Goal: Task Accomplishment & Management: Complete application form

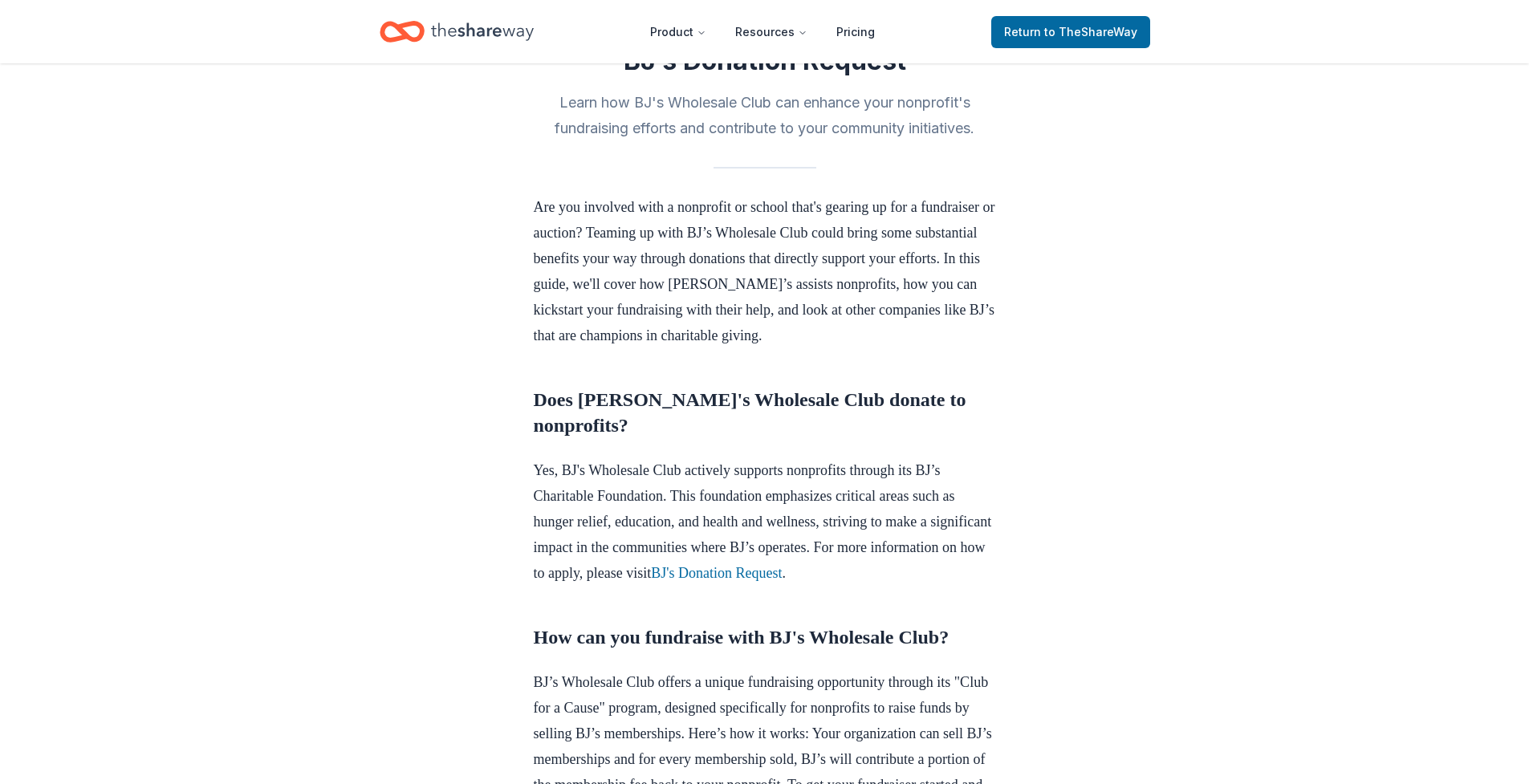
scroll to position [362, 0]
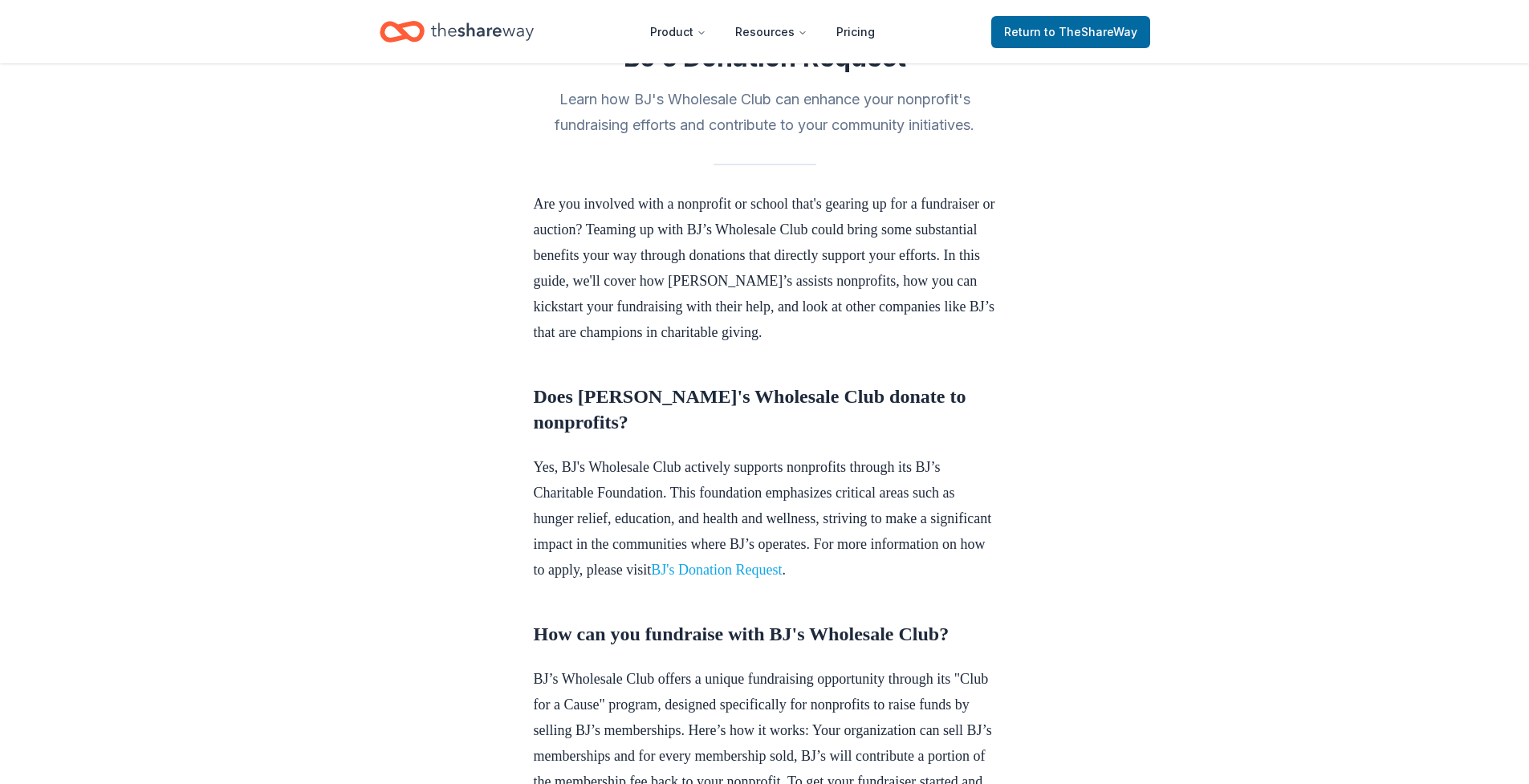
click at [782, 568] on link "BJ's Donation Request" at bounding box center [716, 570] width 131 height 16
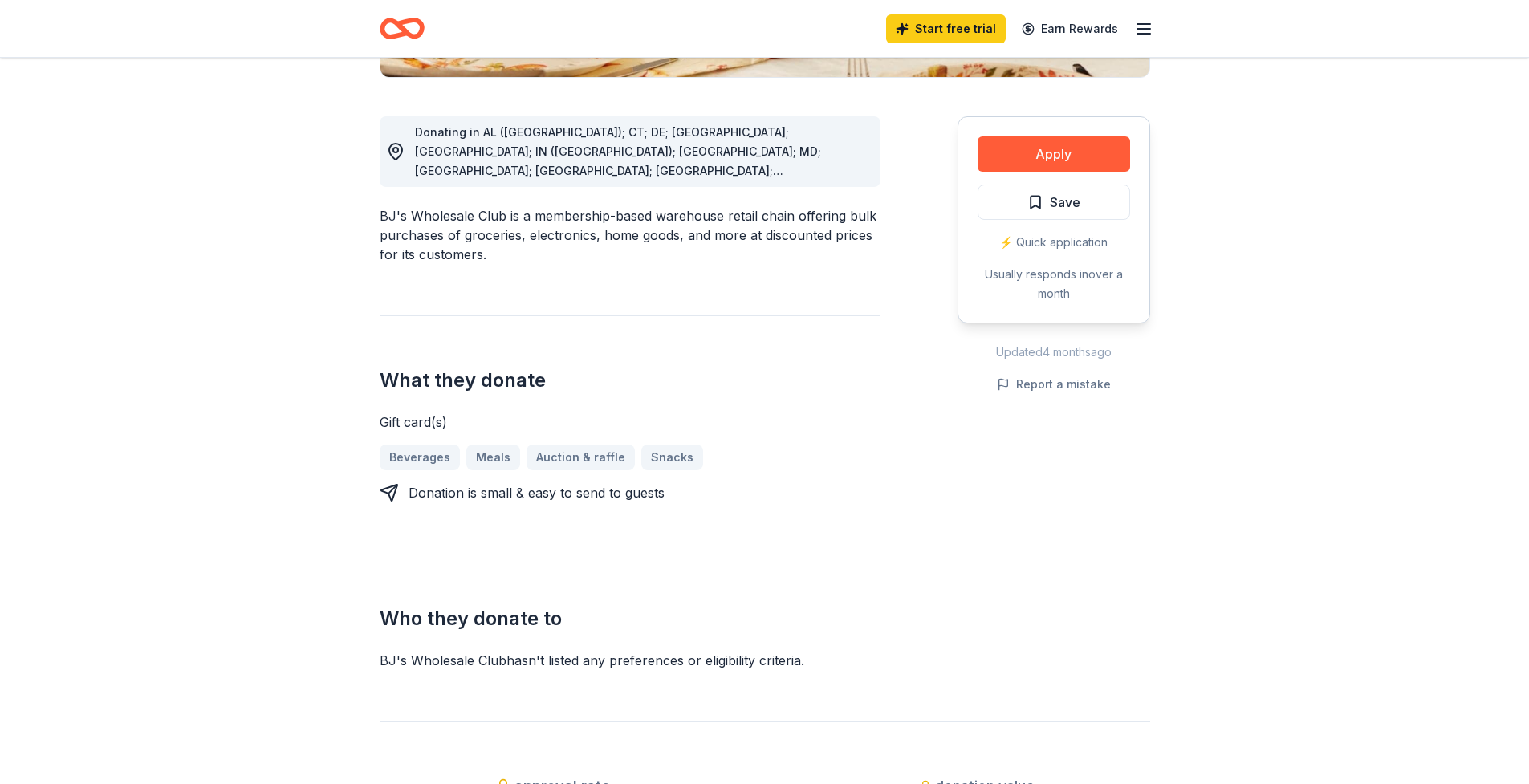
scroll to position [501, 0]
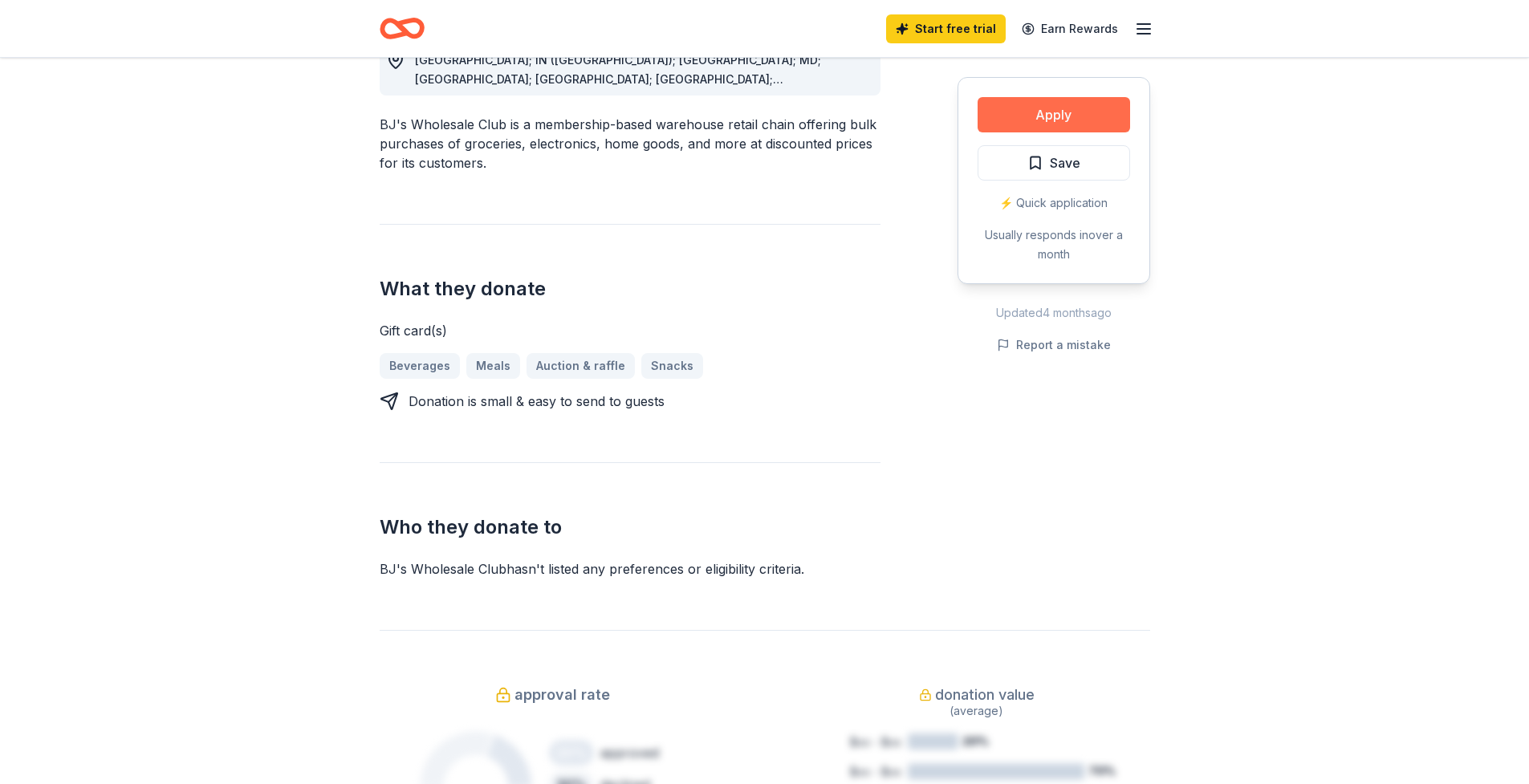
click at [1044, 120] on button "Apply" at bounding box center [1054, 114] width 153 height 35
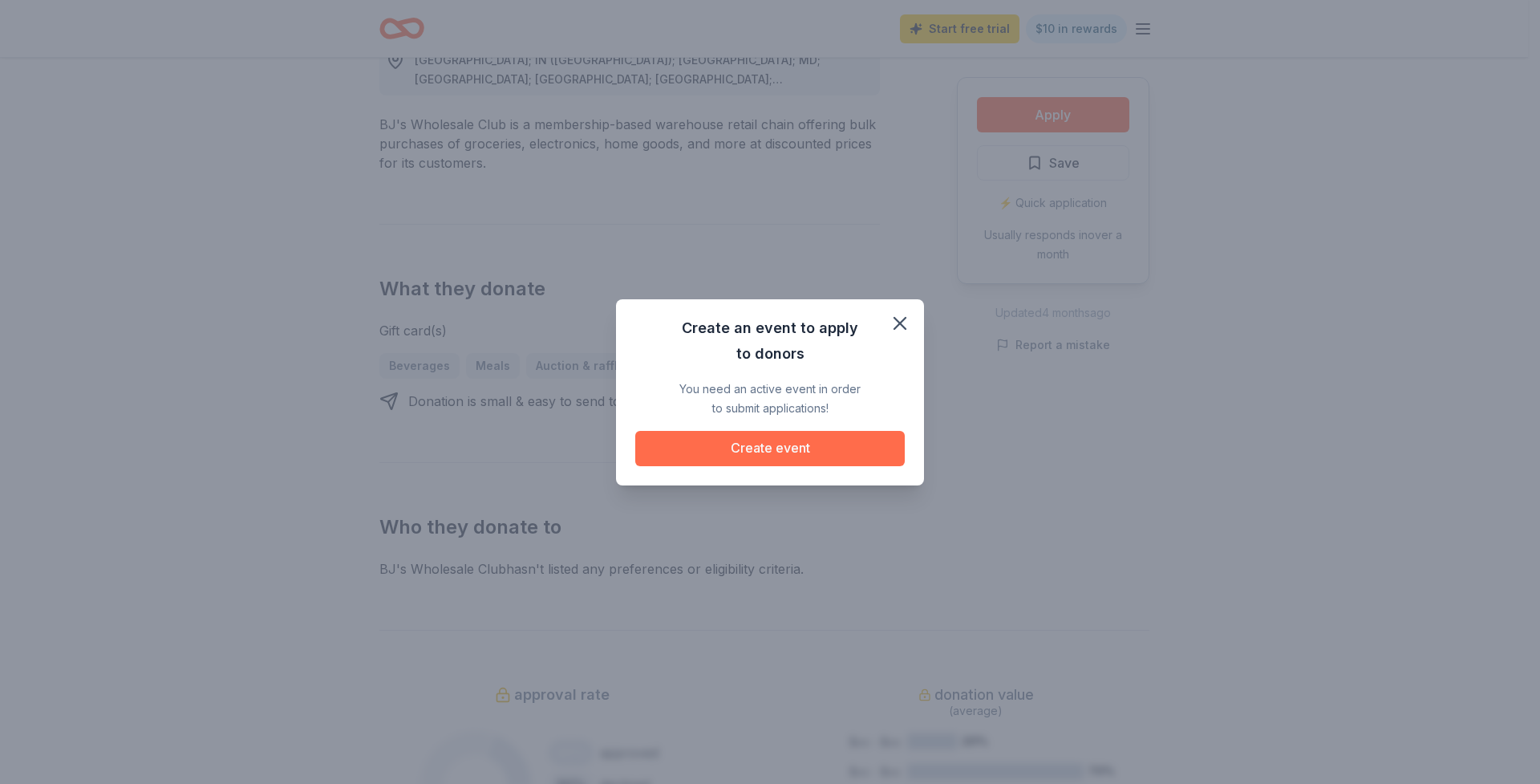
click at [820, 450] on button "Create event" at bounding box center [770, 448] width 270 height 35
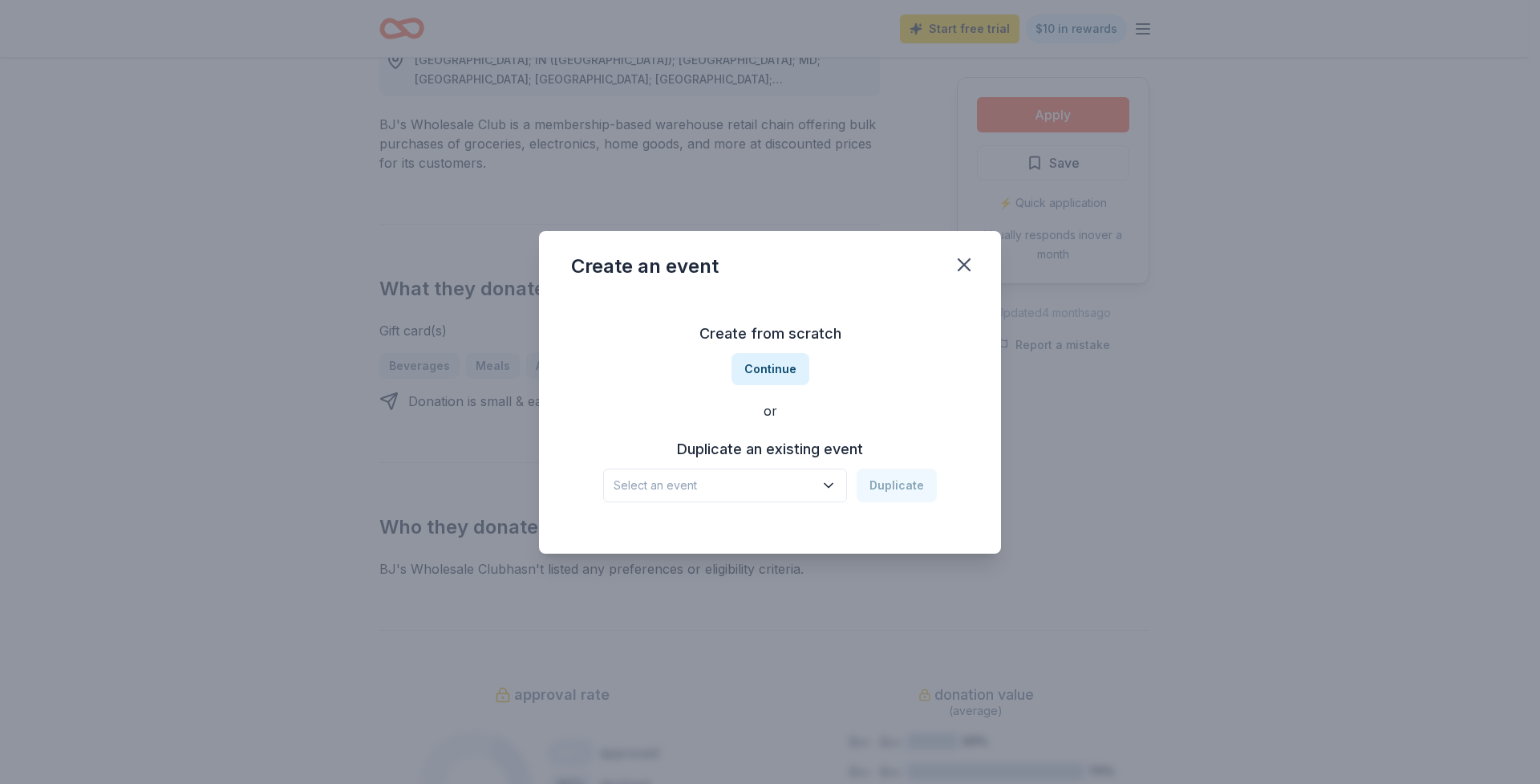
drag, startPoint x: 789, startPoint y: 370, endPoint x: 947, endPoint y: 299, distance: 173.2
click at [947, 303] on div "Create from scratch Continue or Duplicate an existing event Select an event Dup…" at bounding box center [770, 411] width 397 height 232
click at [968, 262] on icon "button" at bounding box center [964, 264] width 23 height 23
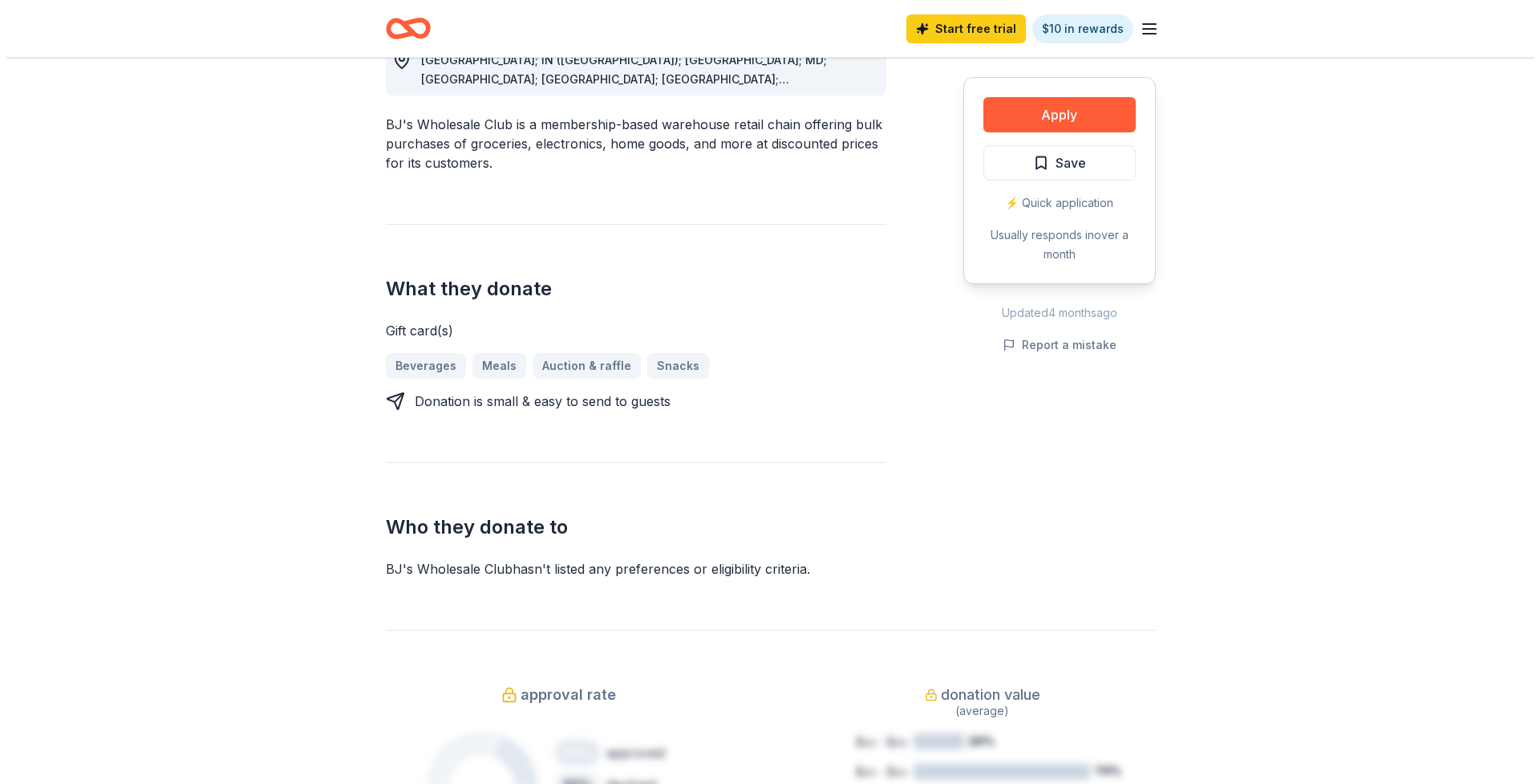
scroll to position [0, 0]
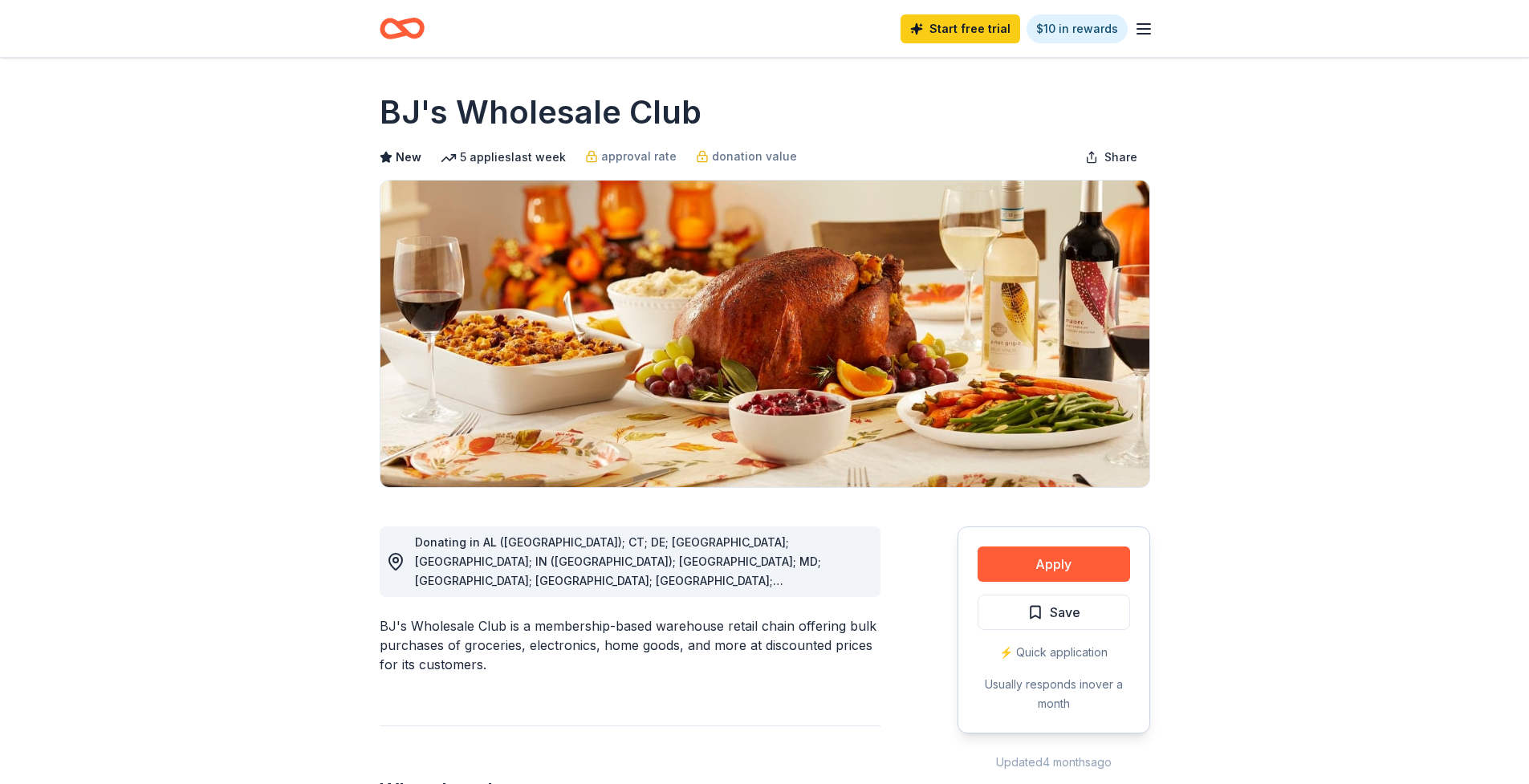
click at [1142, 24] on line "button" at bounding box center [1144, 24] width 13 height 0
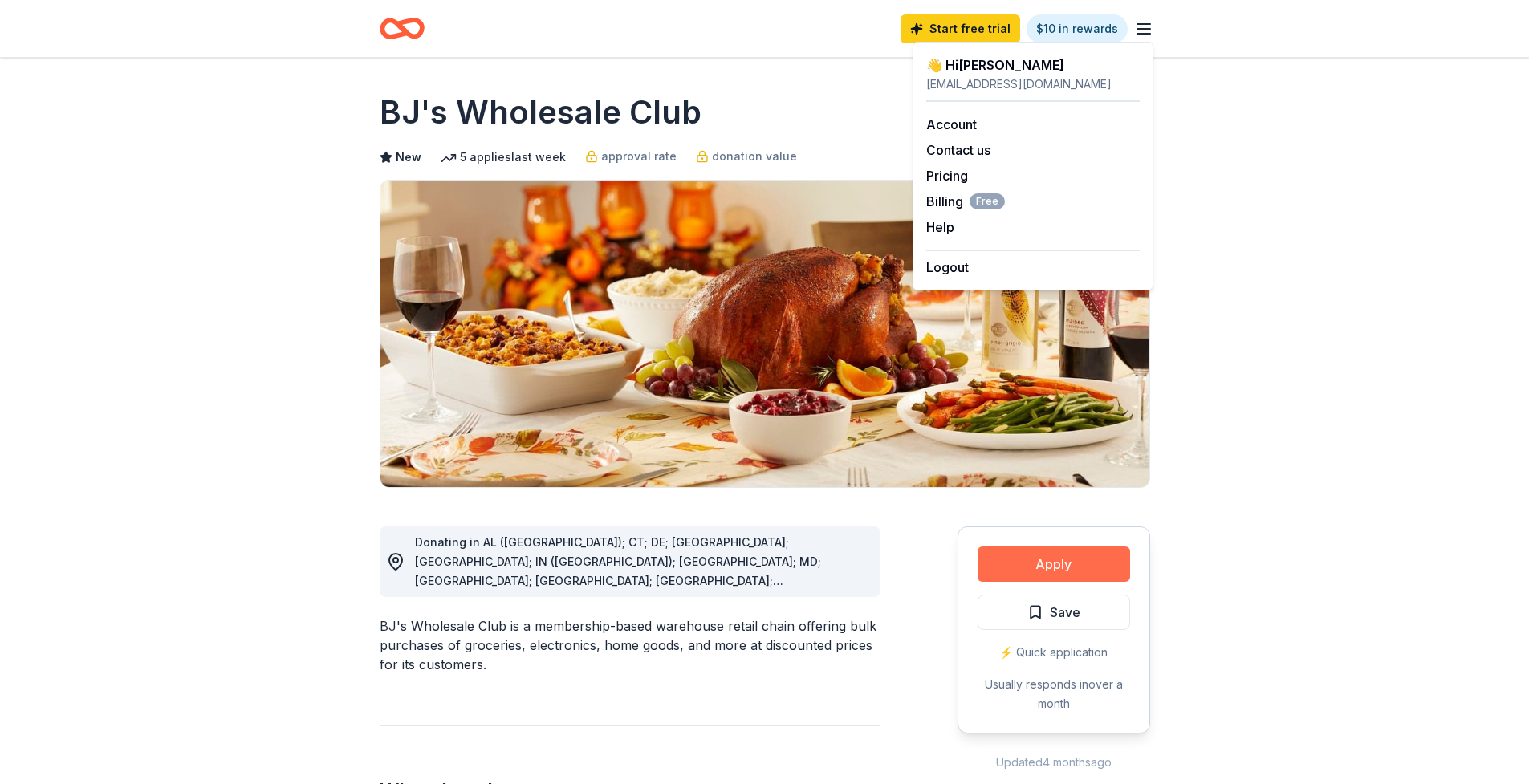
click at [1050, 572] on button "Apply" at bounding box center [1054, 564] width 153 height 35
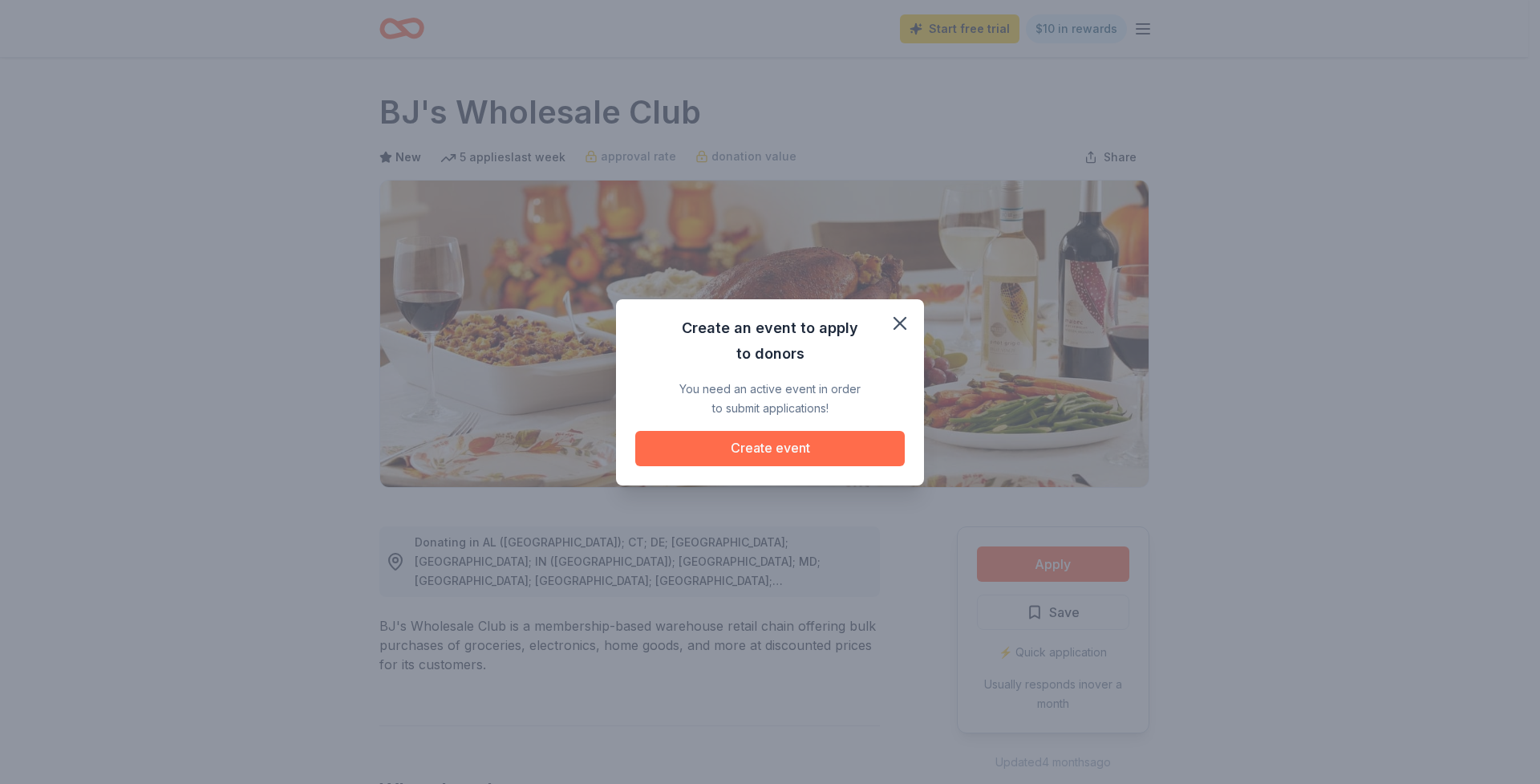
click at [807, 448] on button "Create event" at bounding box center [770, 448] width 270 height 35
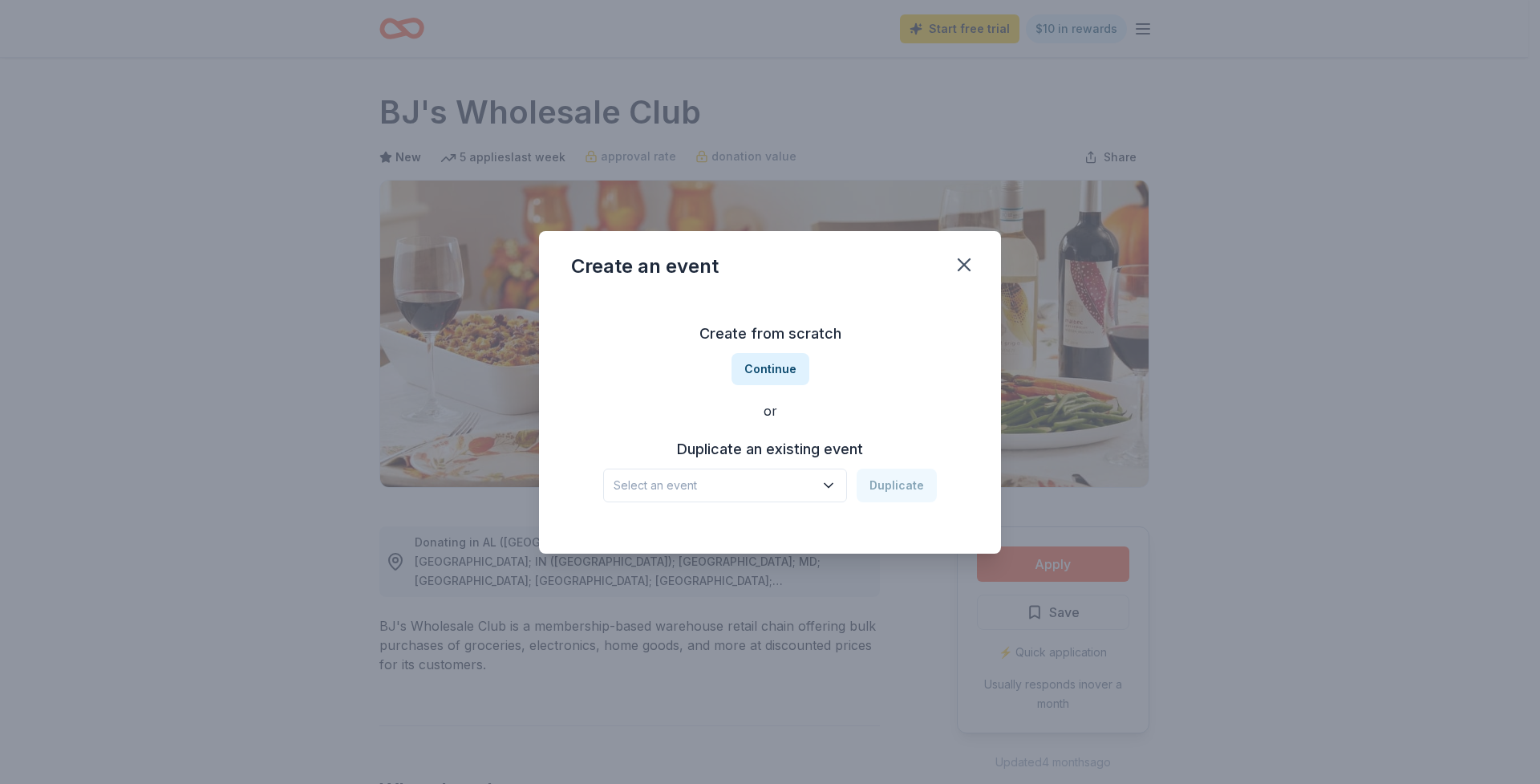
click at [835, 489] on button "Select an event" at bounding box center [725, 485] width 244 height 34
click at [793, 532] on div "Fall Fundraiser for Title I Chess Sep 27, 2025 · VA" at bounding box center [726, 557] width 239 height 52
click at [907, 487] on button "Duplicate" at bounding box center [897, 485] width 80 height 34
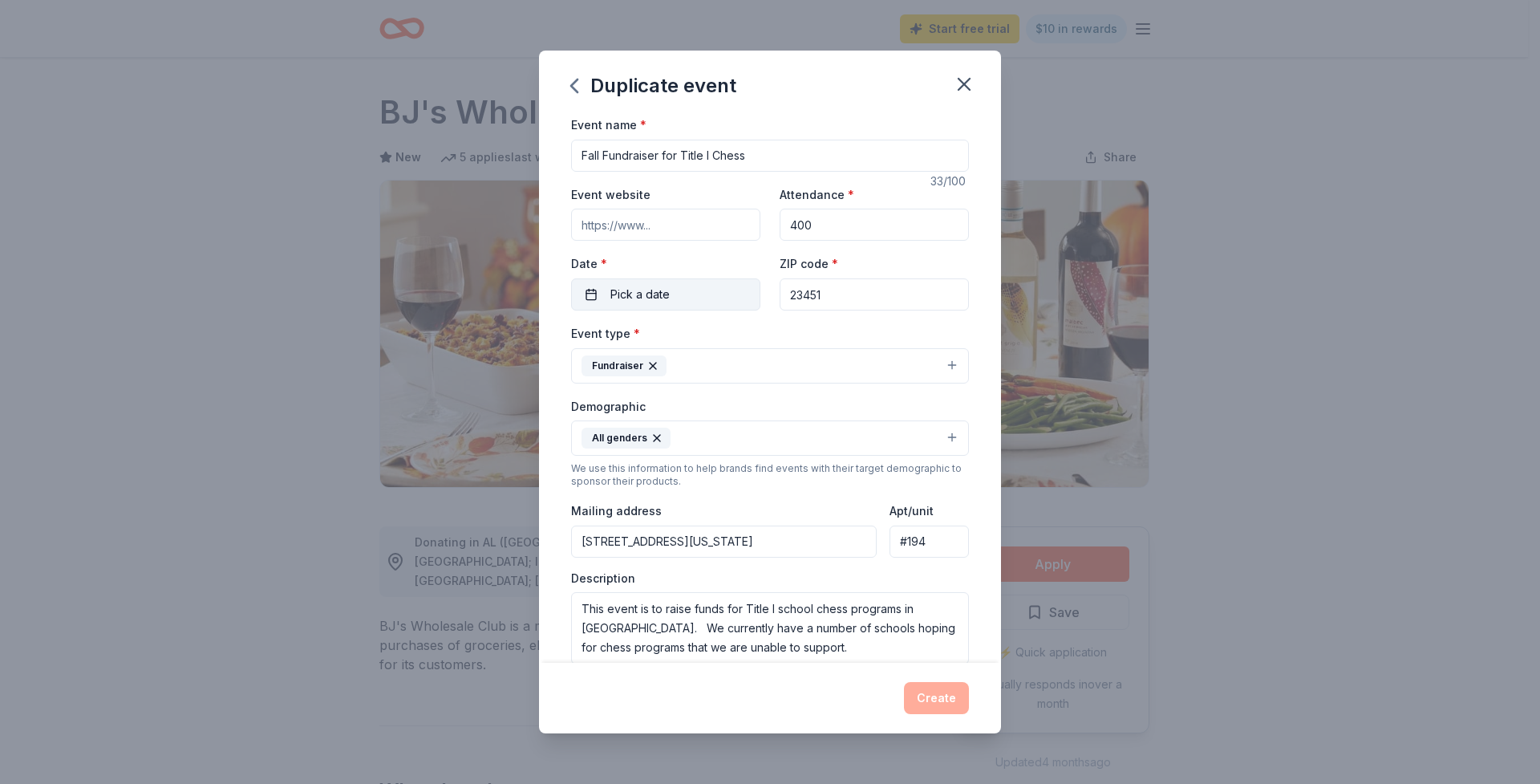
click at [682, 282] on button "Pick a date" at bounding box center [665, 294] width 190 height 32
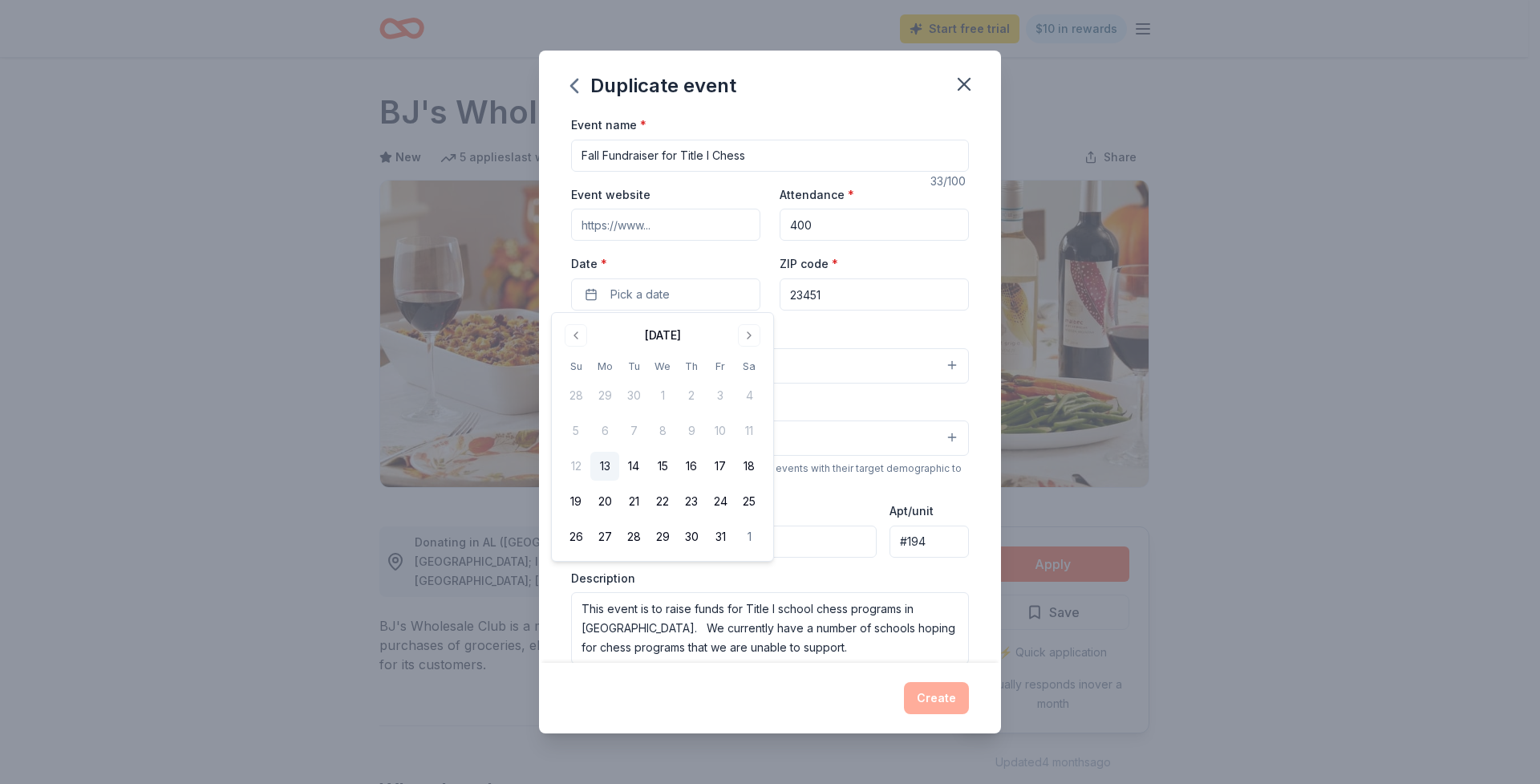
drag, startPoint x: 710, startPoint y: 153, endPoint x: 681, endPoint y: 160, distance: 29.8
drag, startPoint x: 664, startPoint y: 155, endPoint x: 795, endPoint y: 162, distance: 131.2
click at [795, 162] on input "Fall Fundraiser for Title I Chess" at bounding box center [770, 155] width 397 height 32
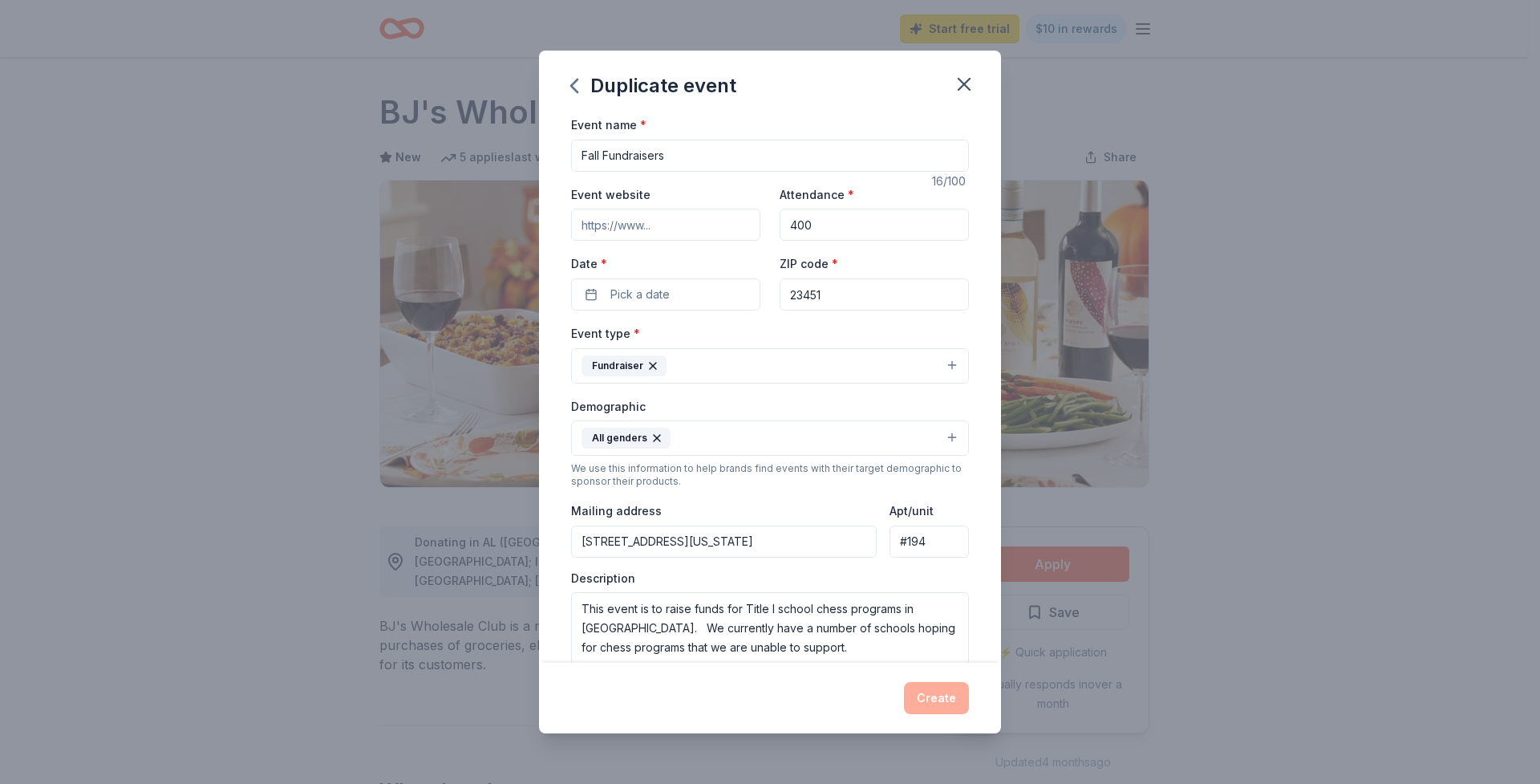
drag, startPoint x: 602, startPoint y: 152, endPoint x: 707, endPoint y: 149, distance: 105.0
click at [706, 150] on input "Fall Fundraisers" at bounding box center [770, 155] width 397 height 32
click at [577, 159] on input "Fall Concession Fundraisers" at bounding box center [770, 155] width 397 height 32
type input "HRCA Concession Fundraisers"
click at [931, 365] on button "Fundraiser" at bounding box center [770, 366] width 397 height 35
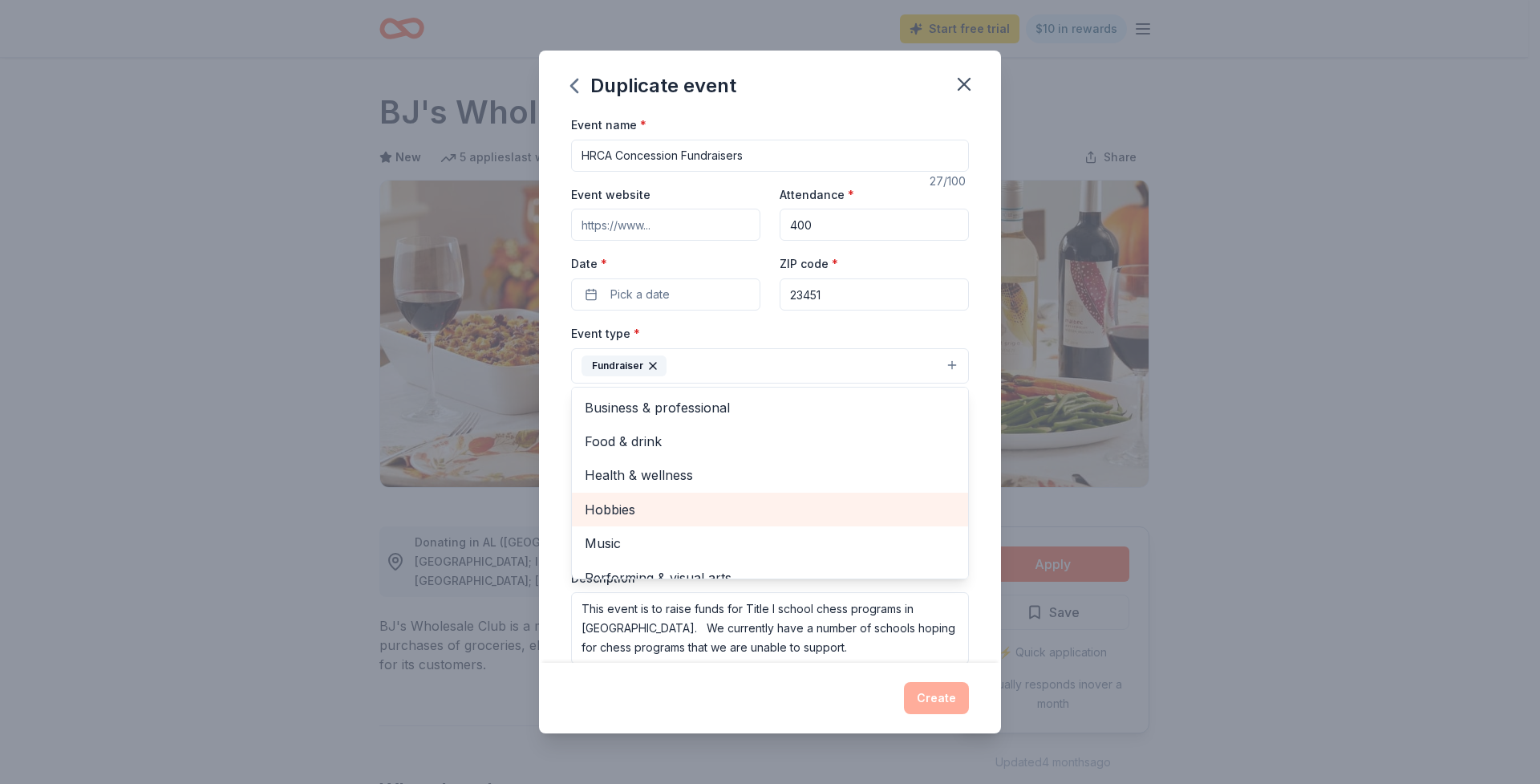
click at [711, 501] on span "Hobbies" at bounding box center [770, 509] width 370 height 21
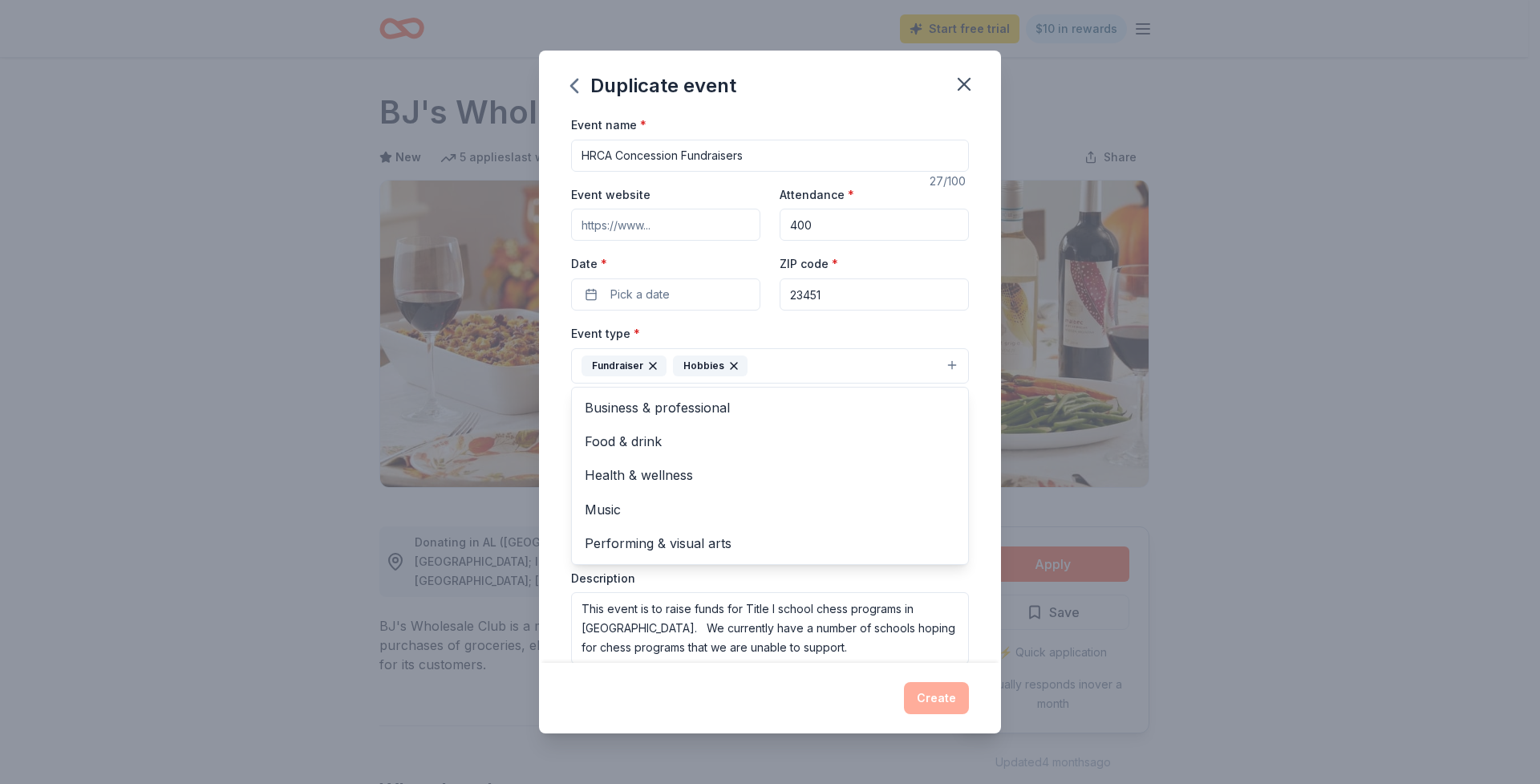
click at [793, 329] on div "Event type * Fundraiser Hobbies Business & professional Food & drink Health & w…" at bounding box center [770, 353] width 397 height 60
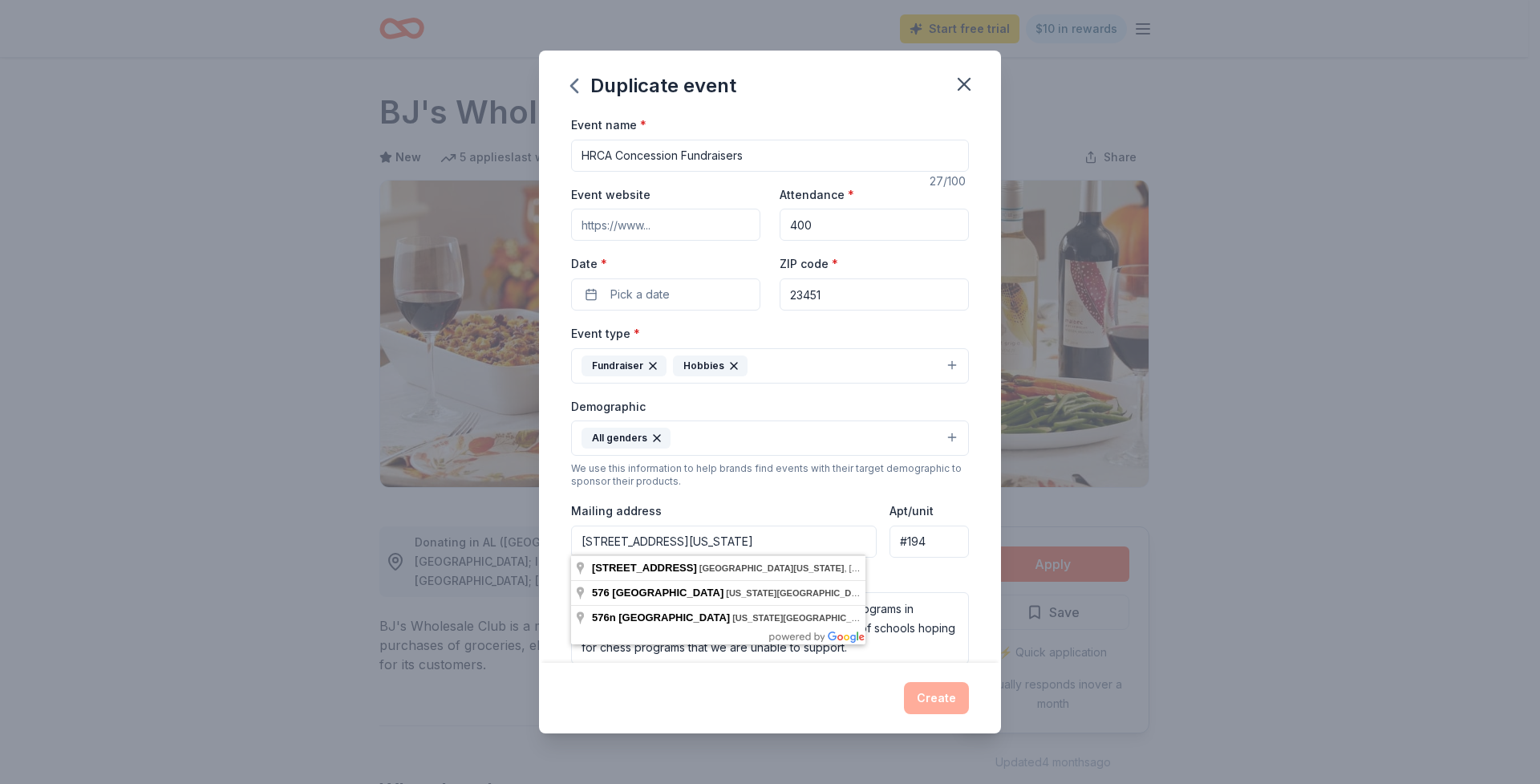
drag, startPoint x: 730, startPoint y: 536, endPoint x: 701, endPoint y: 536, distance: 29.0
click at [701, 536] on input "576 N. Birdneck Road North, Virginia Beach, VA, 23451" at bounding box center [723, 541] width 306 height 32
type input "576 N. Birdneck Road, Virginia Beach, VA, 23451"
click at [776, 328] on div "Event type * Fundraiser Hobbies" at bounding box center [770, 353] width 397 height 60
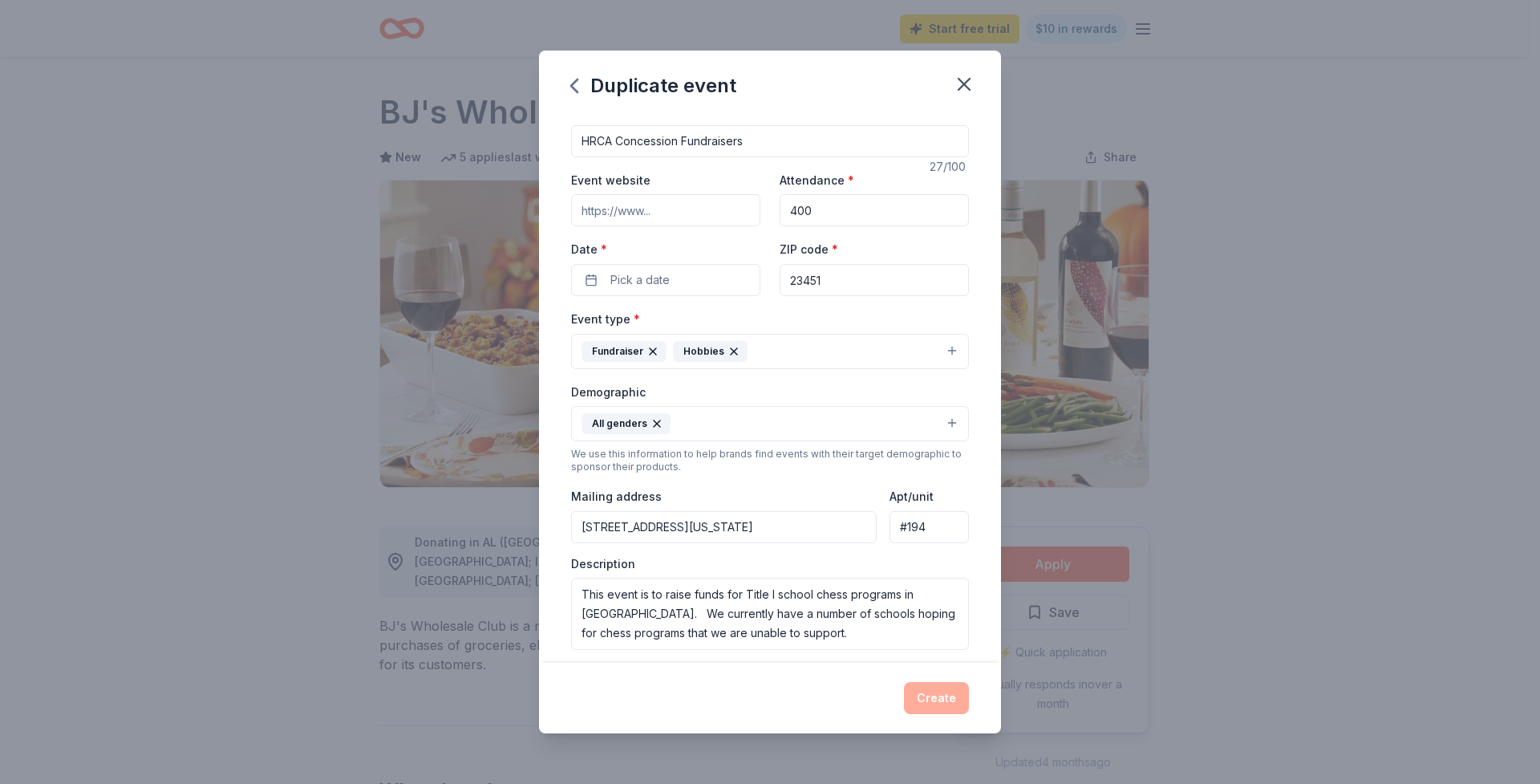
scroll to position [52, 0]
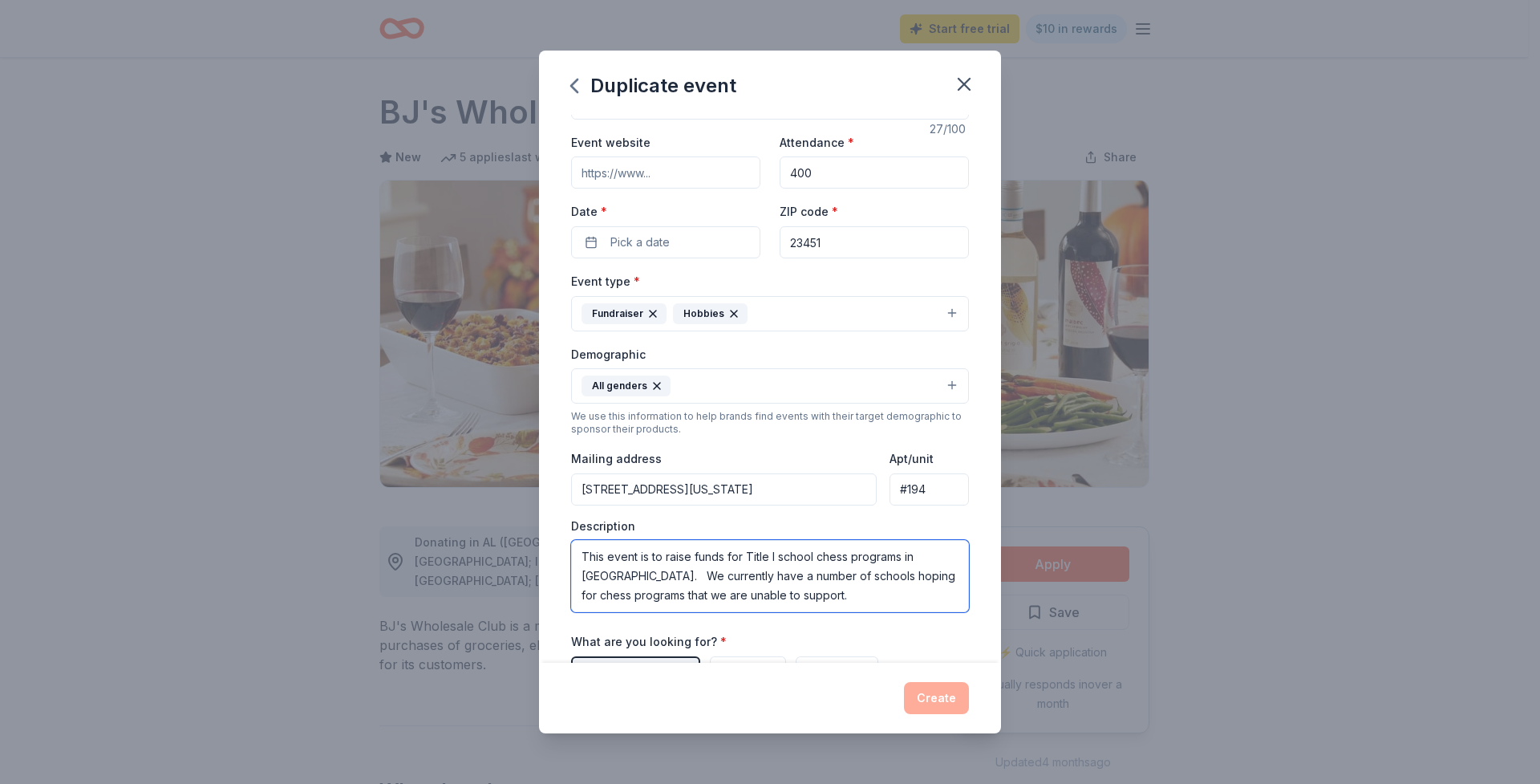
click at [775, 583] on textarea "This event is to raise funds for Title I school chess programs in Hampton Roads…" at bounding box center [770, 576] width 397 height 73
click at [652, 557] on textarea "This event is to raise funds for Title I school chess programs in Hampton Roads…" at bounding box center [770, 576] width 397 height 73
drag, startPoint x: 583, startPoint y: 554, endPoint x: 868, endPoint y: 619, distance: 292.3
click at [868, 619] on div "Event name * HRCA Concession Fundraisers 27 /100 Event website Attendance * 400…" at bounding box center [770, 435] width 397 height 744
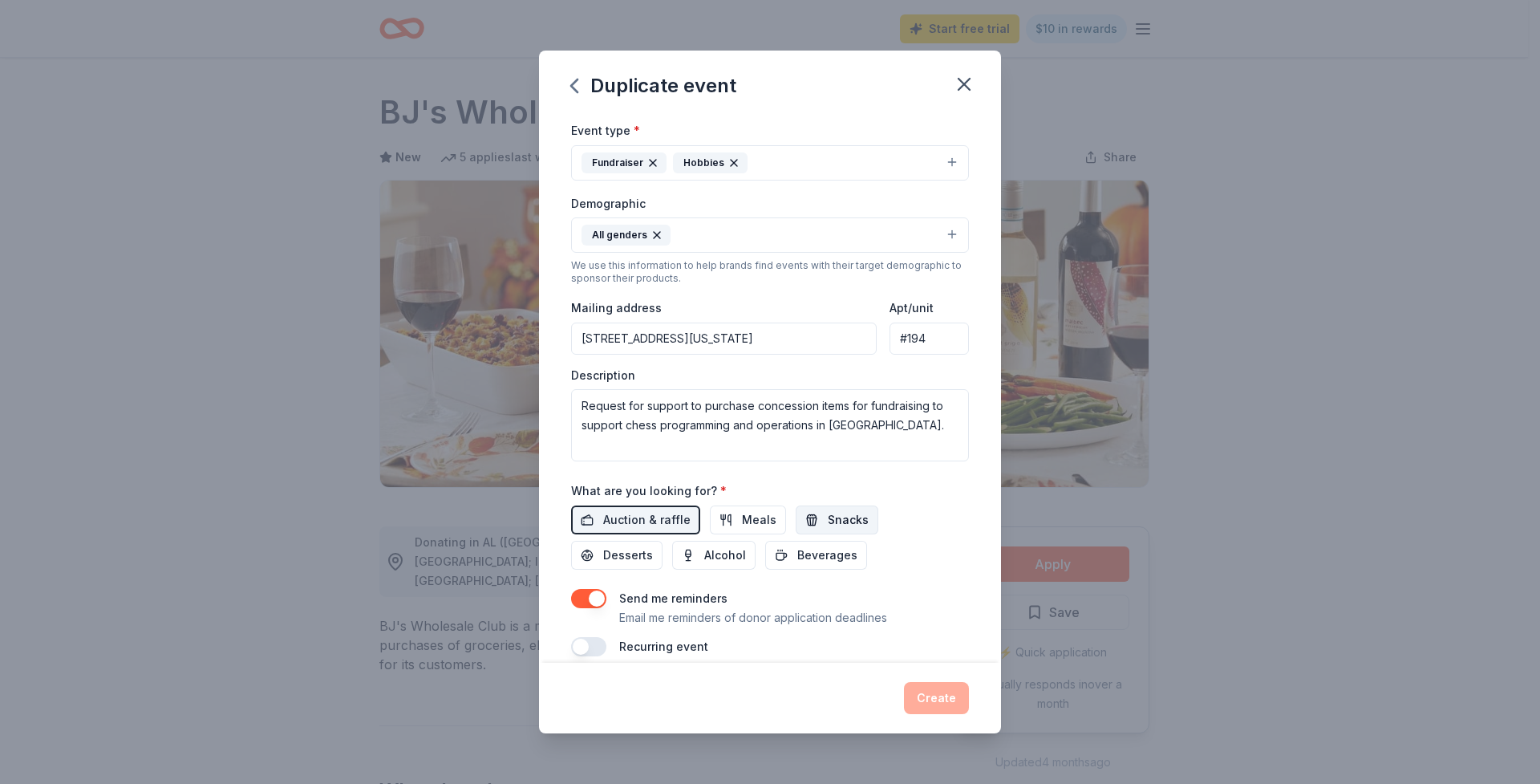
click at [828, 510] on span "Snacks" at bounding box center [848, 519] width 41 height 19
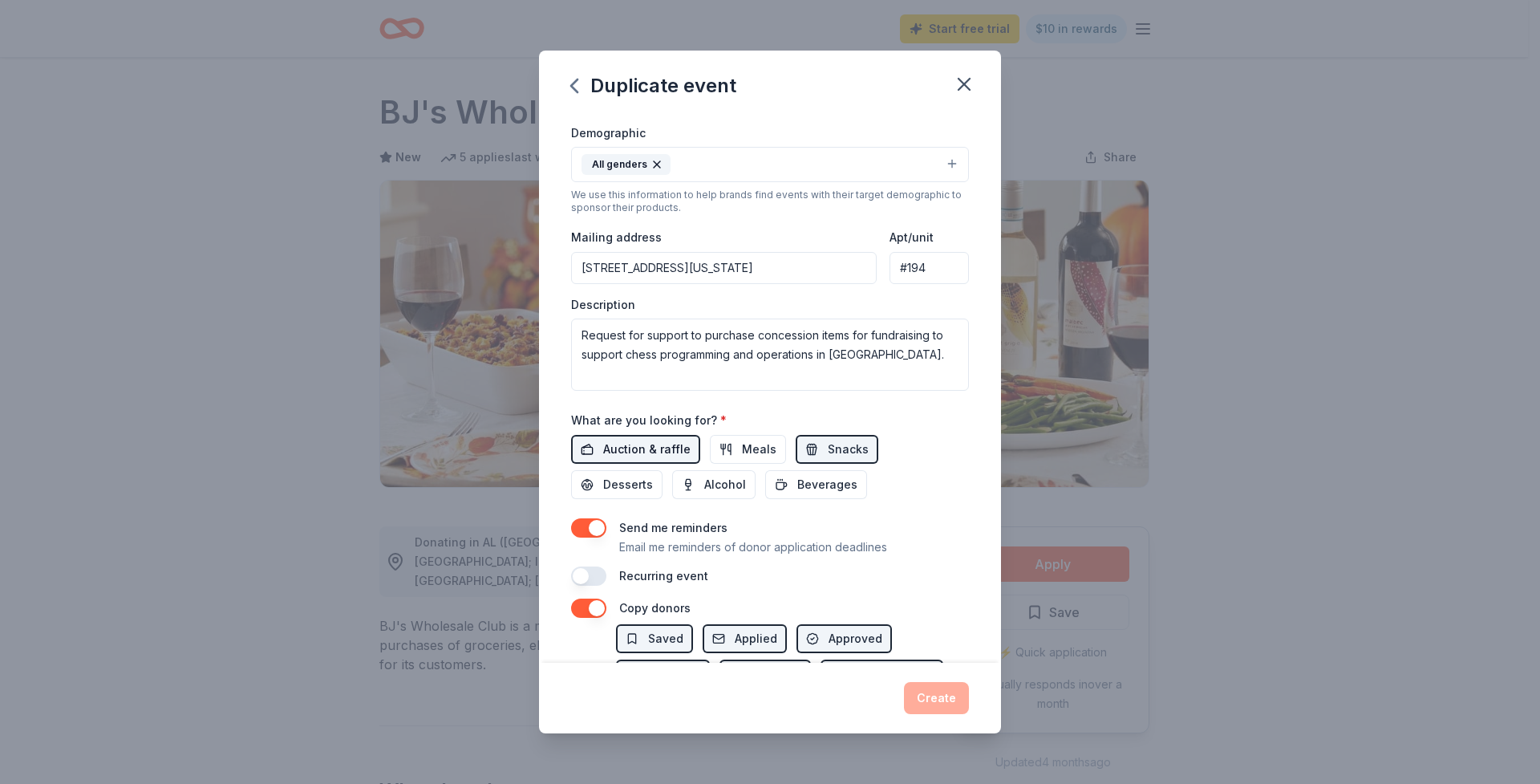
click at [648, 453] on span "Auction & raffle" at bounding box center [647, 448] width 87 height 19
click at [676, 443] on span "Auction & raffle" at bounding box center [647, 448] width 87 height 19
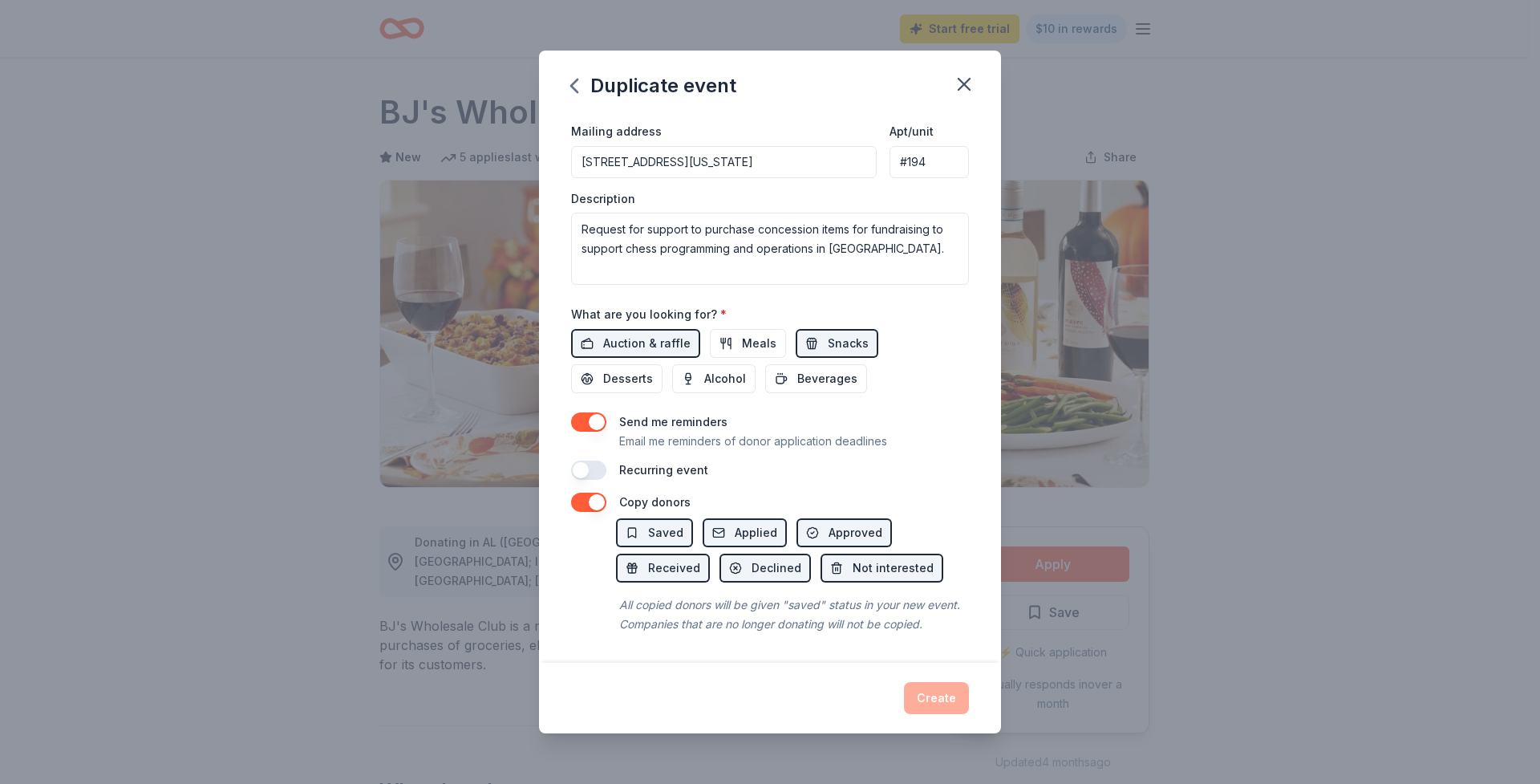
click at [583, 493] on button "button" at bounding box center [588, 502] width 35 height 19
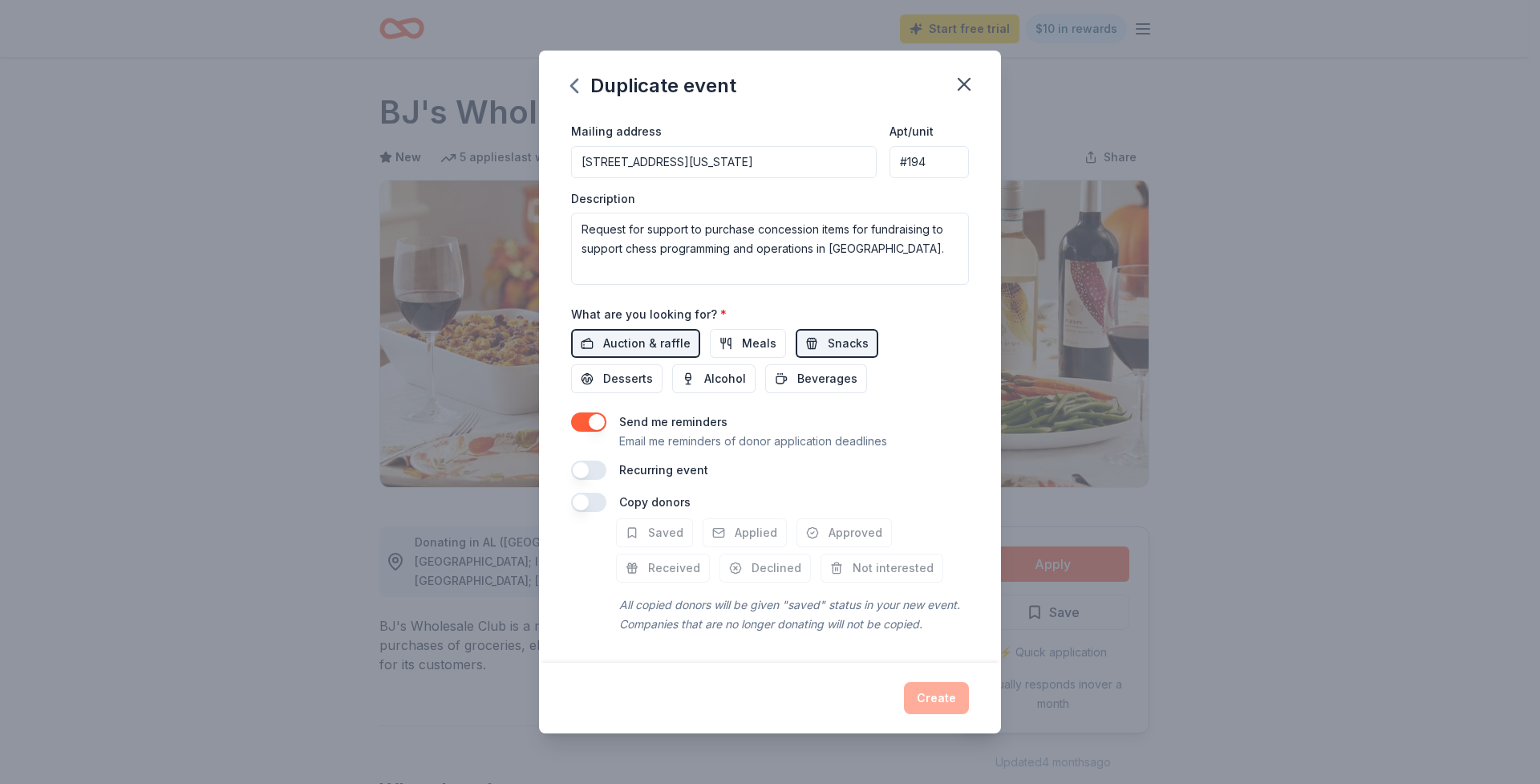
click at [574, 412] on button "button" at bounding box center [588, 421] width 35 height 19
click at [598, 412] on button "button" at bounding box center [588, 421] width 35 height 19
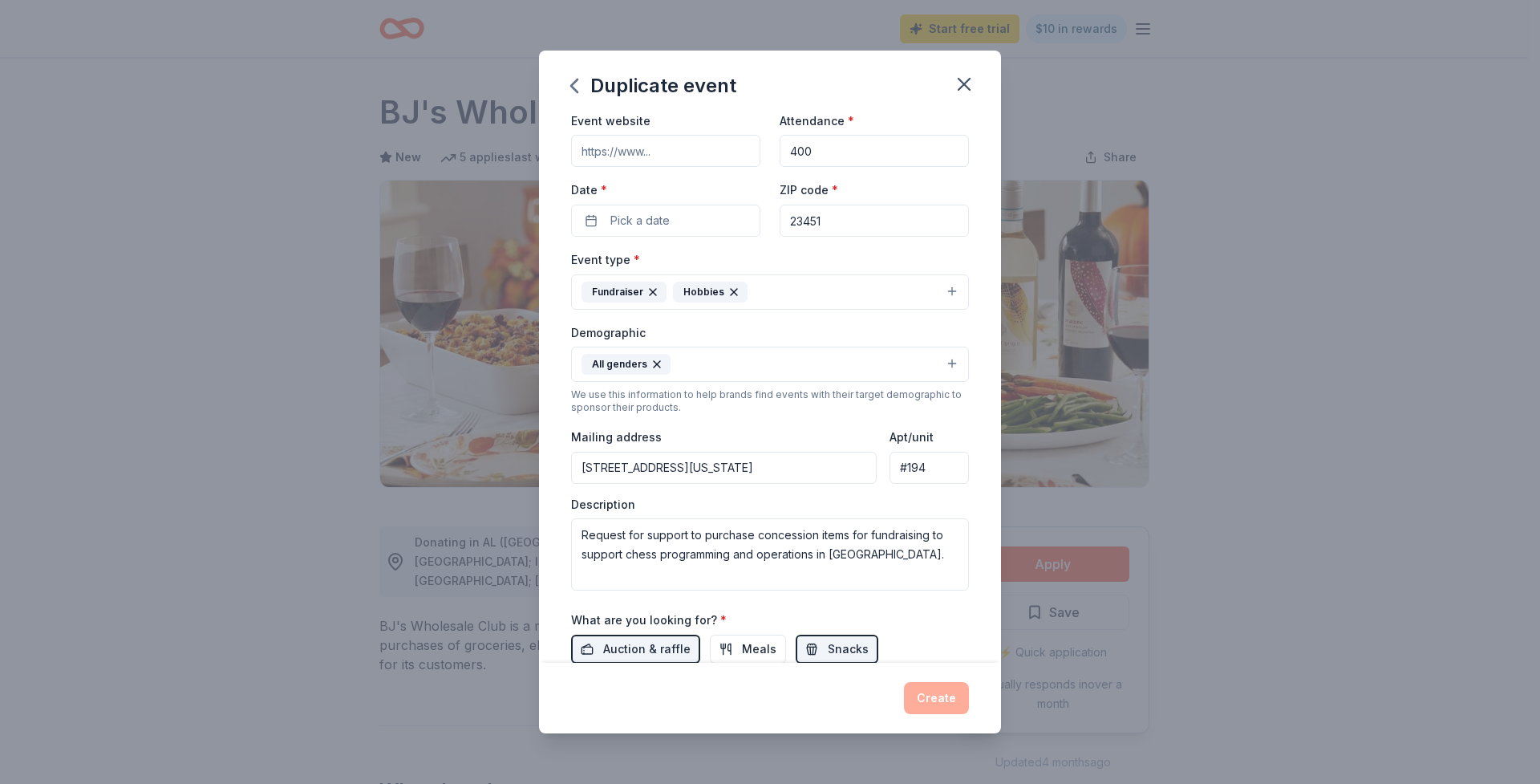
scroll to position [0, 0]
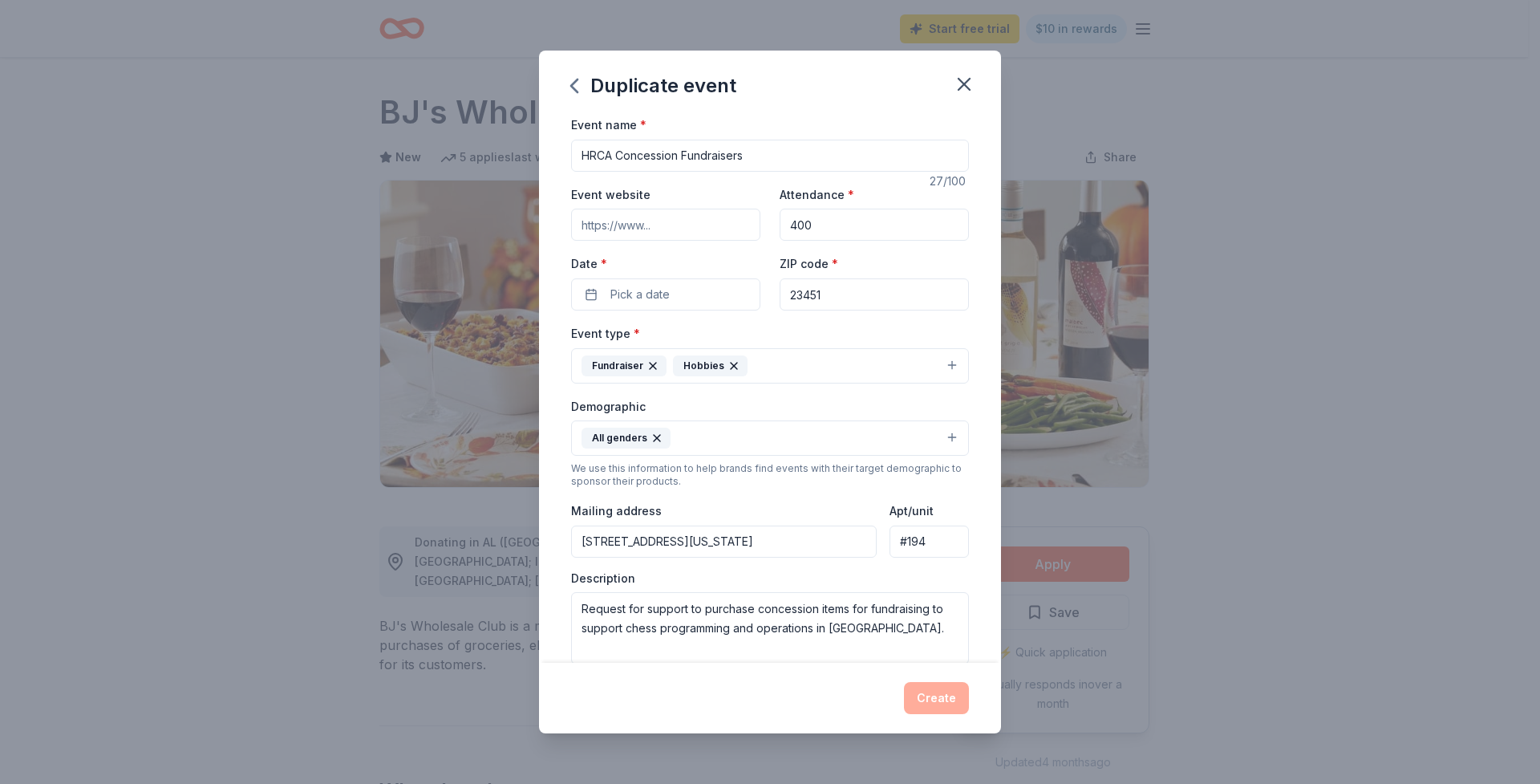
click at [713, 216] on input "Event website" at bounding box center [665, 224] width 190 height 32
click at [868, 603] on textarea "Request for support to purchase concession items for fundraising to support che…" at bounding box center [770, 628] width 397 height 73
drag, startPoint x: 652, startPoint y: 608, endPoint x: 574, endPoint y: 603, distance: 78.2
click at [574, 603] on textarea "Request for support to purchase concession items for fundraising to support che…" at bounding box center [770, 628] width 397 height 73
drag, startPoint x: 688, startPoint y: 603, endPoint x: 628, endPoint y: 600, distance: 60.1
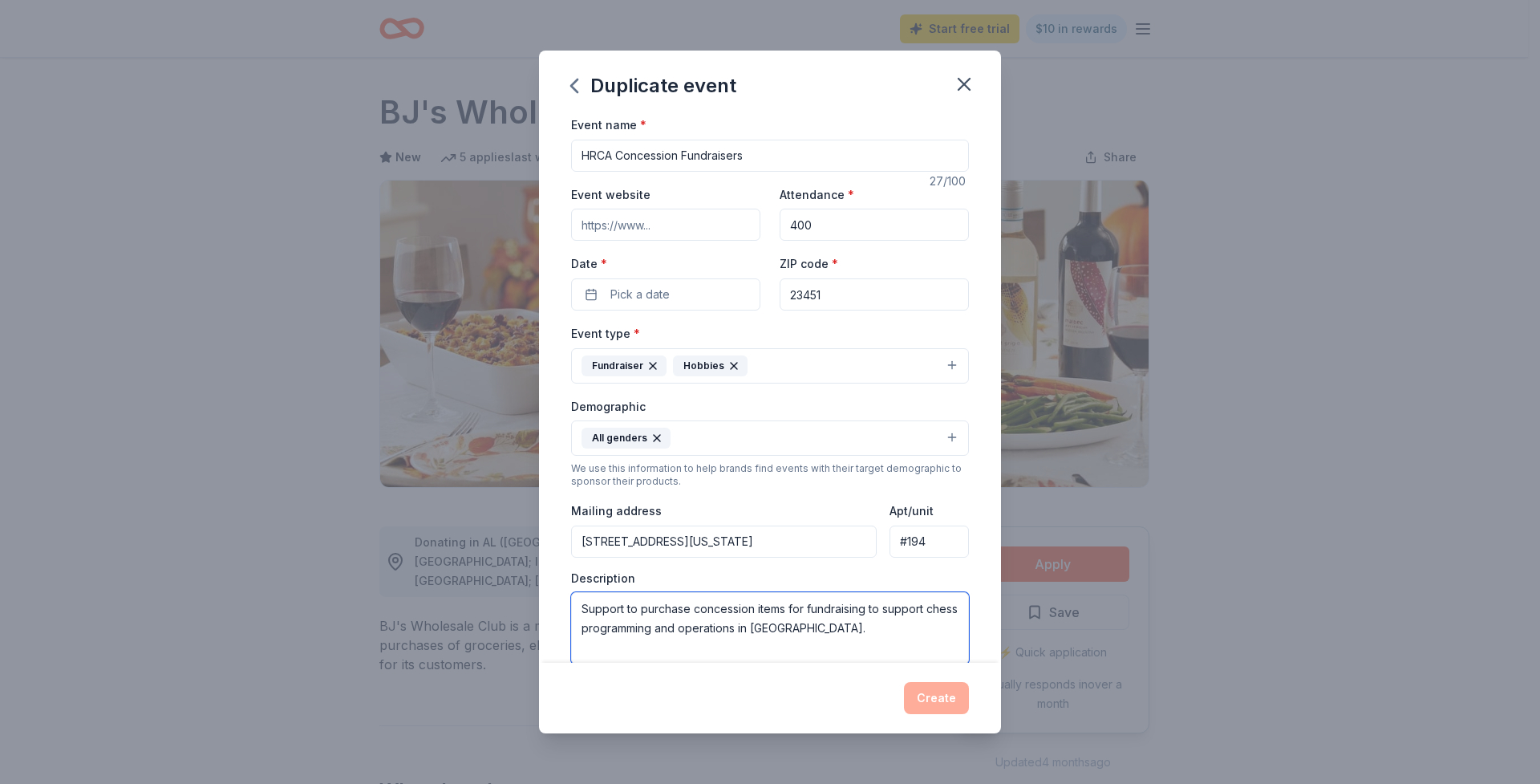
click at [628, 600] on textarea "Support to purchase concession items for fundraising to support chess programmi…" at bounding box center [770, 628] width 397 height 73
click at [784, 602] on textarea "Support chess tournament concession items for fundraising to support chess prog…" at bounding box center [770, 628] width 397 height 73
drag, startPoint x: 793, startPoint y: 604, endPoint x: 914, endPoint y: 606, distance: 121.0
click at [914, 606] on textarea "Support chess tournament concessions items for fundraising to support chess pro…" at bounding box center [770, 628] width 397 height 73
click at [824, 607] on textarea "Support chess tournament concessions to hep raise do support chess programming …" at bounding box center [770, 628] width 397 height 73
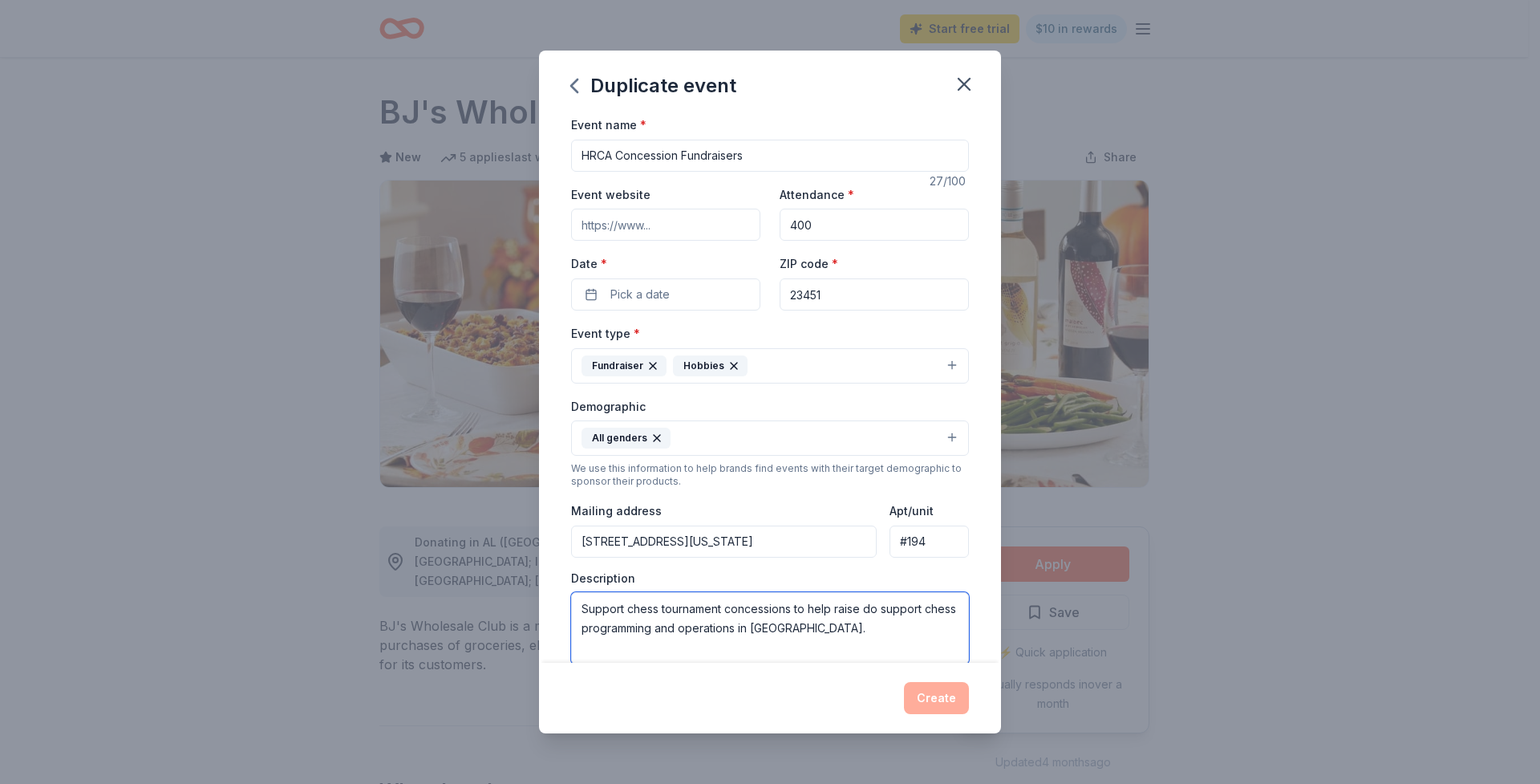
drag, startPoint x: 878, startPoint y: 604, endPoint x: 864, endPoint y: 606, distance: 14.1
click at [864, 606] on textarea "Support chess tournament concessions to help raise do support chess programming…" at bounding box center [770, 628] width 397 height 73
drag, startPoint x: 626, startPoint y: 627, endPoint x: 582, endPoint y: 627, distance: 44.0
click at [582, 627] on textarea "Support chess tournament concessions to help raise funds to support chess progr…" at bounding box center [770, 628] width 397 height 73
click at [760, 640] on textarea "Support chess tournament concessions to help raise funds to sustain valuable ch…" at bounding box center [770, 628] width 397 height 73
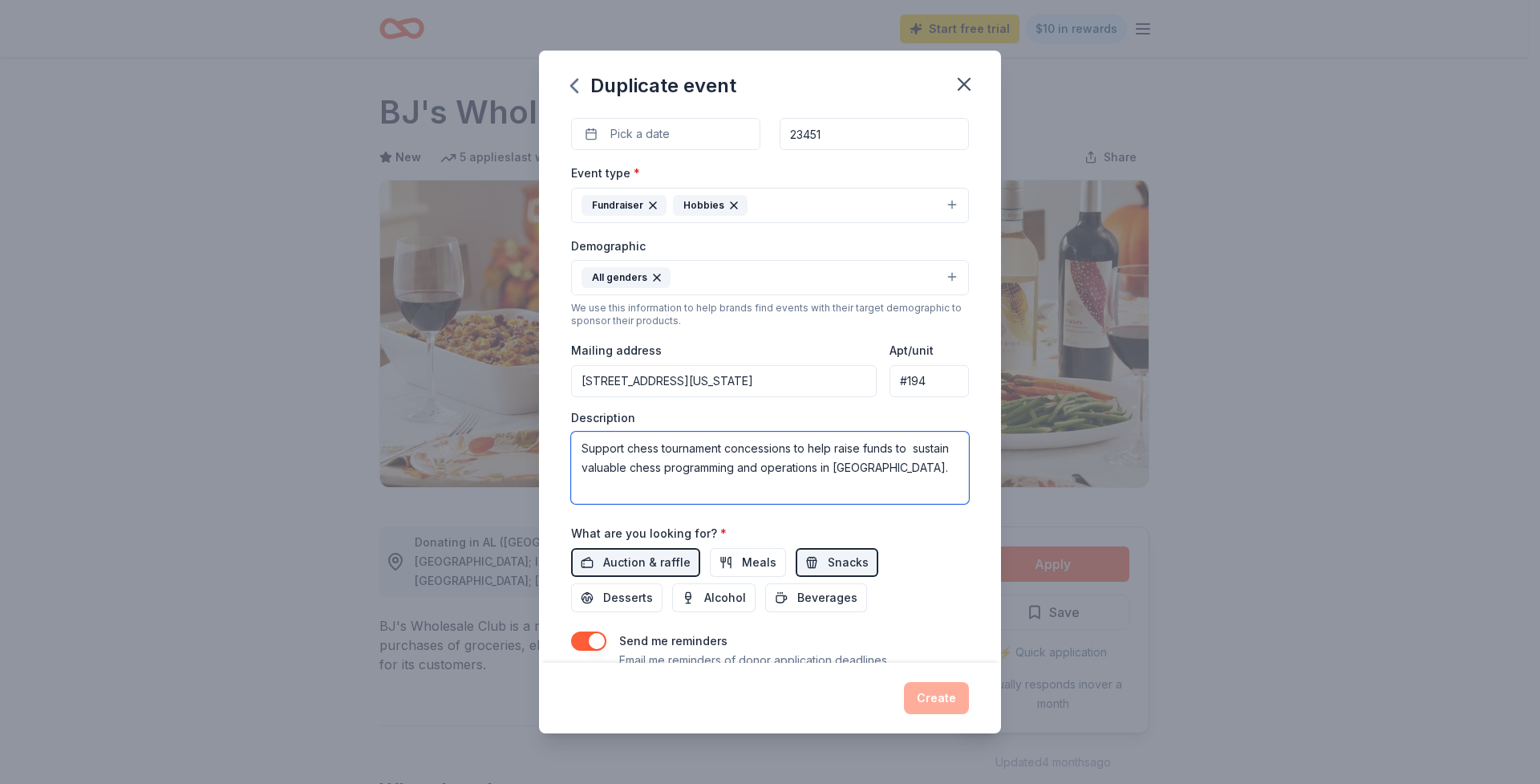
scroll to position [395, 0]
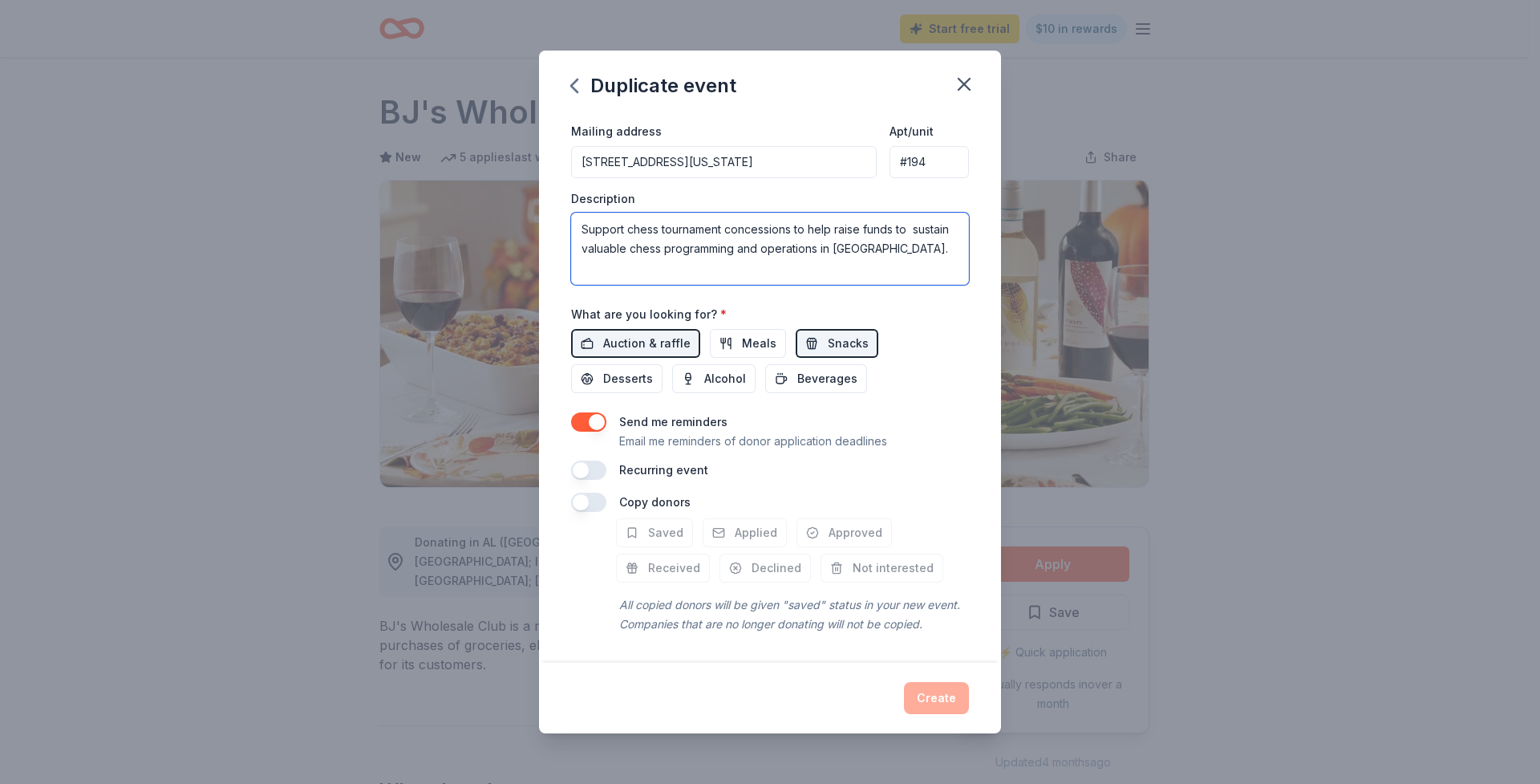
type textarea "Support chess tournament concessions to help raise funds to sustain valuable ch…"
click at [834, 370] on button "Beverages" at bounding box center [816, 378] width 102 height 29
click at [595, 460] on button "button" at bounding box center [588, 469] width 35 height 19
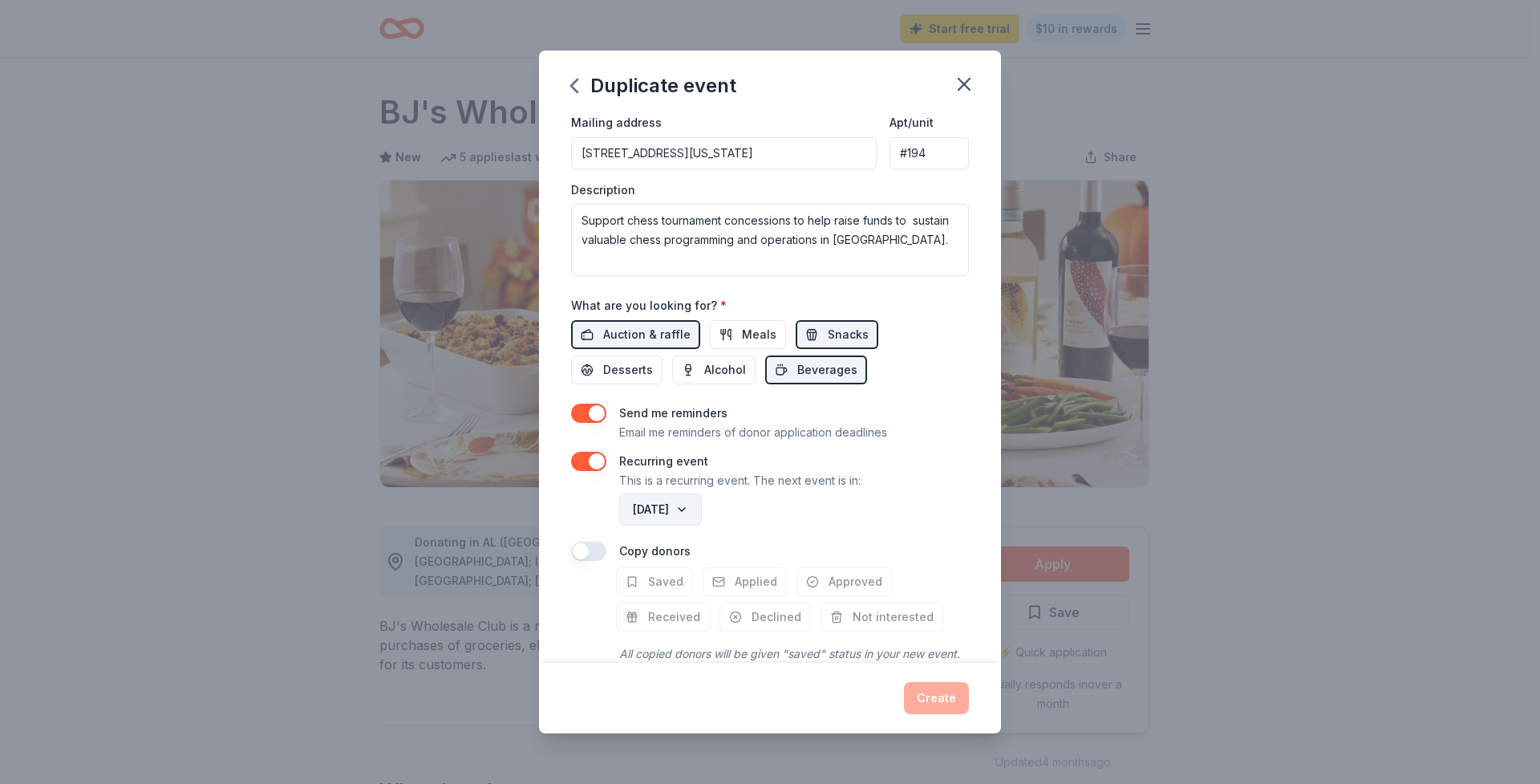
click at [701, 510] on button "October 2026" at bounding box center [660, 509] width 83 height 32
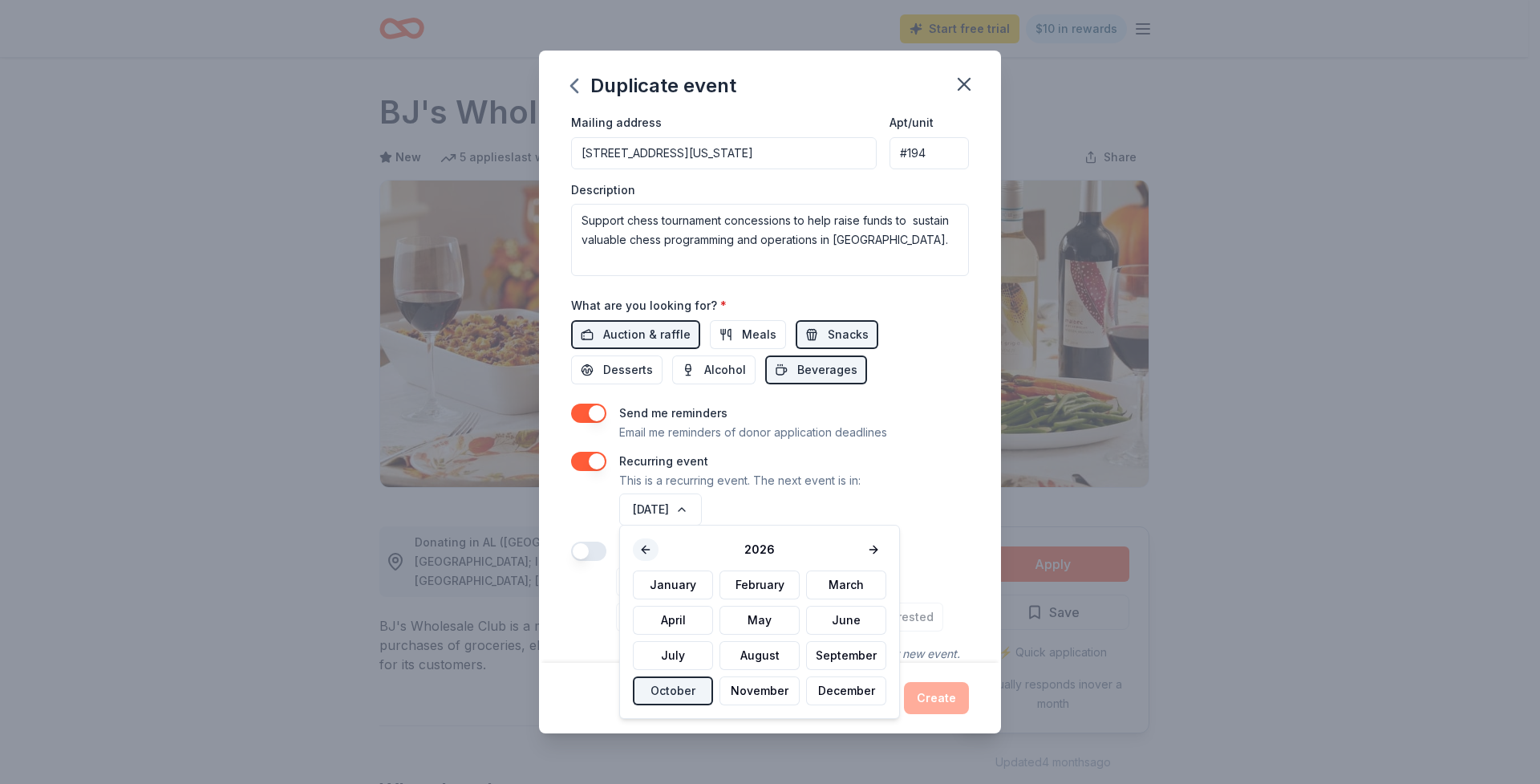
click at [649, 545] on button at bounding box center [645, 549] width 25 height 23
click at [843, 698] on button "December" at bounding box center [846, 691] width 80 height 29
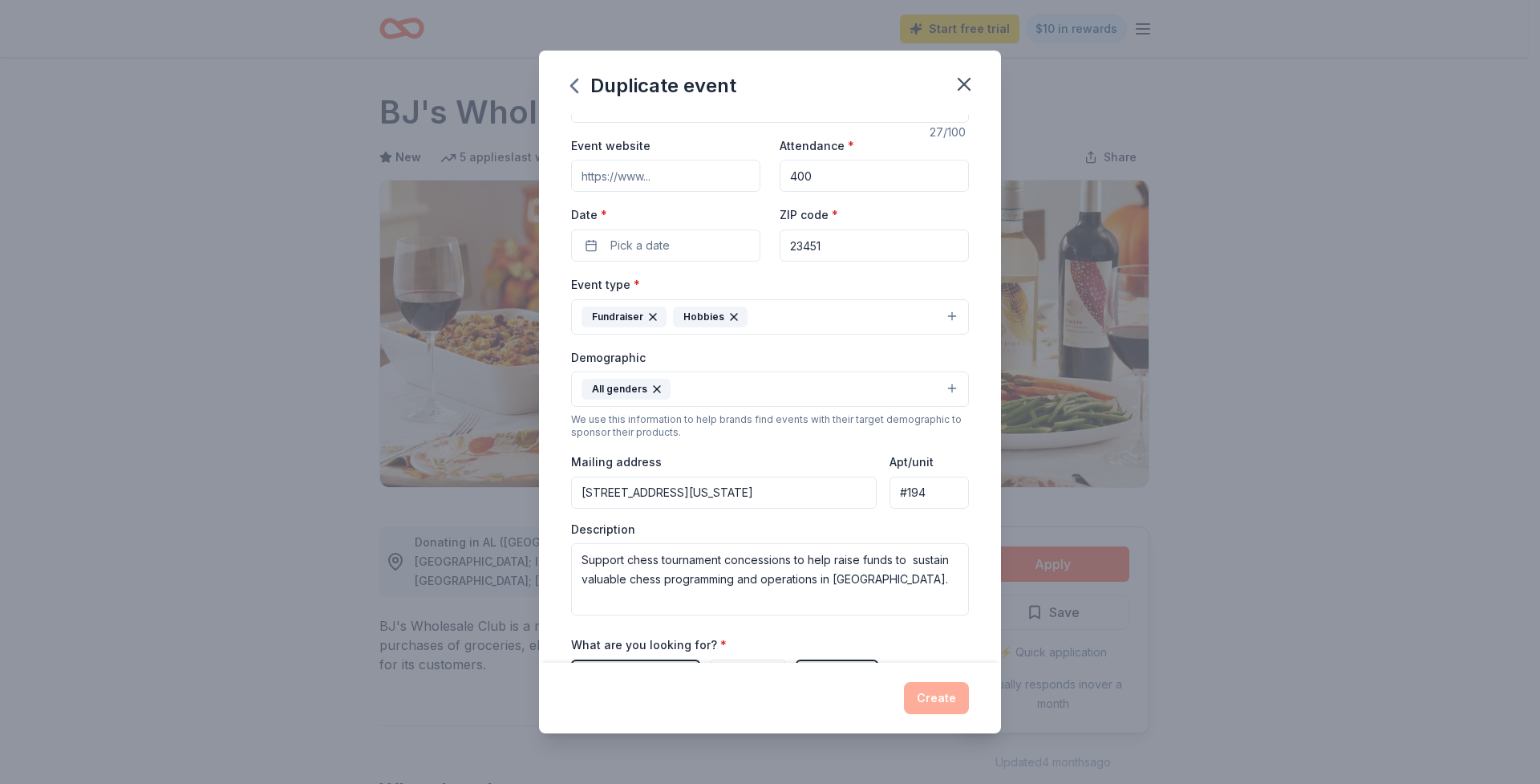
scroll to position [0, 0]
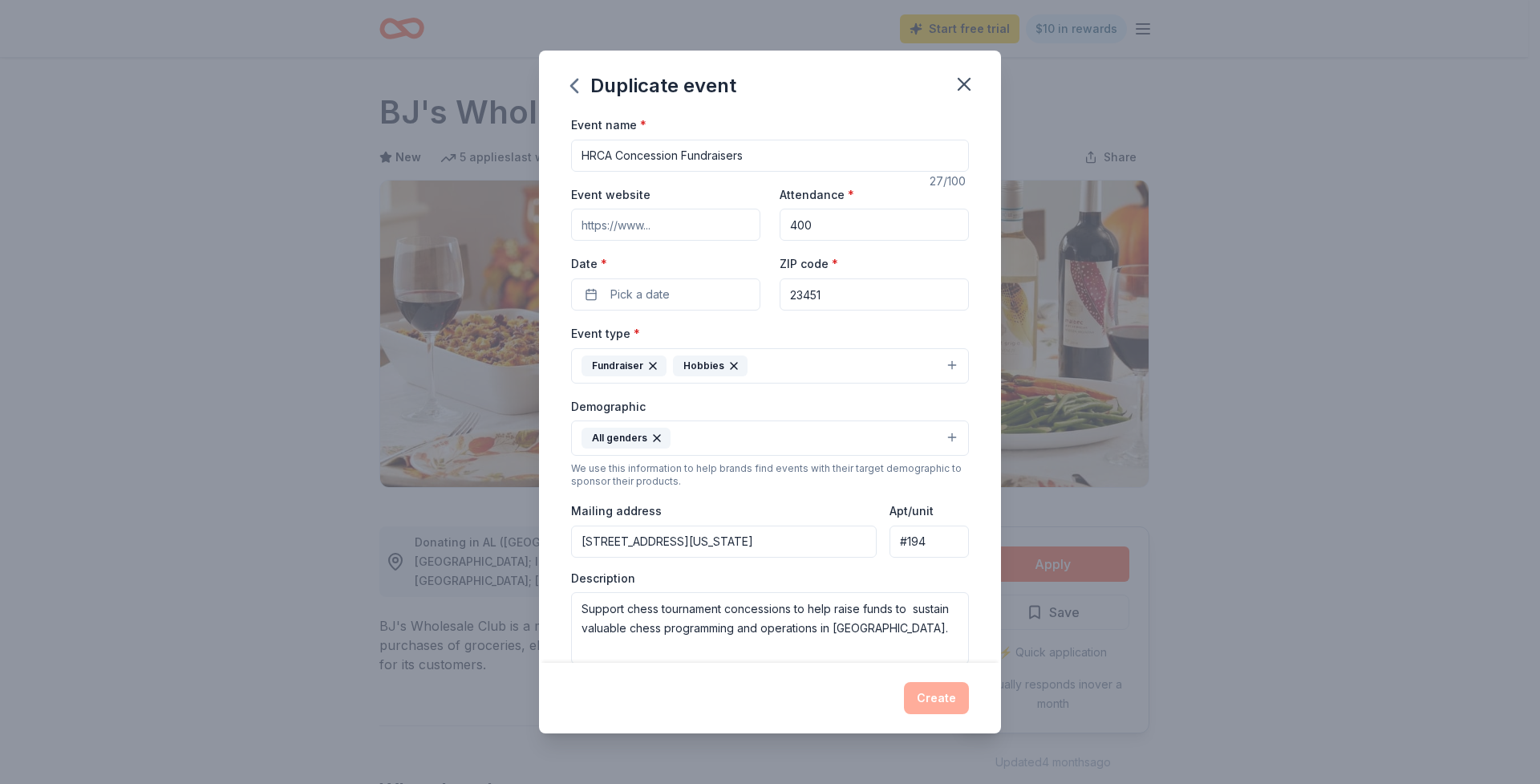
click at [682, 231] on input "Event website" at bounding box center [665, 224] width 190 height 32
click at [690, 229] on input "Event website" at bounding box center [665, 224] width 190 height 32
paste input "https://hrchessclub.org/tournament-finder/"
type input "https://hrchessclub.org/tournament-finder/"
drag, startPoint x: 819, startPoint y: 218, endPoint x: 772, endPoint y: 219, distance: 47.0
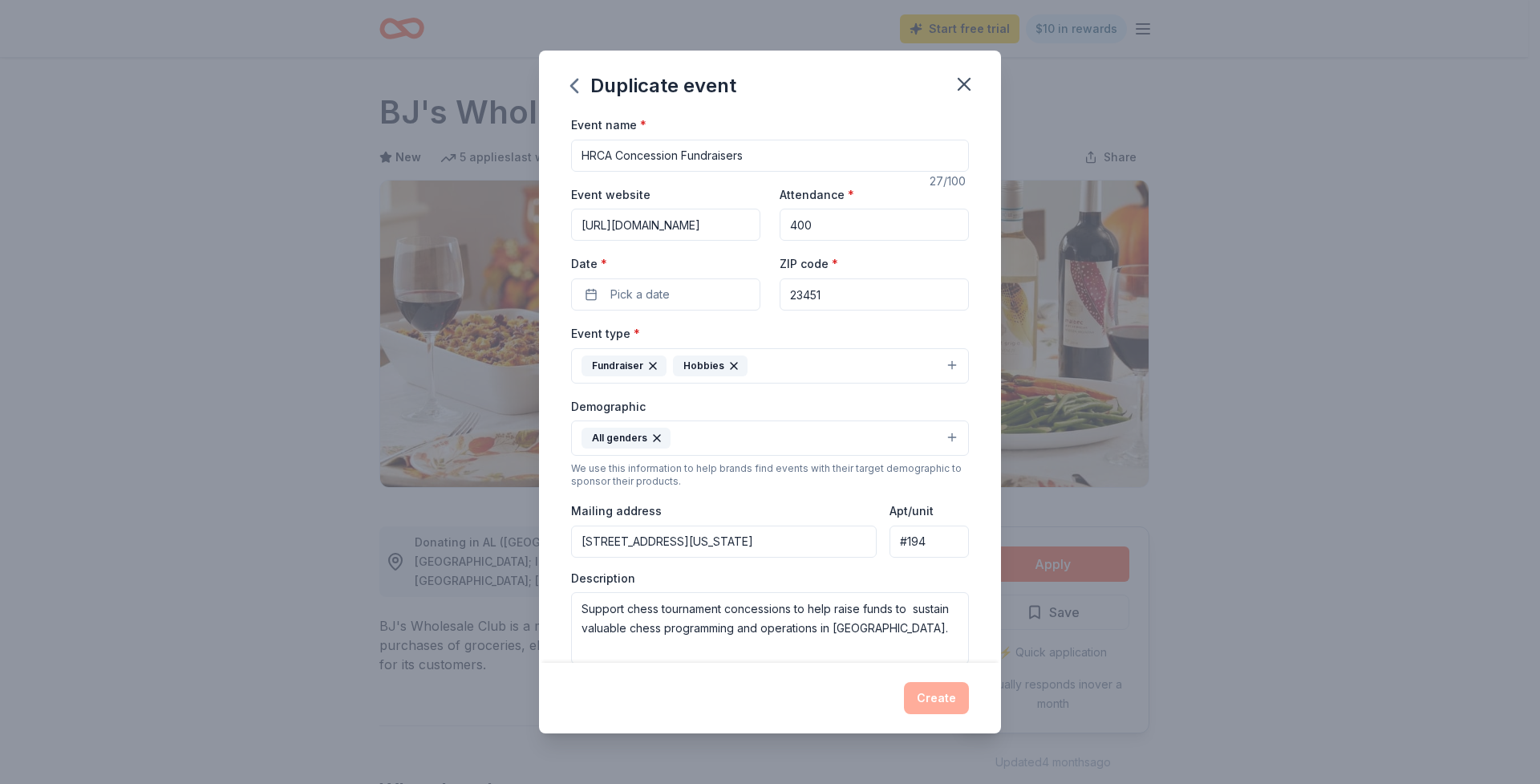
click at [772, 219] on div "Event website https://hrchessclub.org/tournament-finder/ Attendance * 400 Date …" at bounding box center [770, 247] width 397 height 126
type input "3"
type input "250"
click at [662, 295] on span "Pick a date" at bounding box center [640, 294] width 59 height 19
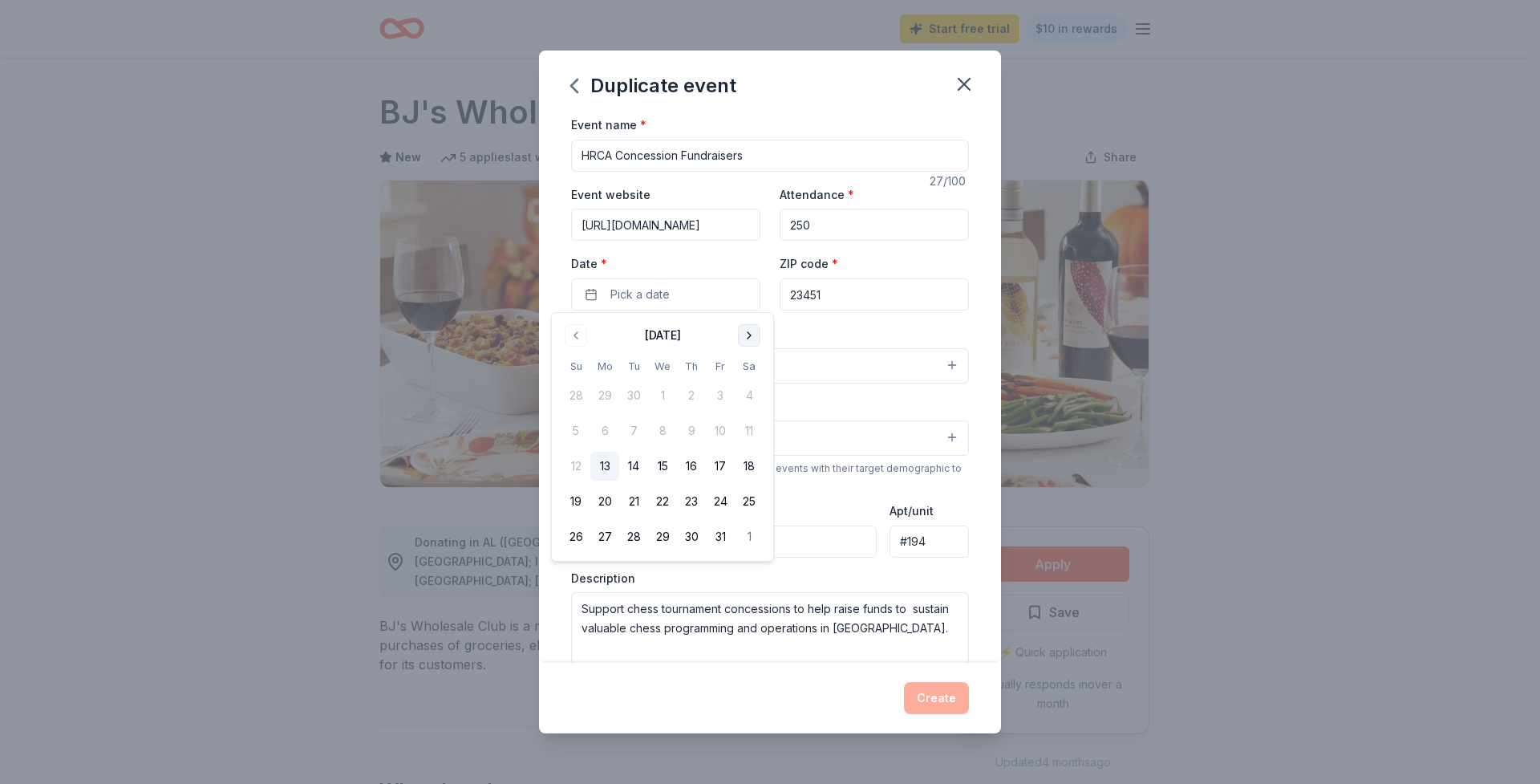
click at [752, 341] on button "Go to next month" at bounding box center [749, 335] width 23 height 23
click at [748, 465] on button "15" at bounding box center [750, 466] width 29 height 29
click at [819, 324] on div "Event type * Fundraiser Hobbies" at bounding box center [770, 353] width 397 height 60
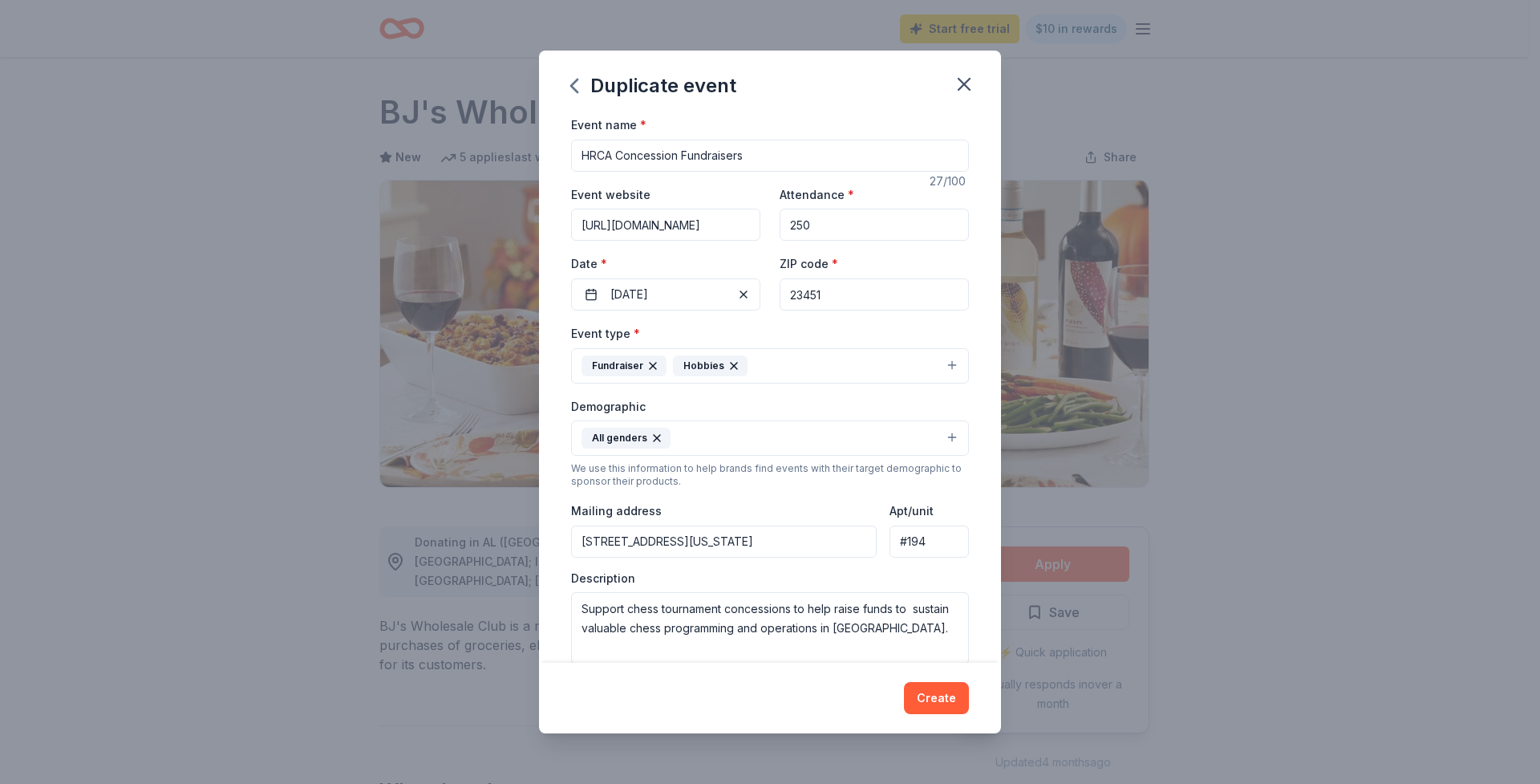
click at [698, 436] on button "All genders" at bounding box center [770, 437] width 397 height 35
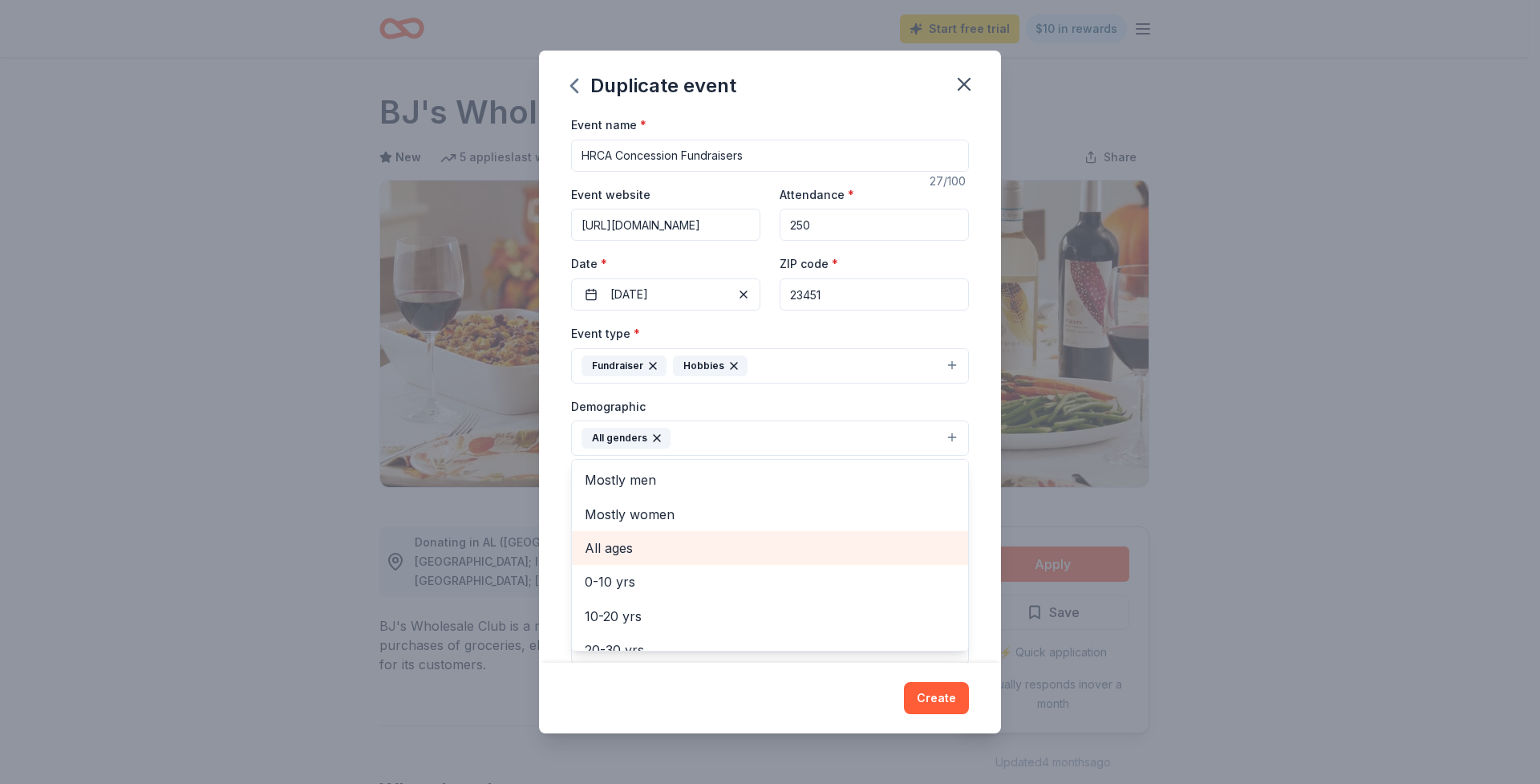
click at [634, 543] on span "All ages" at bounding box center [770, 547] width 370 height 21
click at [789, 437] on button "All genders All ages" at bounding box center [770, 437] width 397 height 35
click at [793, 436] on button "All genders All ages" at bounding box center [770, 437] width 397 height 35
click at [665, 550] on span "0-10 yrs" at bounding box center [770, 547] width 370 height 21
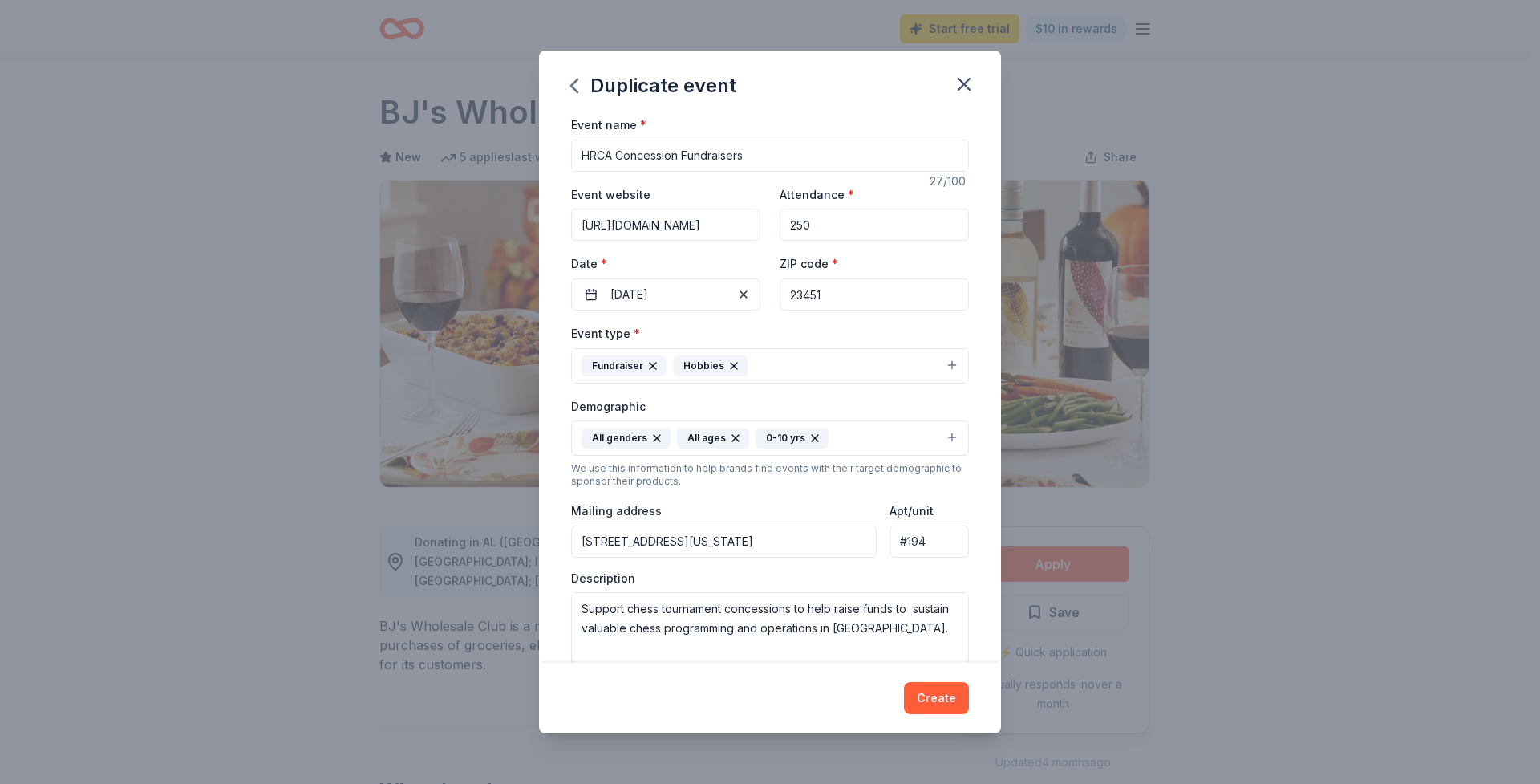
click at [869, 438] on button "All genders All ages 0-10 yrs" at bounding box center [770, 437] width 397 height 35
click at [849, 435] on button "All genders All ages 0-10 yrs" at bounding box center [770, 437] width 397 height 35
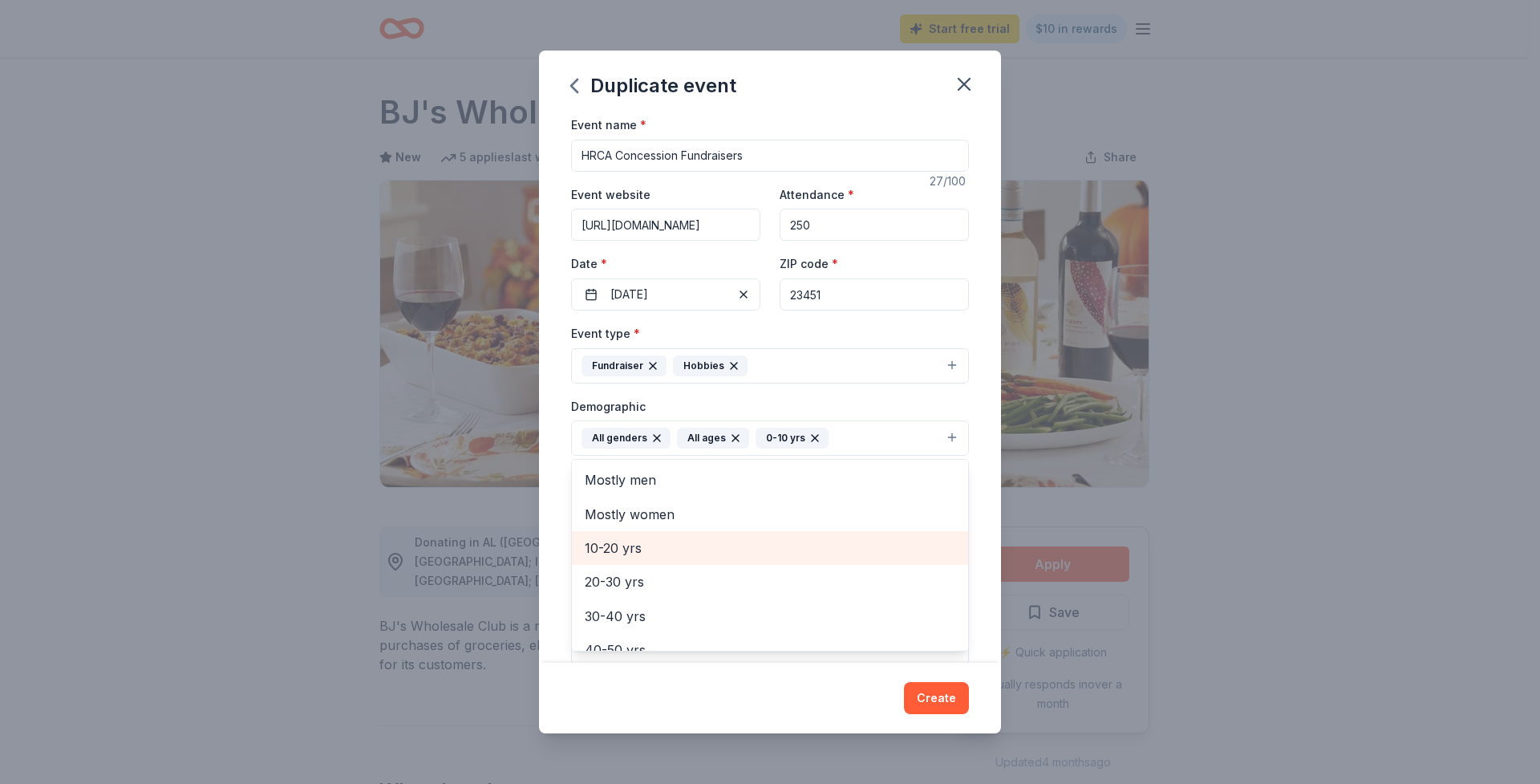
click at [636, 546] on span "10-20 yrs" at bounding box center [770, 547] width 370 height 21
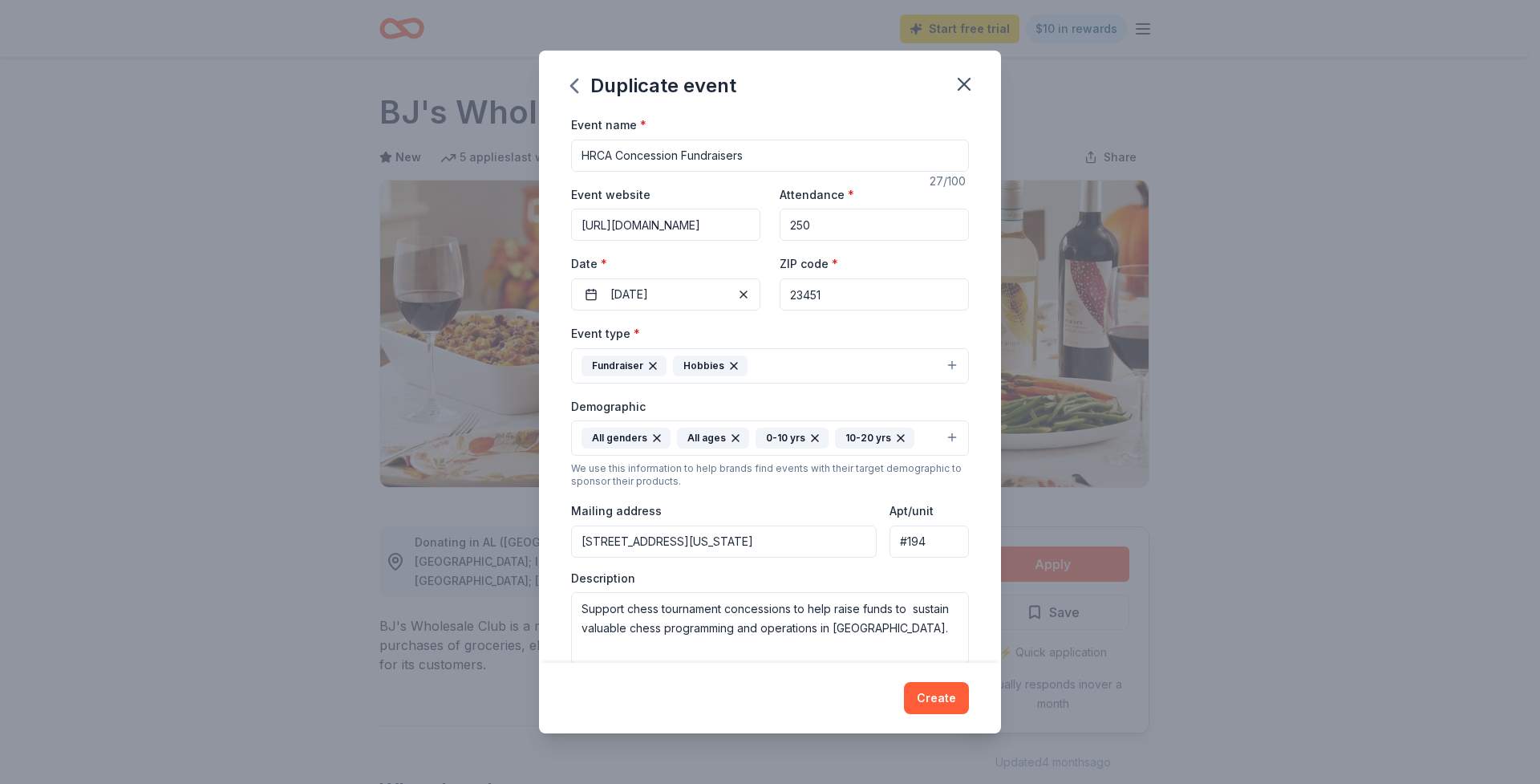
click at [923, 436] on button "All genders All ages 0-10 yrs 10-20 yrs" at bounding box center [770, 437] width 397 height 35
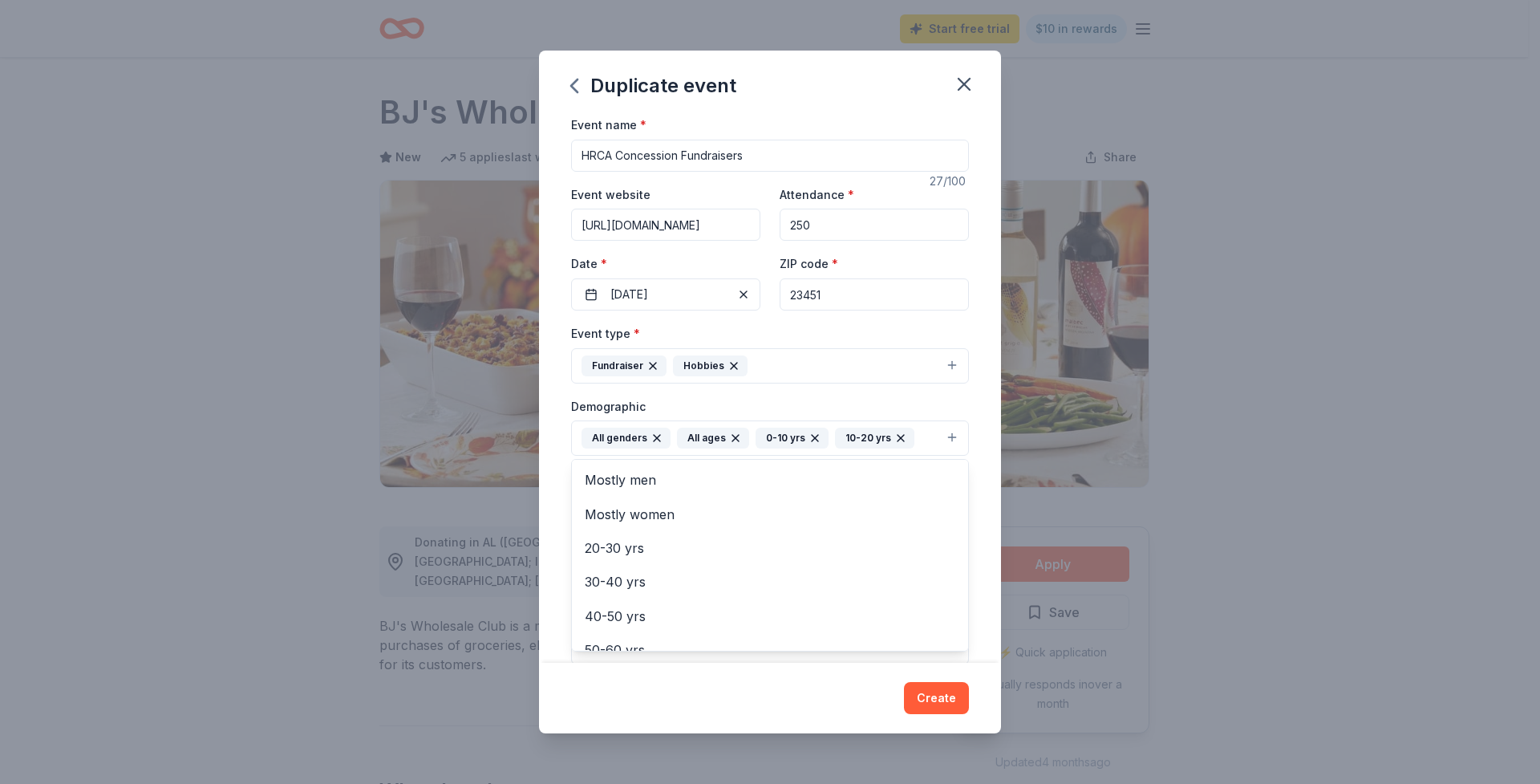
click at [939, 432] on button "All genders All ages 0-10 yrs 10-20 yrs" at bounding box center [770, 437] width 397 height 35
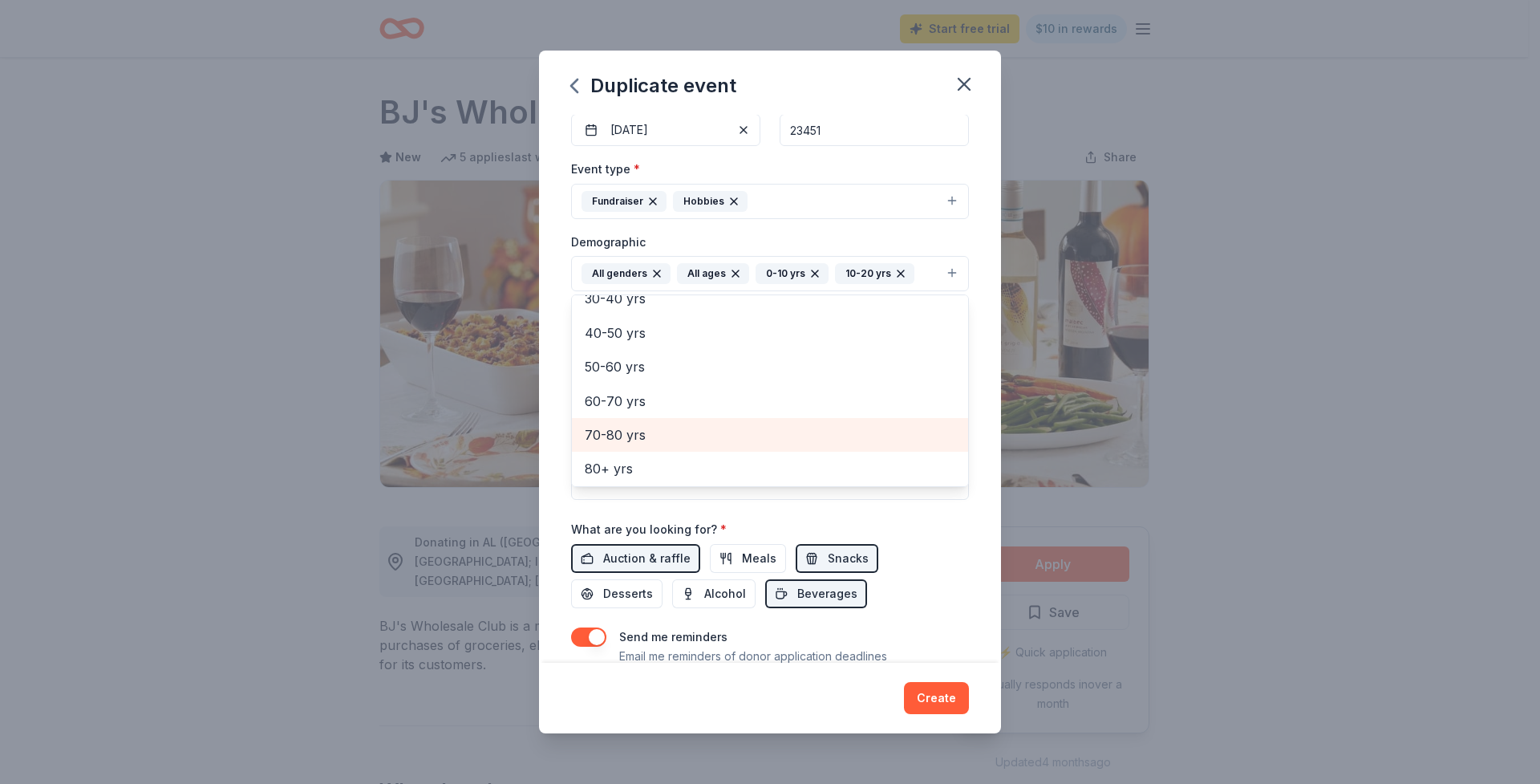
scroll to position [191, 0]
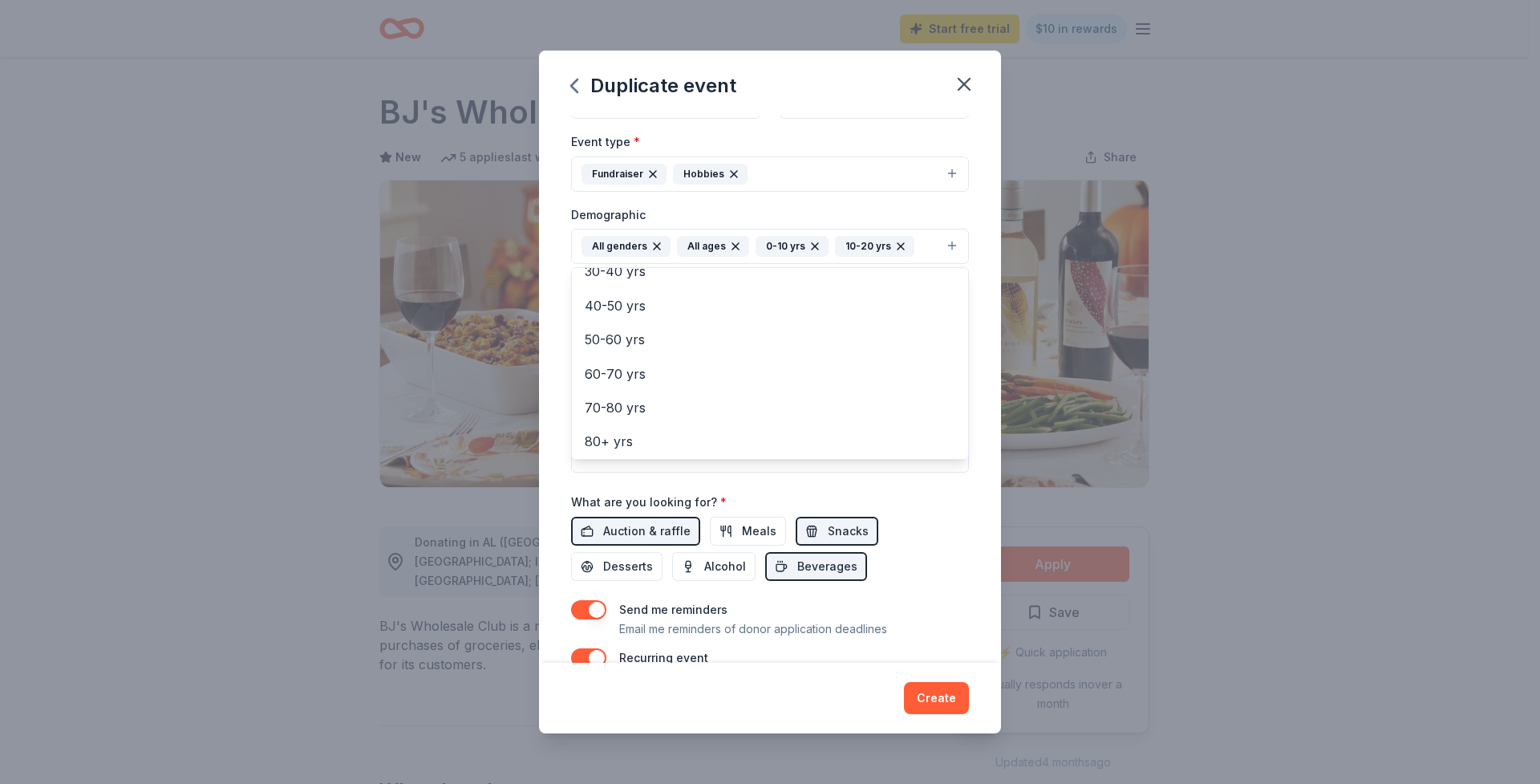
click at [935, 523] on div "Event name * HRCA Concession Fundraisers 27 /100 Event website https://hrchessc…" at bounding box center [770, 324] width 397 height 802
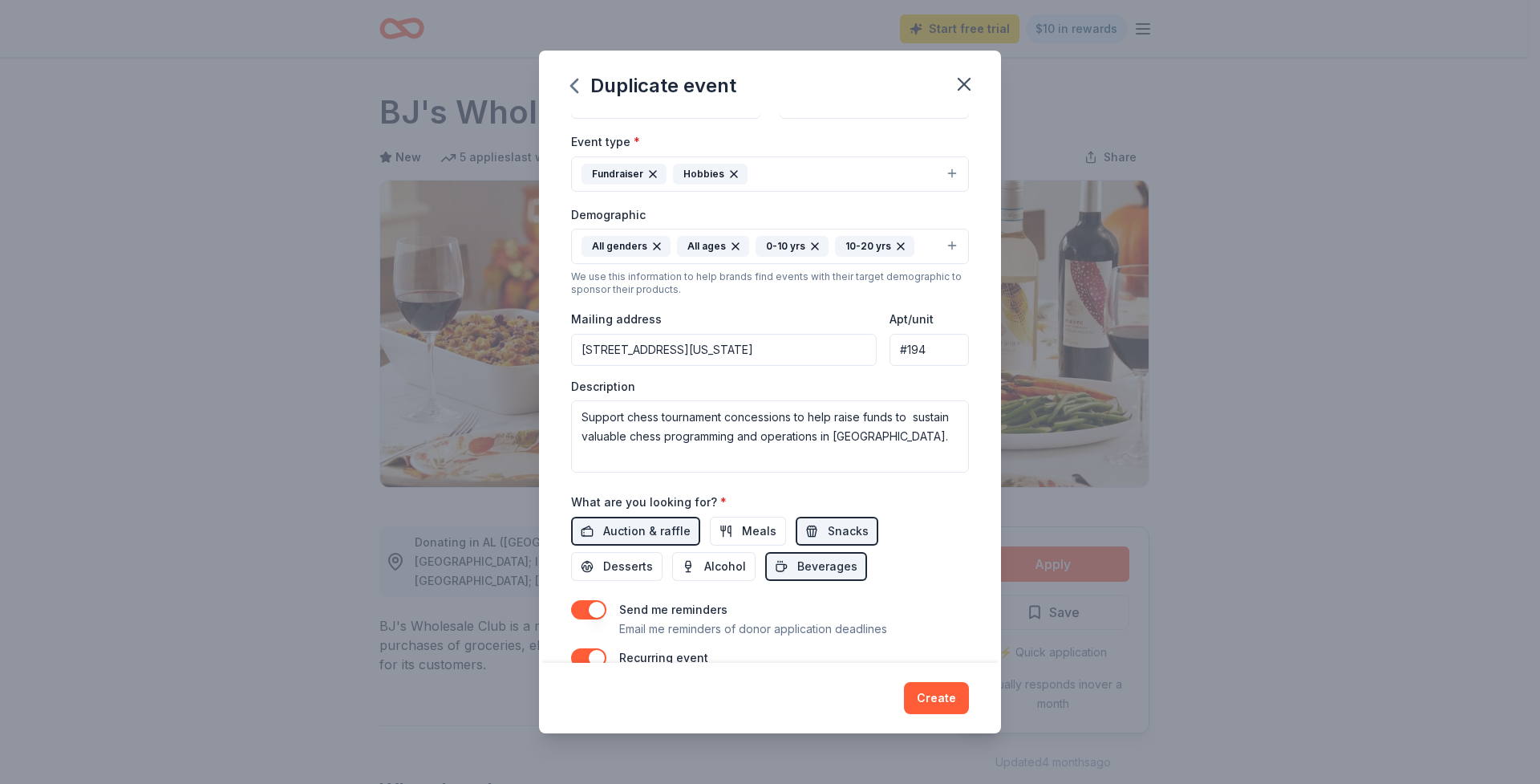
scroll to position [0, 0]
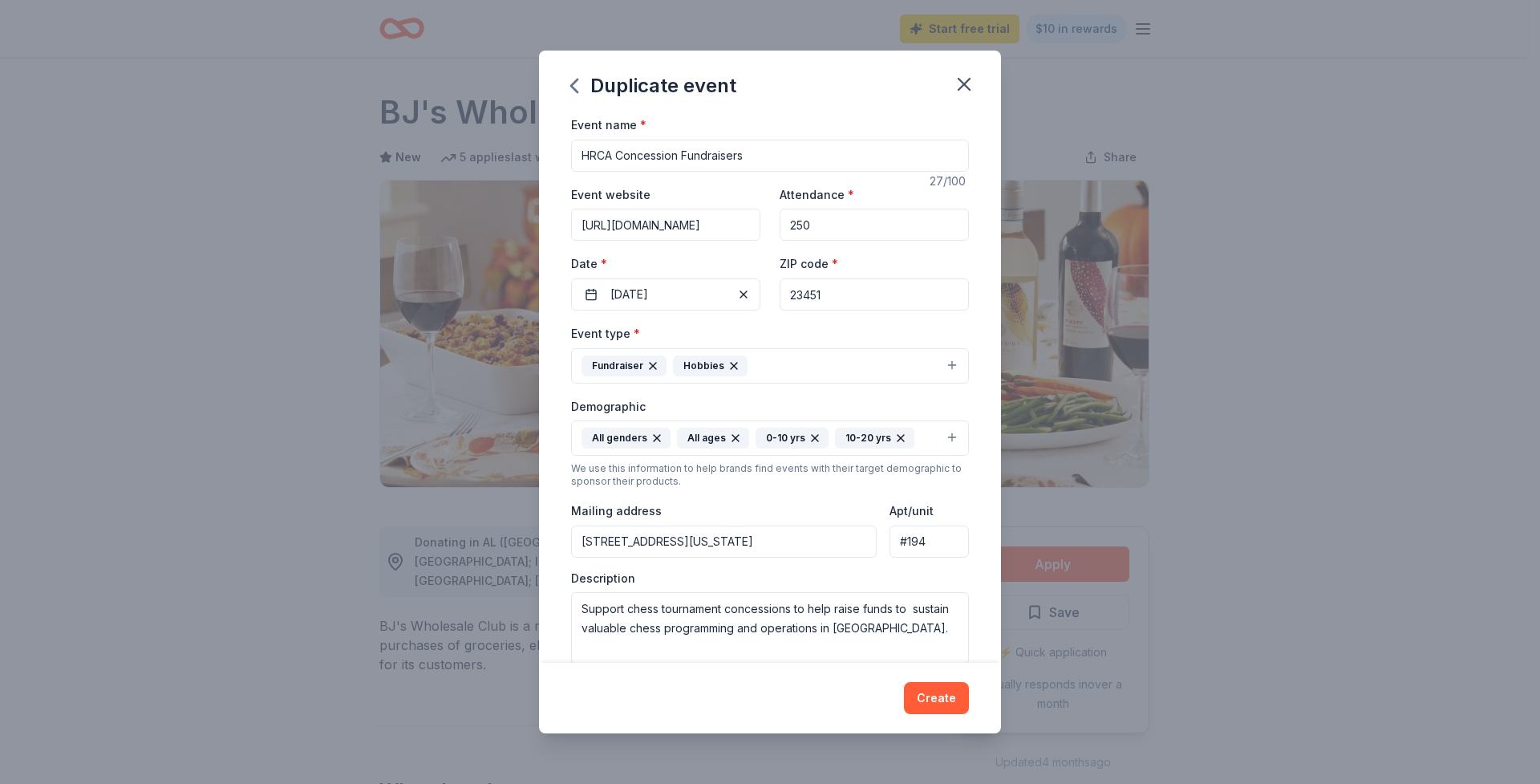
click at [612, 155] on input "HRCA Concession Fundraisers" at bounding box center [770, 155] width 397 height 32
drag, startPoint x: 789, startPoint y: 155, endPoint x: 858, endPoint y: 153, distance: 69.0
click at [857, 154] on input "HRCA Chess Tournament Concessions Concession Fundraisers" at bounding box center [770, 155] width 397 height 32
type input "HRCA Chess Tournament Concession Fundraisers"
click at [919, 224] on input "250" at bounding box center [874, 224] width 190 height 32
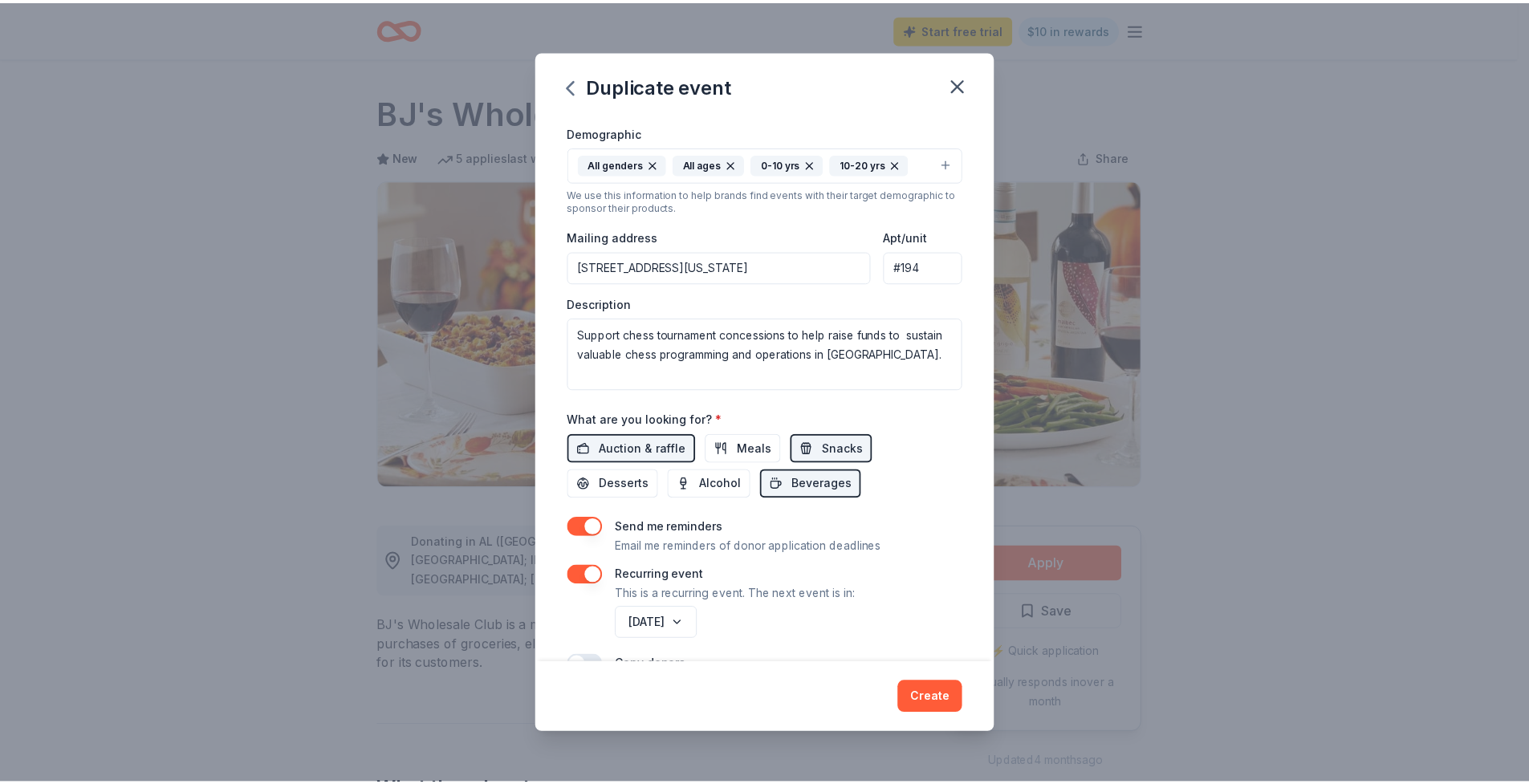
scroll to position [453, 0]
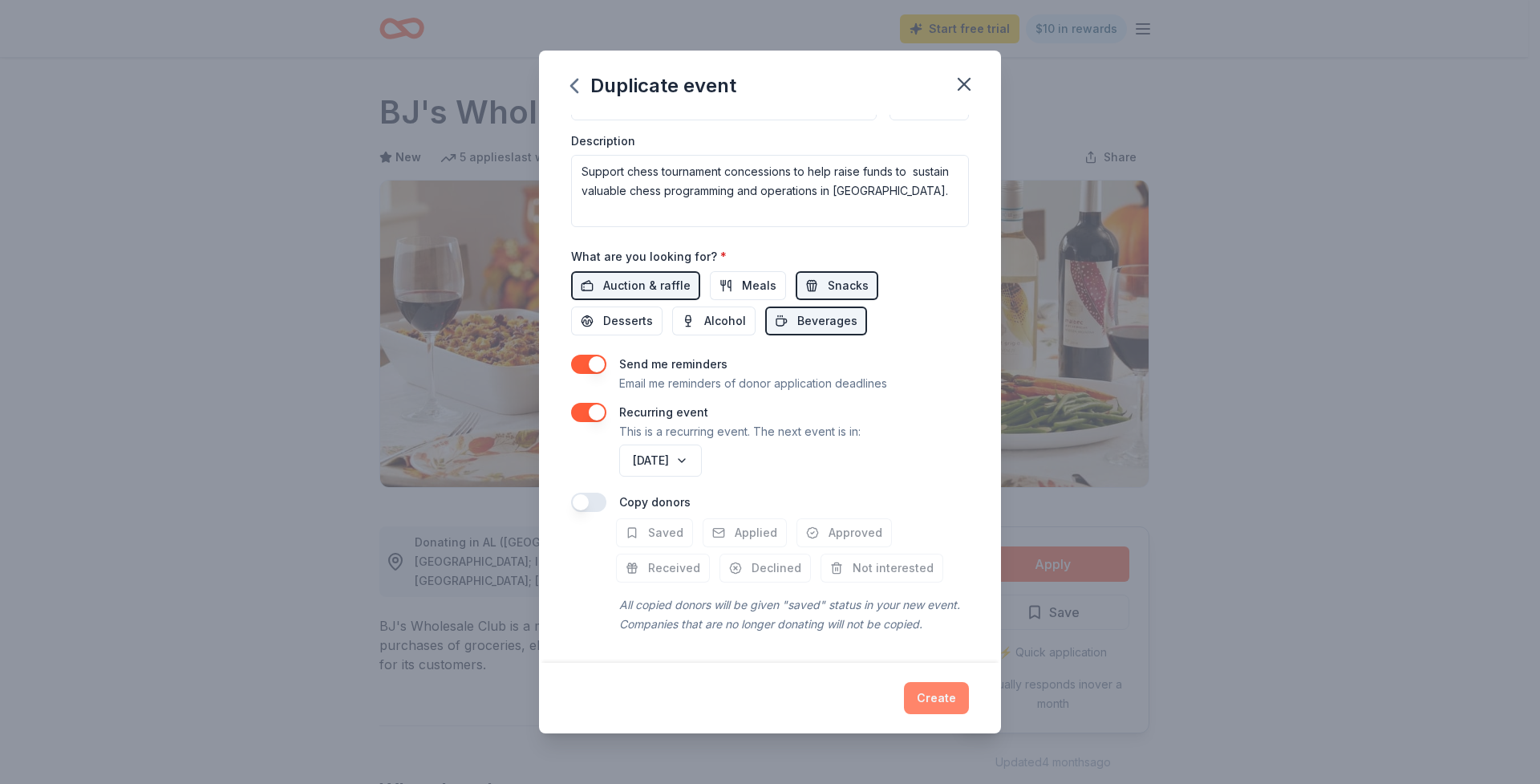
click at [948, 701] on button "Create" at bounding box center [937, 697] width 65 height 32
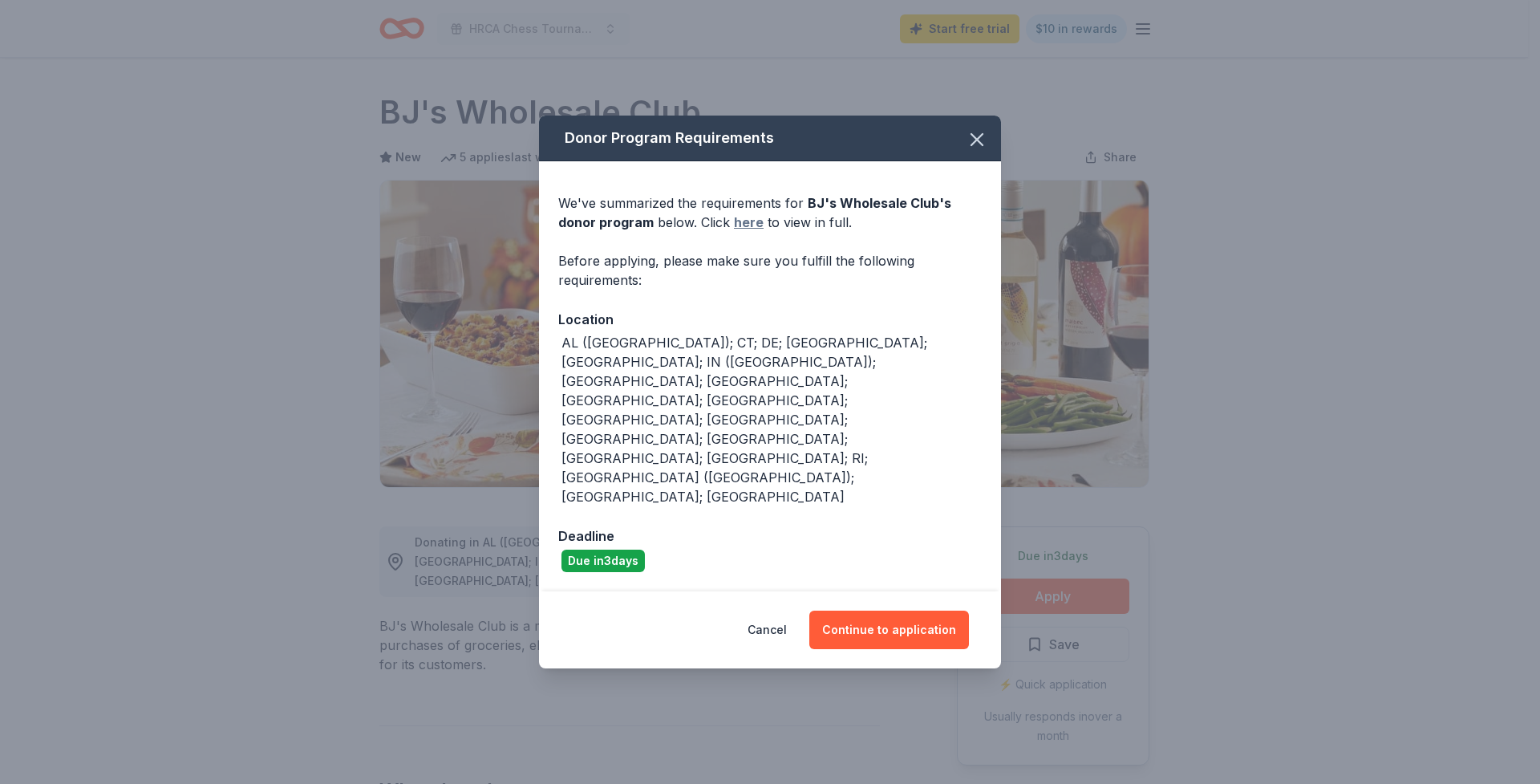
click at [743, 231] on link "here" at bounding box center [749, 221] width 30 height 19
click at [876, 611] on button "Continue to application" at bounding box center [889, 630] width 160 height 38
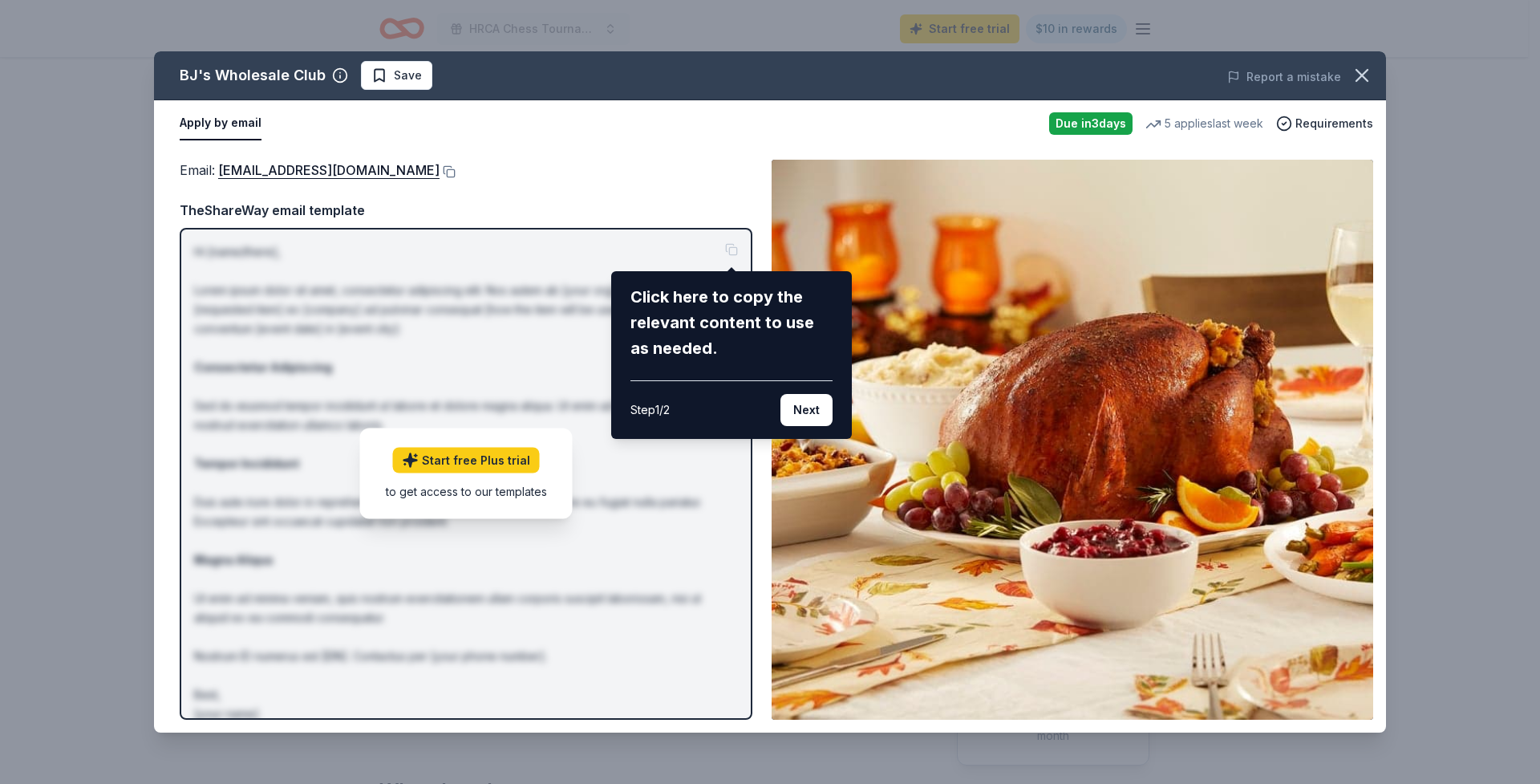
click at [460, 465] on div "BJ's Wholesale Club Save Report a mistake Apply by email Due [DATE] 5 applies l…" at bounding box center [770, 392] width 1232 height 681
click at [462, 459] on div "BJ's Wholesale Club Save Report a mistake Apply by email Due [DATE] 5 applies l…" at bounding box center [770, 392] width 1232 height 681
click at [425, 149] on div "BJ's Wholesale Club Save Report a mistake Apply by email Due [DATE] 5 applies l…" at bounding box center [770, 392] width 1232 height 681
click at [487, 466] on div "BJ's Wholesale Club Save Report a mistake Apply by email Due [DATE] 5 applies l…" at bounding box center [770, 392] width 1232 height 681
click at [487, 462] on div "BJ's Wholesale Club Save Report a mistake Apply by email Due [DATE] 5 applies l…" at bounding box center [770, 392] width 1232 height 681
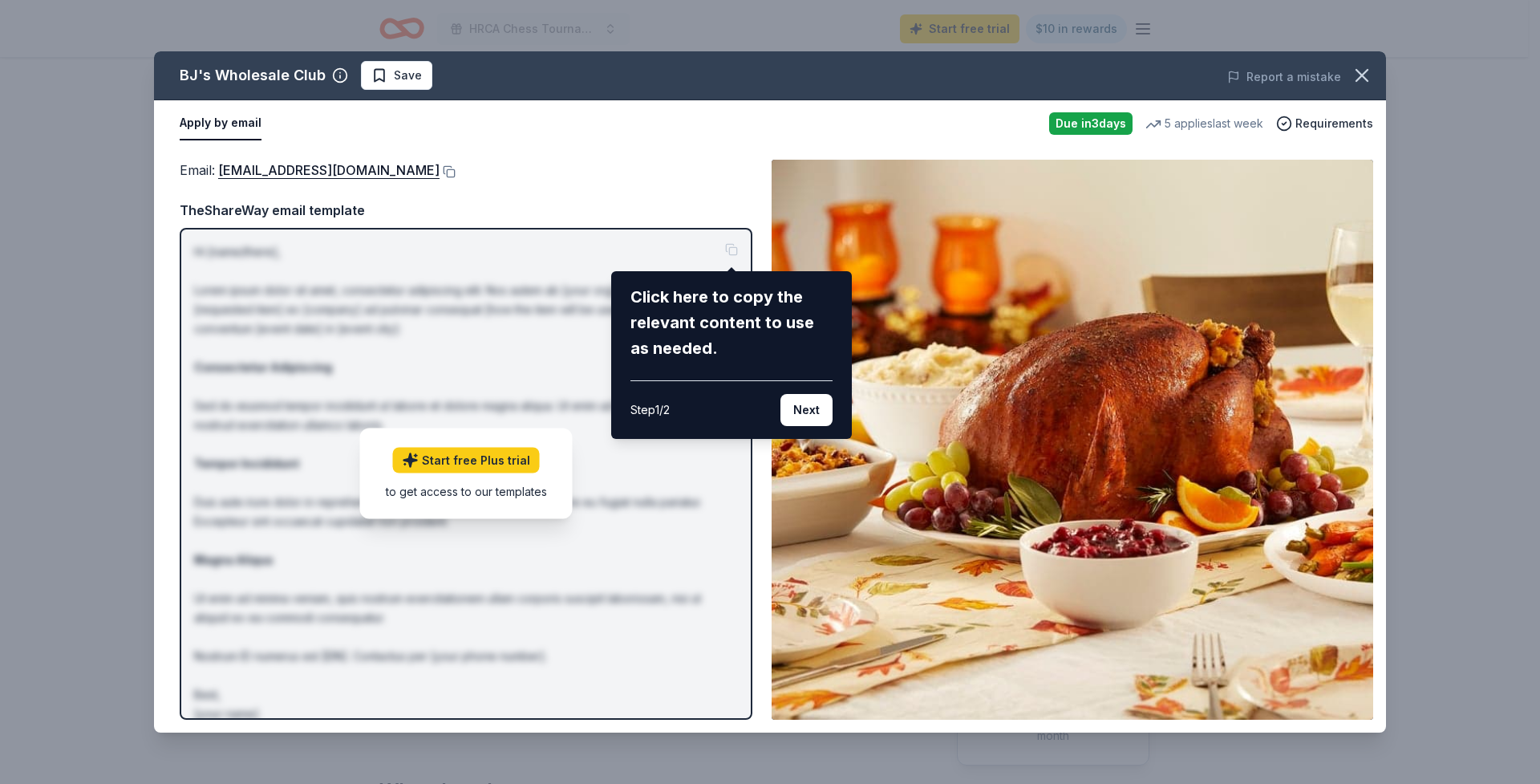
click at [487, 462] on div "BJ's Wholesale Club Save Report a mistake Apply by email Due [DATE] 5 applies l…" at bounding box center [770, 392] width 1232 height 681
click at [695, 331] on div "Click here to copy the relevant content to use as needed." at bounding box center [731, 322] width 202 height 77
click at [732, 243] on div "BJ's Wholesale Club Save Report a mistake Apply by email Due [DATE] 5 applies l…" at bounding box center [770, 392] width 1232 height 681
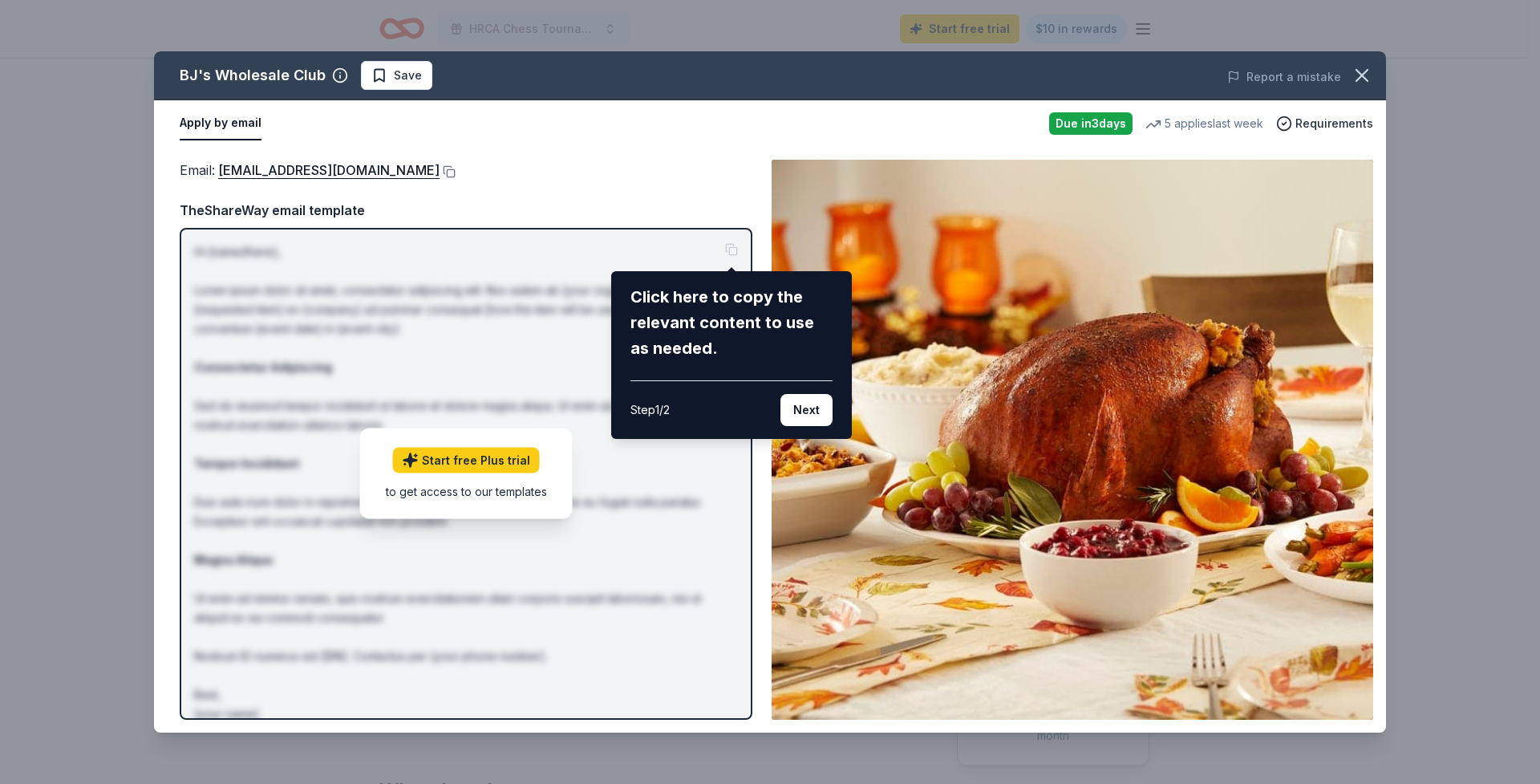
click at [583, 350] on div "BJ's Wholesale Club Save Report a mistake Apply by email Due [DATE] 5 applies l…" at bounding box center [770, 392] width 1232 height 681
drag, startPoint x: 476, startPoint y: 444, endPoint x: 474, endPoint y: 453, distance: 9.2
click at [475, 446] on div "BJ's Wholesale Club Save Report a mistake Apply by email Due [DATE] 5 applies l…" at bounding box center [770, 392] width 1232 height 681
click at [470, 462] on div "BJ's Wholesale Club Save Report a mistake Apply by email Due [DATE] 5 applies l…" at bounding box center [770, 392] width 1232 height 681
click at [470, 464] on div "BJ's Wholesale Club Save Report a mistake Apply by email Due [DATE] 5 applies l…" at bounding box center [770, 392] width 1232 height 681
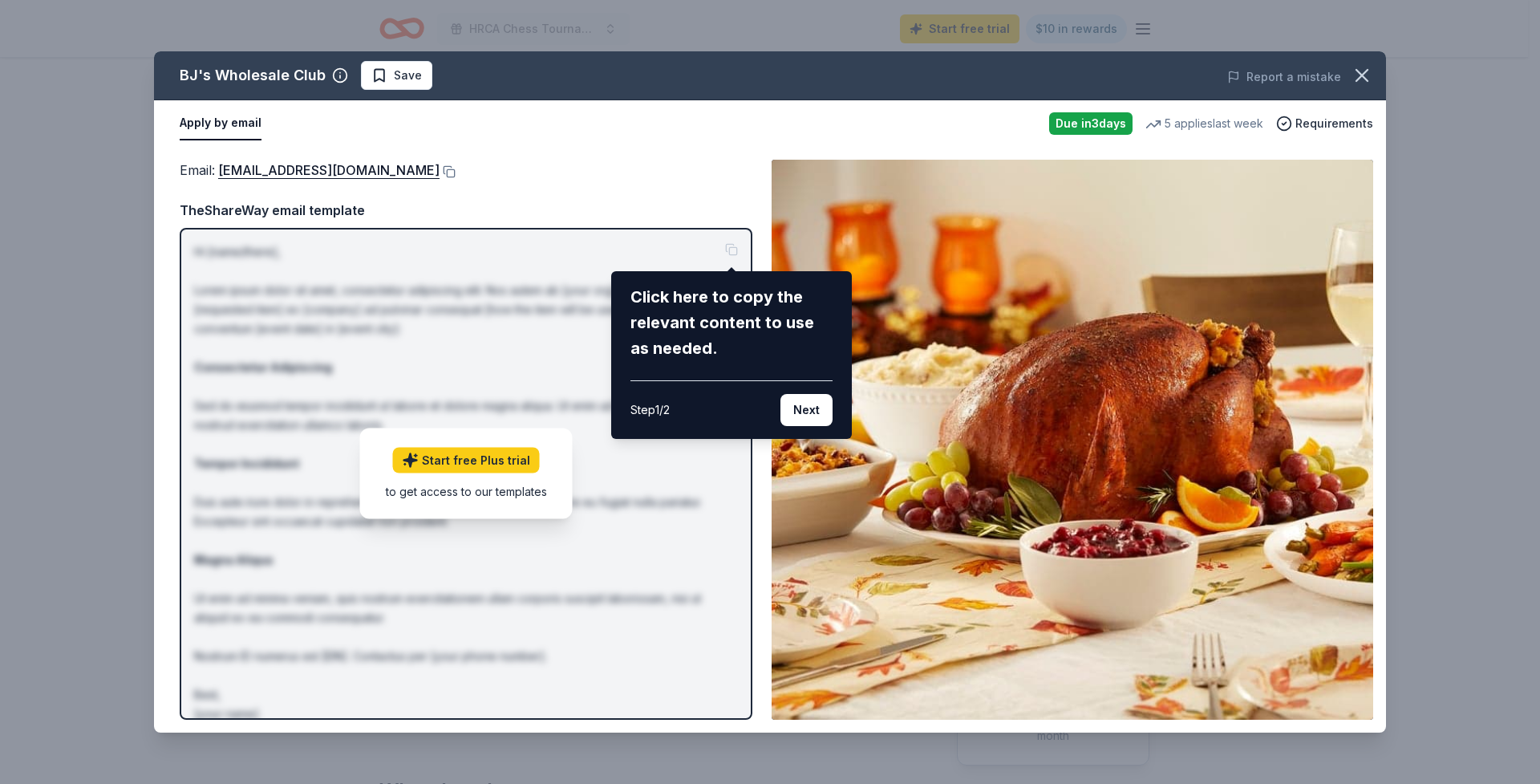
click at [471, 464] on div "BJ's Wholesale Club Save Report a mistake Apply by email Due [DATE] 5 applies l…" at bounding box center [770, 392] width 1232 height 681
click at [471, 465] on div "BJ's Wholesale Club Save Report a mistake Apply by email Due [DATE] 5 applies l…" at bounding box center [770, 392] width 1232 height 681
click at [425, 469] on div "BJ's Wholesale Club Save Report a mistake Apply by email Due [DATE] 5 applies l…" at bounding box center [770, 392] width 1232 height 681
click at [420, 474] on div "BJ's Wholesale Club Save Report a mistake Apply by email Due [DATE] 5 applies l…" at bounding box center [770, 392] width 1232 height 681
drag, startPoint x: 418, startPoint y: 475, endPoint x: 308, endPoint y: 180, distance: 314.8
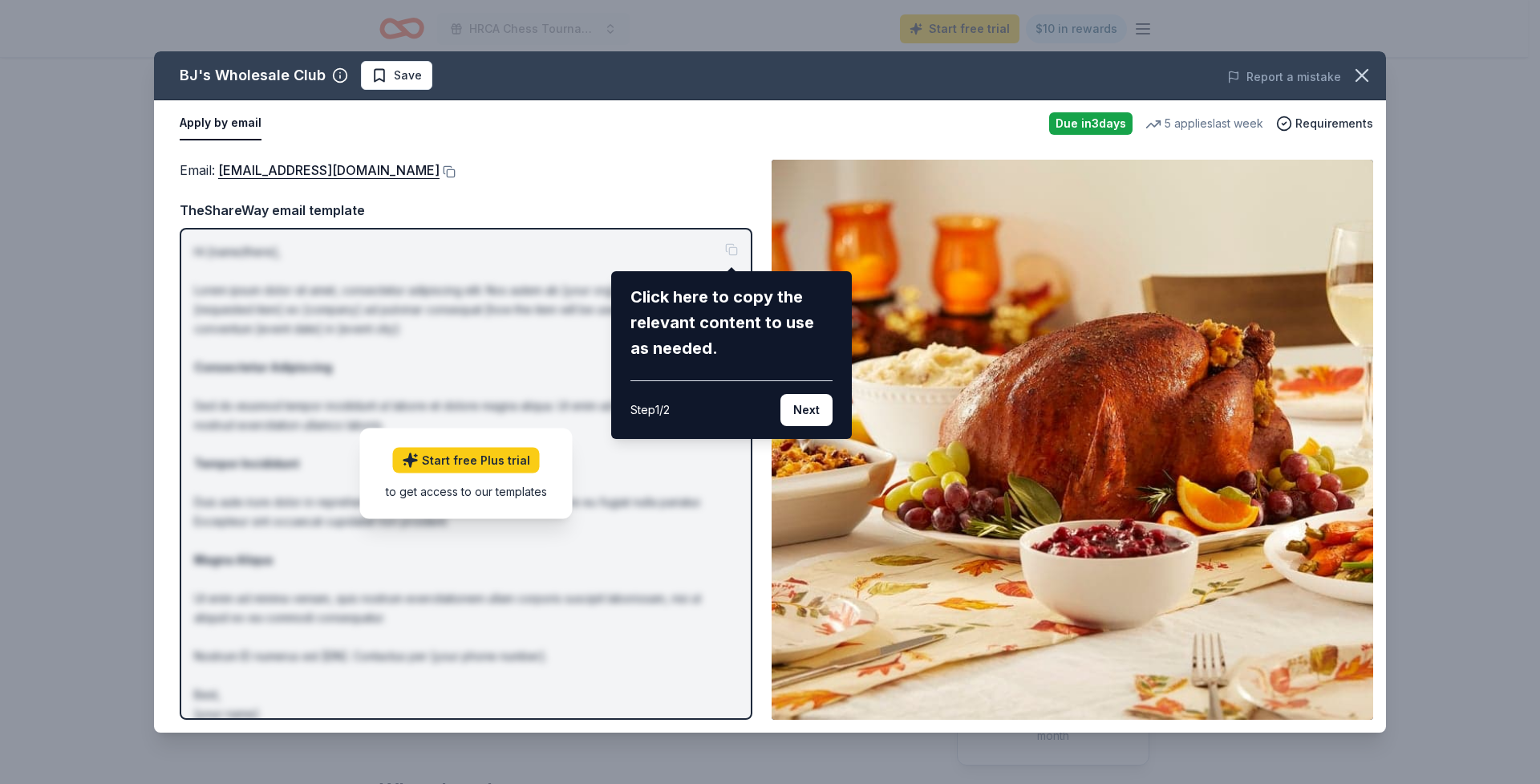
click at [407, 442] on div "BJ's Wholesale Club Save Report a mistake Apply by email Due [DATE] 5 applies l…" at bounding box center [770, 392] width 1232 height 681
click at [218, 124] on div "BJ's Wholesale Club Save Report a mistake Apply by email Due [DATE] 5 applies l…" at bounding box center [770, 392] width 1232 height 681
click at [402, 206] on div "BJ's Wholesale Club Save Report a mistake Apply by email Due [DATE] 5 applies l…" at bounding box center [770, 392] width 1232 height 681
click at [318, 211] on div "BJ's Wholesale Club Save Report a mistake Apply by email Due [DATE] 5 applies l…" at bounding box center [770, 392] width 1232 height 681
click at [1527, 170] on div "BJ's Wholesale Club Save Report a mistake Apply by email Due [DATE] 5 applies l…" at bounding box center [770, 392] width 1540 height 784
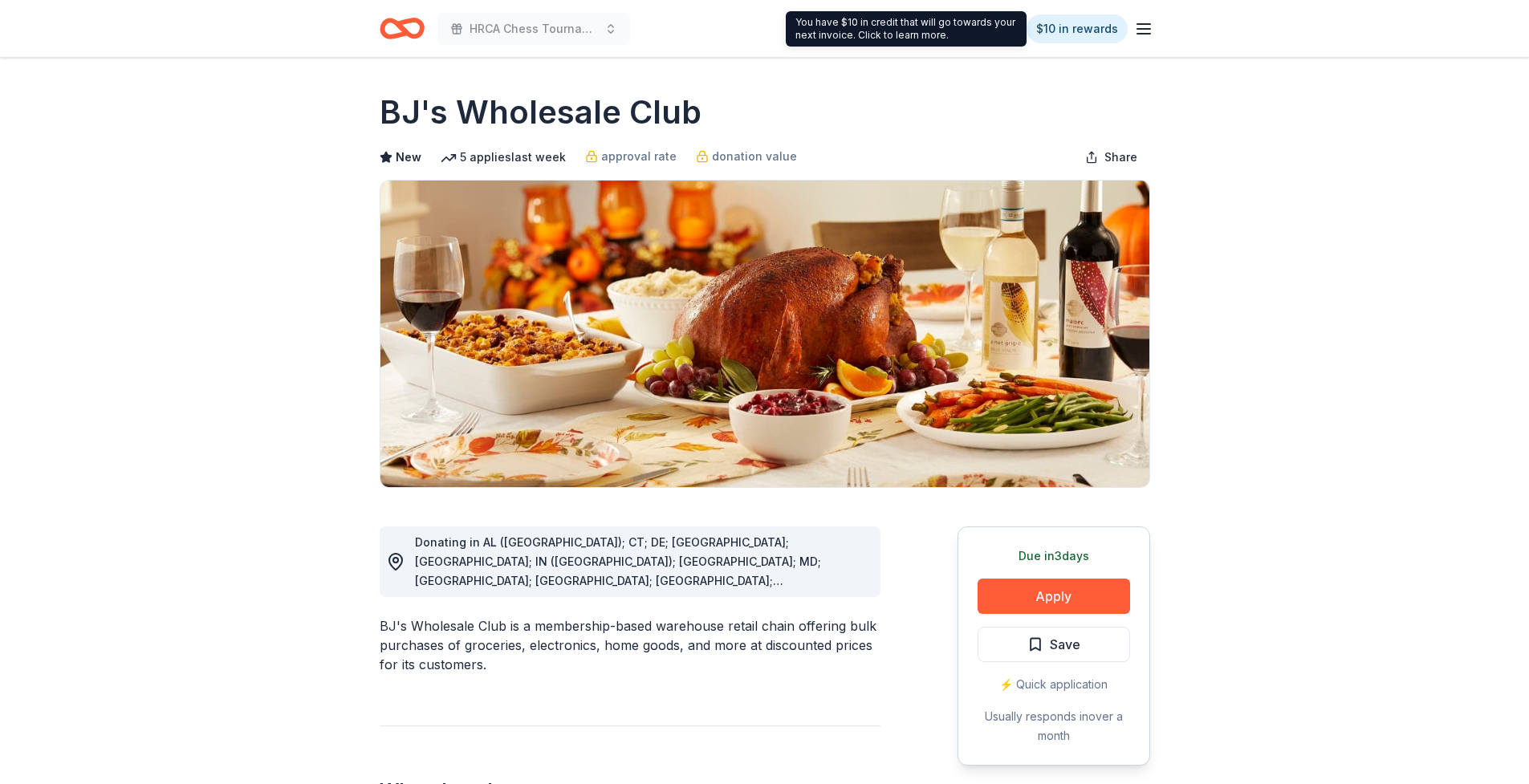
click at [1165, 15] on div "HRCA Chess Tournament Concession Fundraisers Start free trial $10 in rewards" at bounding box center [764, 28] width 822 height 57
click at [1149, 26] on icon "button" at bounding box center [1143, 28] width 19 height 19
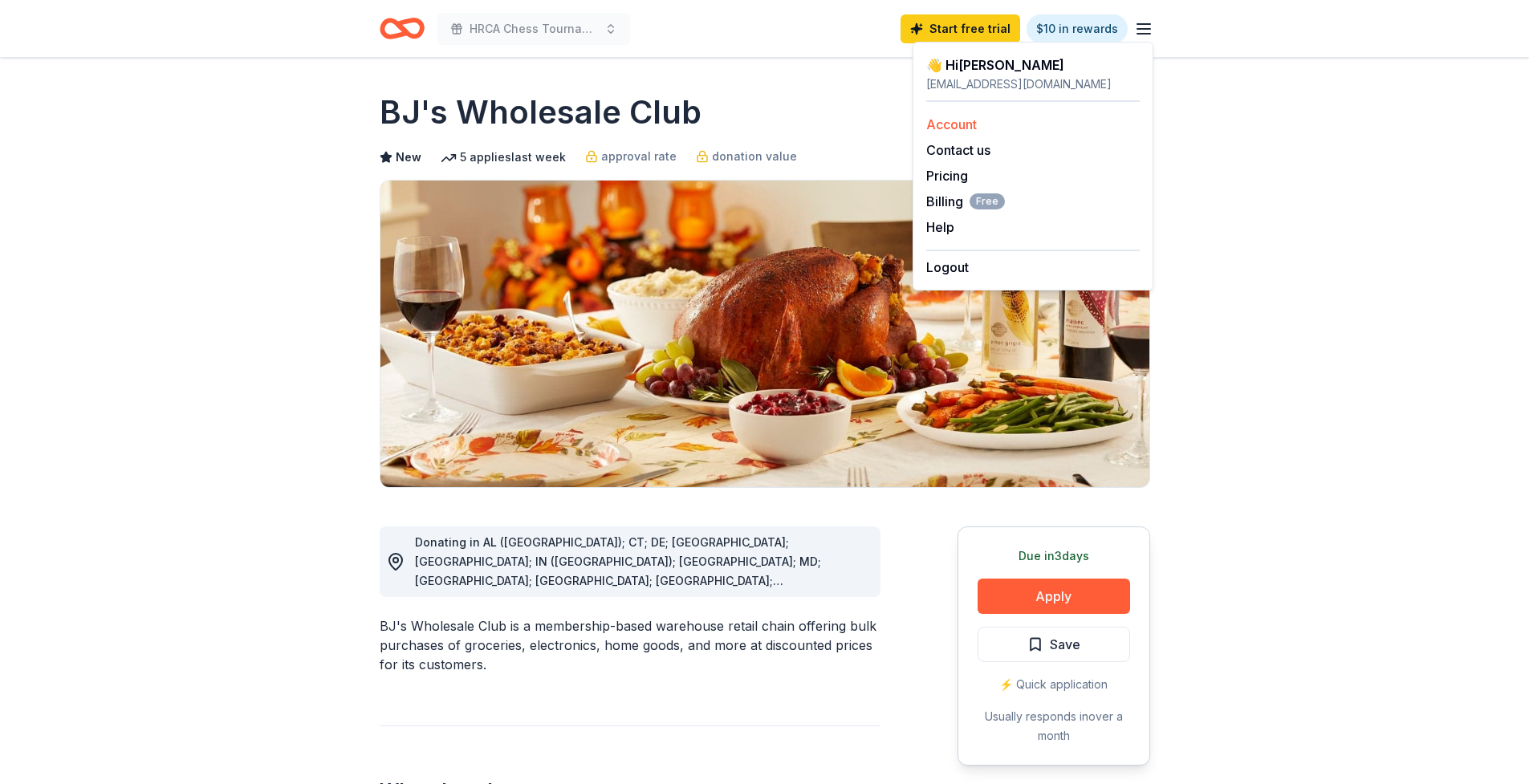
click at [946, 123] on link "Account" at bounding box center [952, 124] width 51 height 16
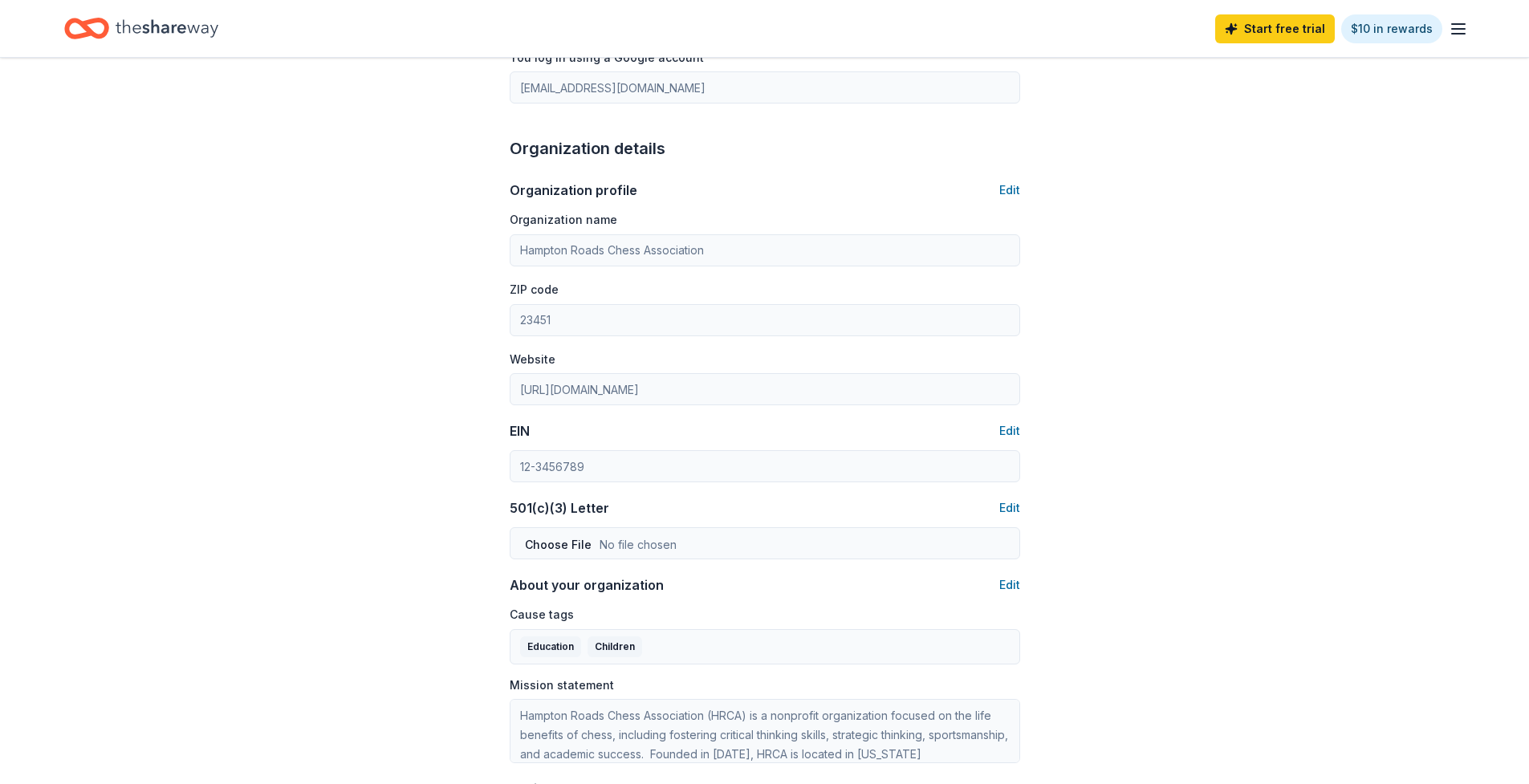
scroll to position [765, 0]
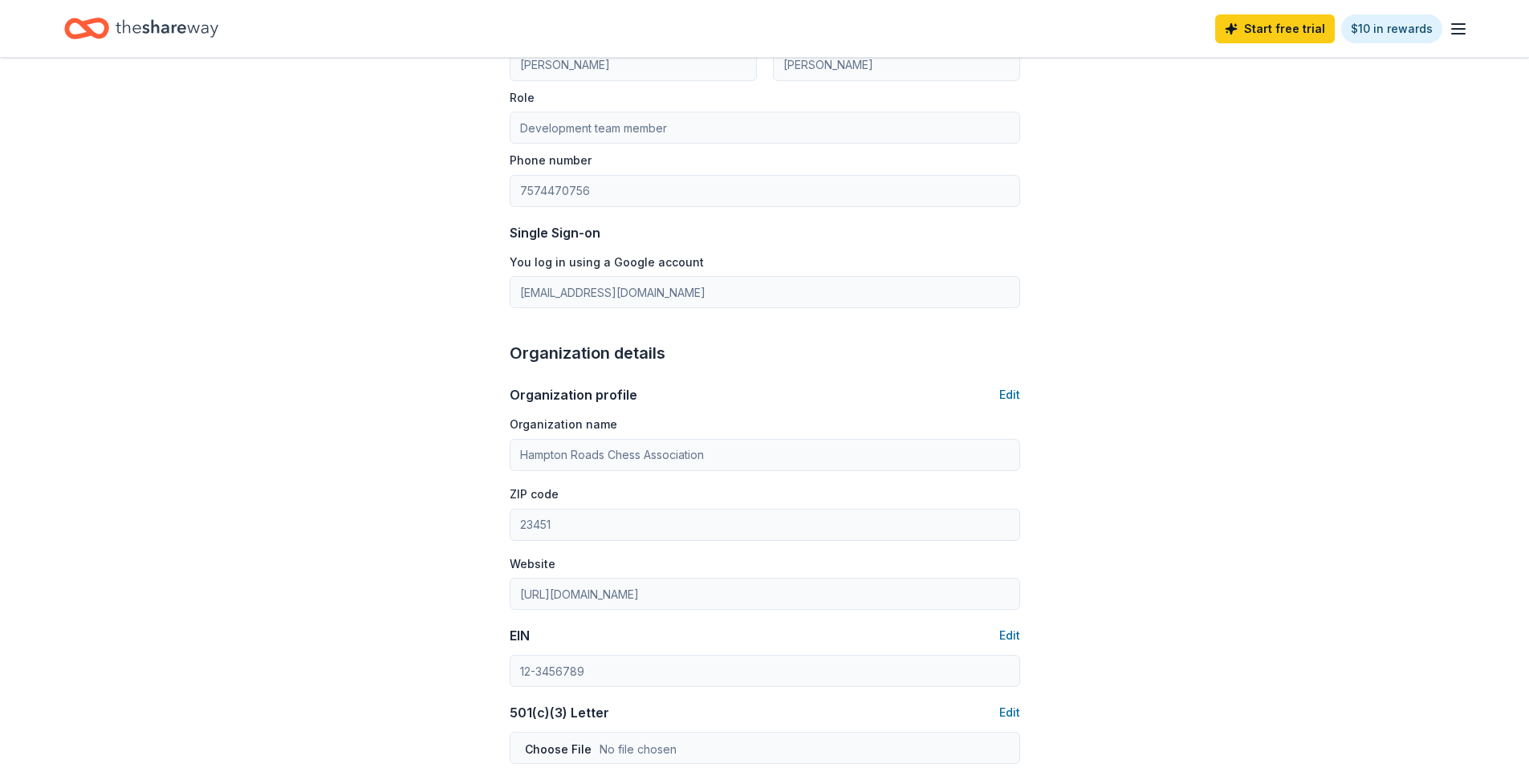
scroll to position [0, 0]
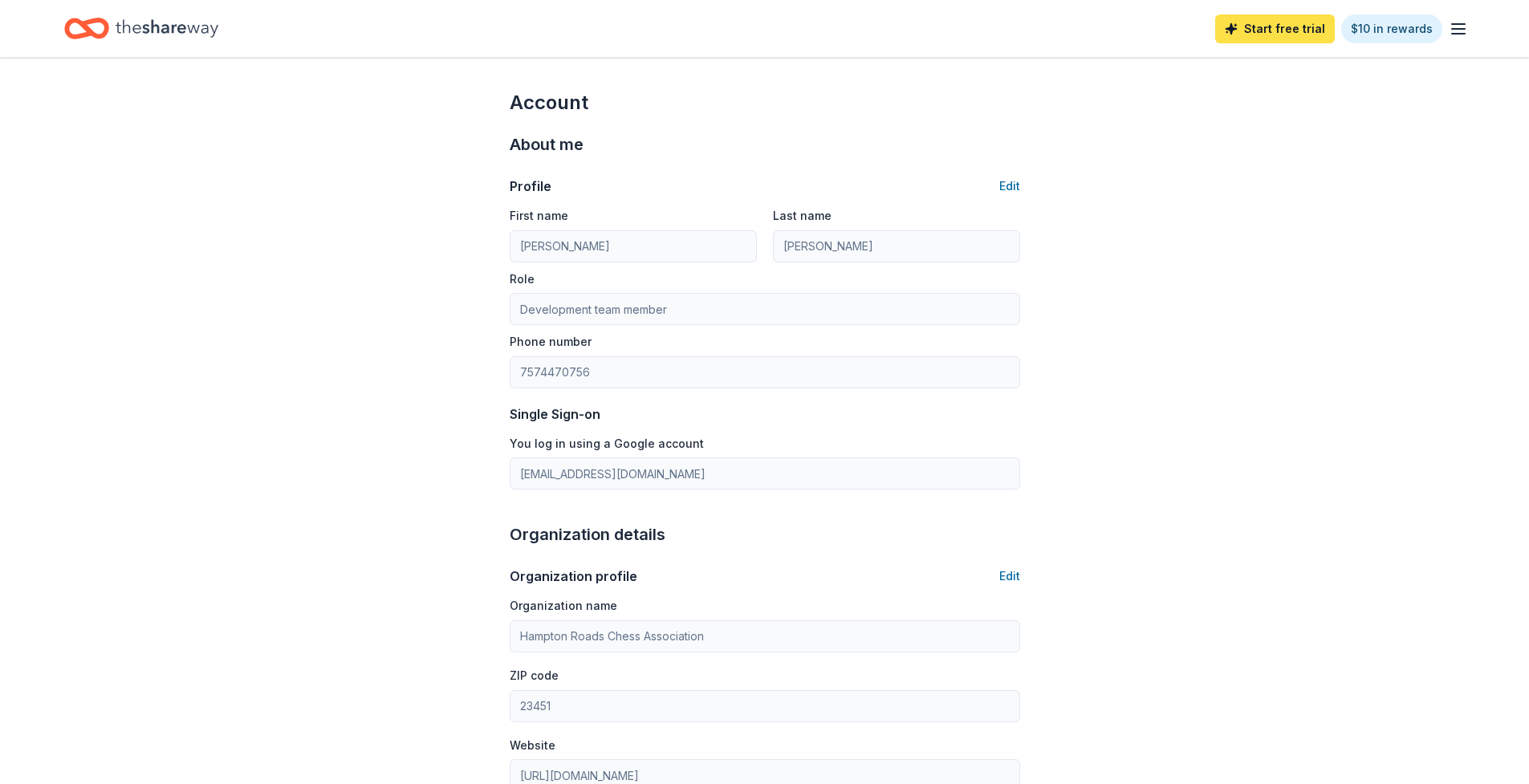
click at [1316, 24] on link "Start free trial" at bounding box center [1275, 29] width 120 height 29
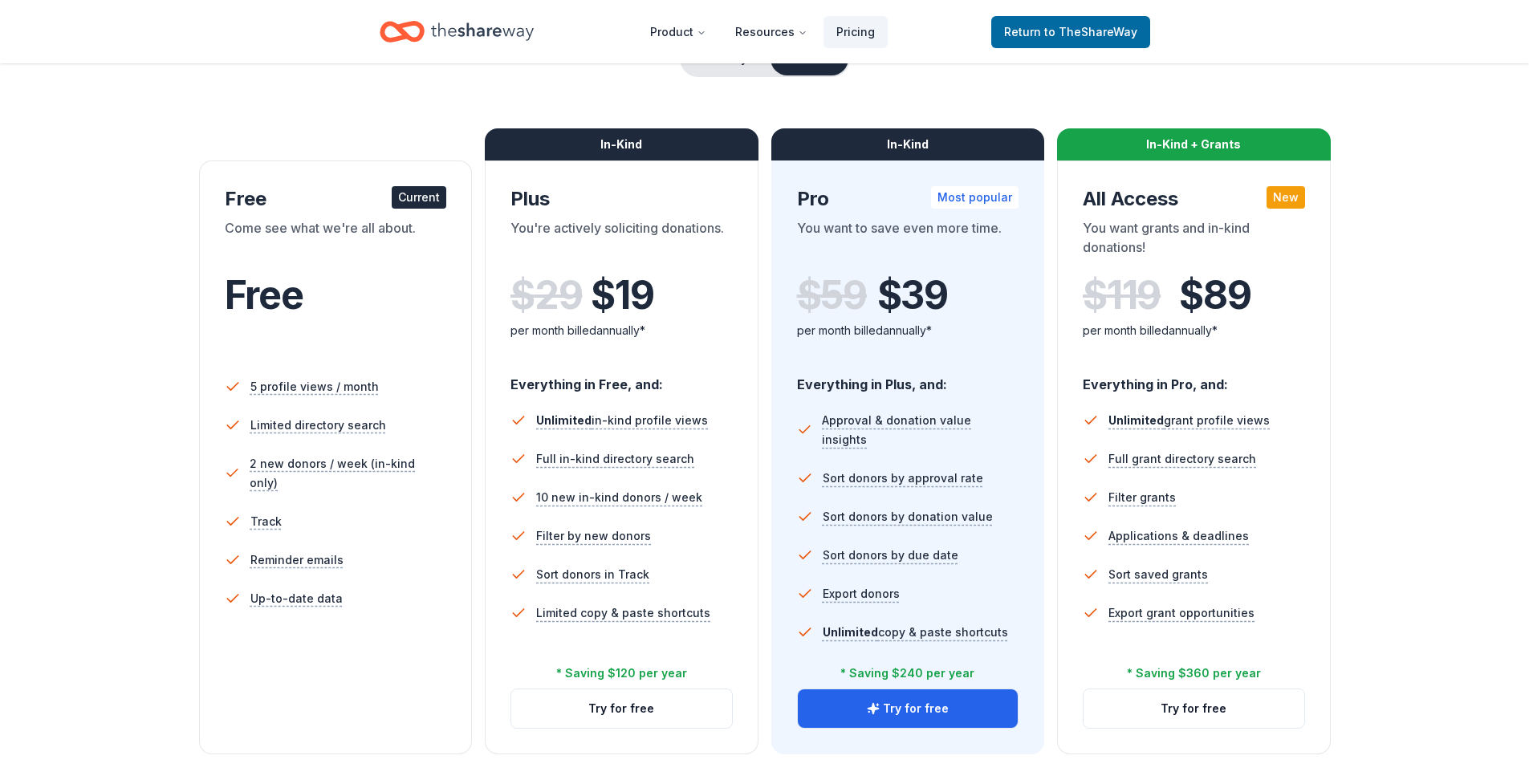
scroll to position [320, 0]
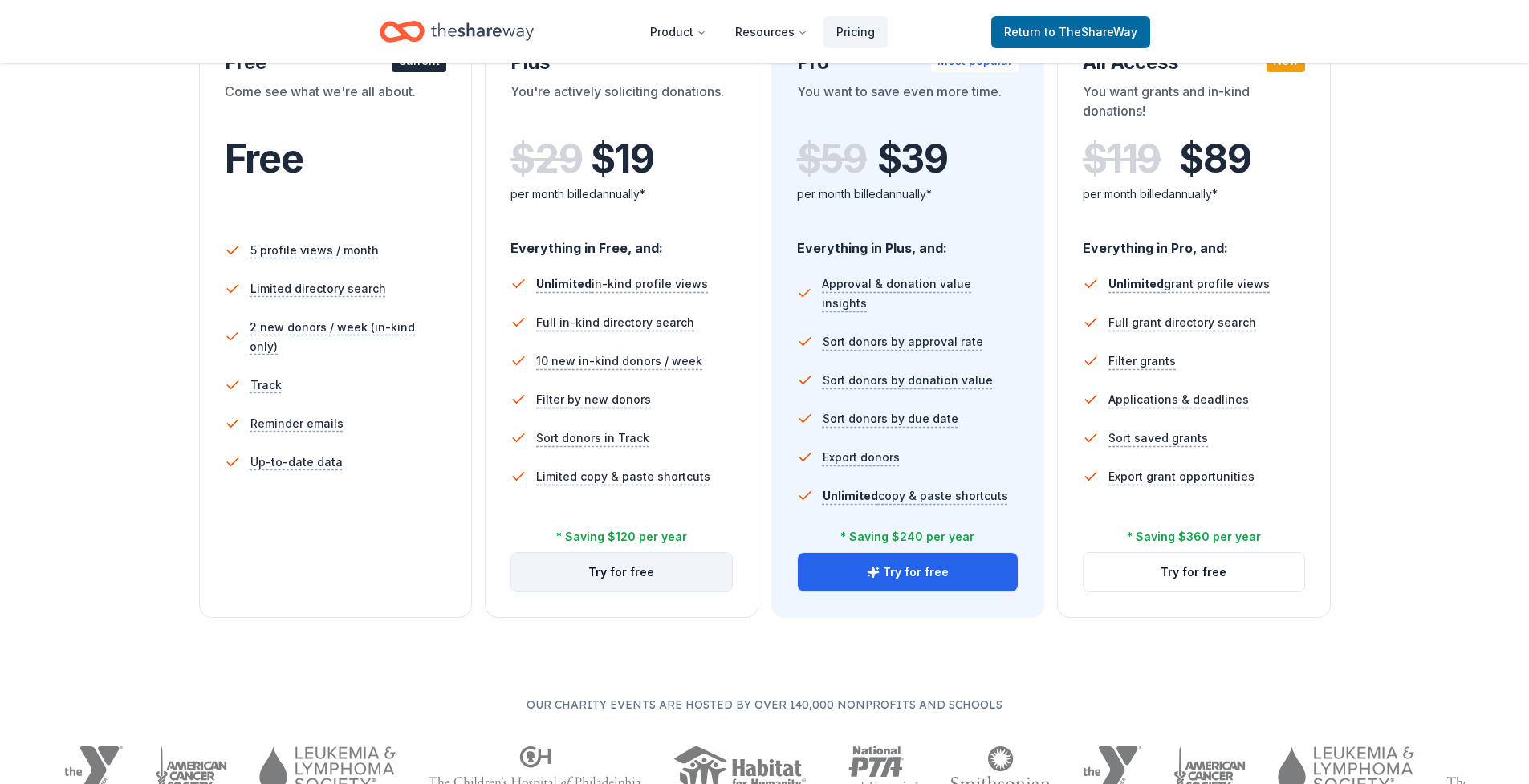
click at [627, 580] on button "Try for free" at bounding box center [621, 572] width 221 height 38
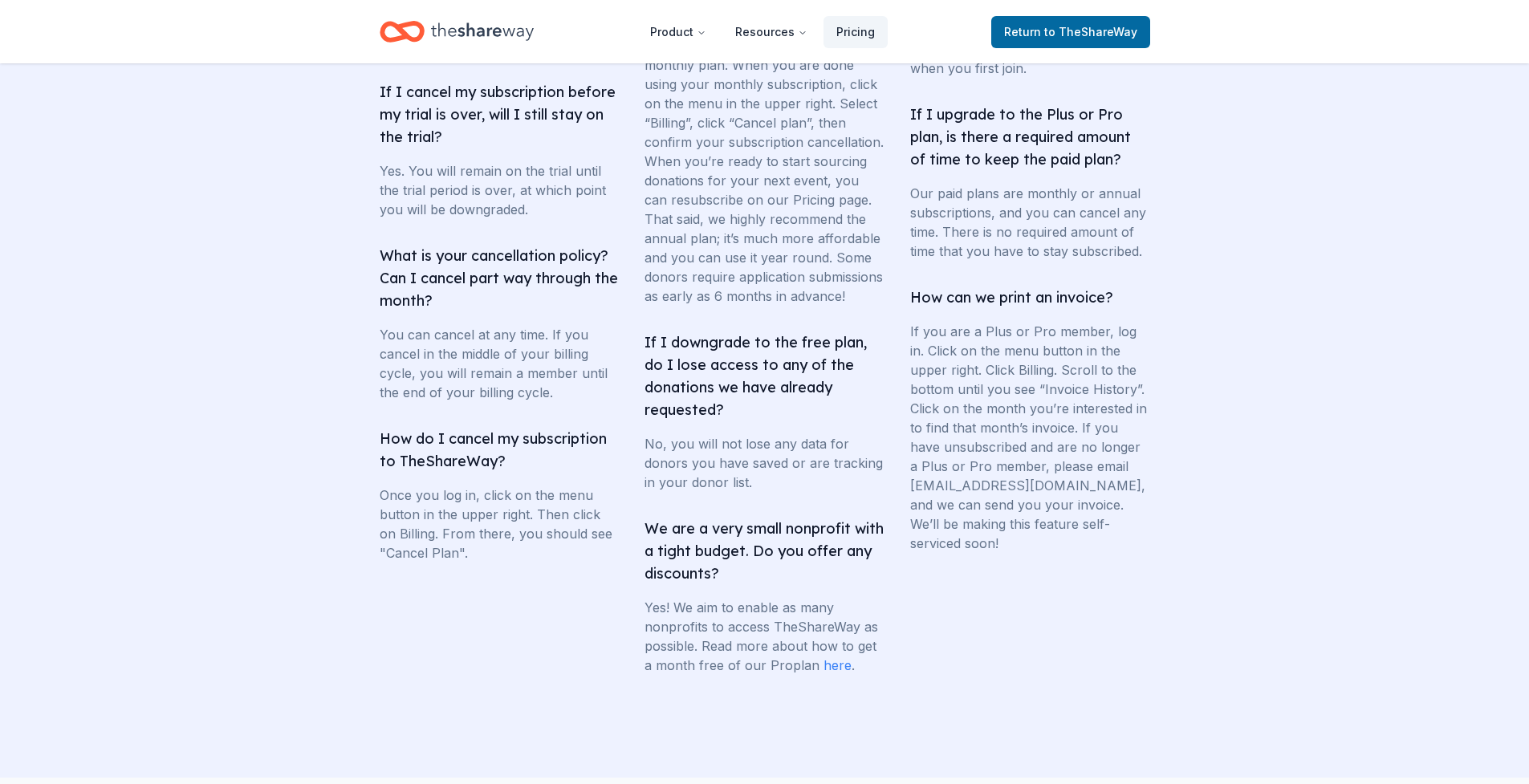
scroll to position [3004, 0]
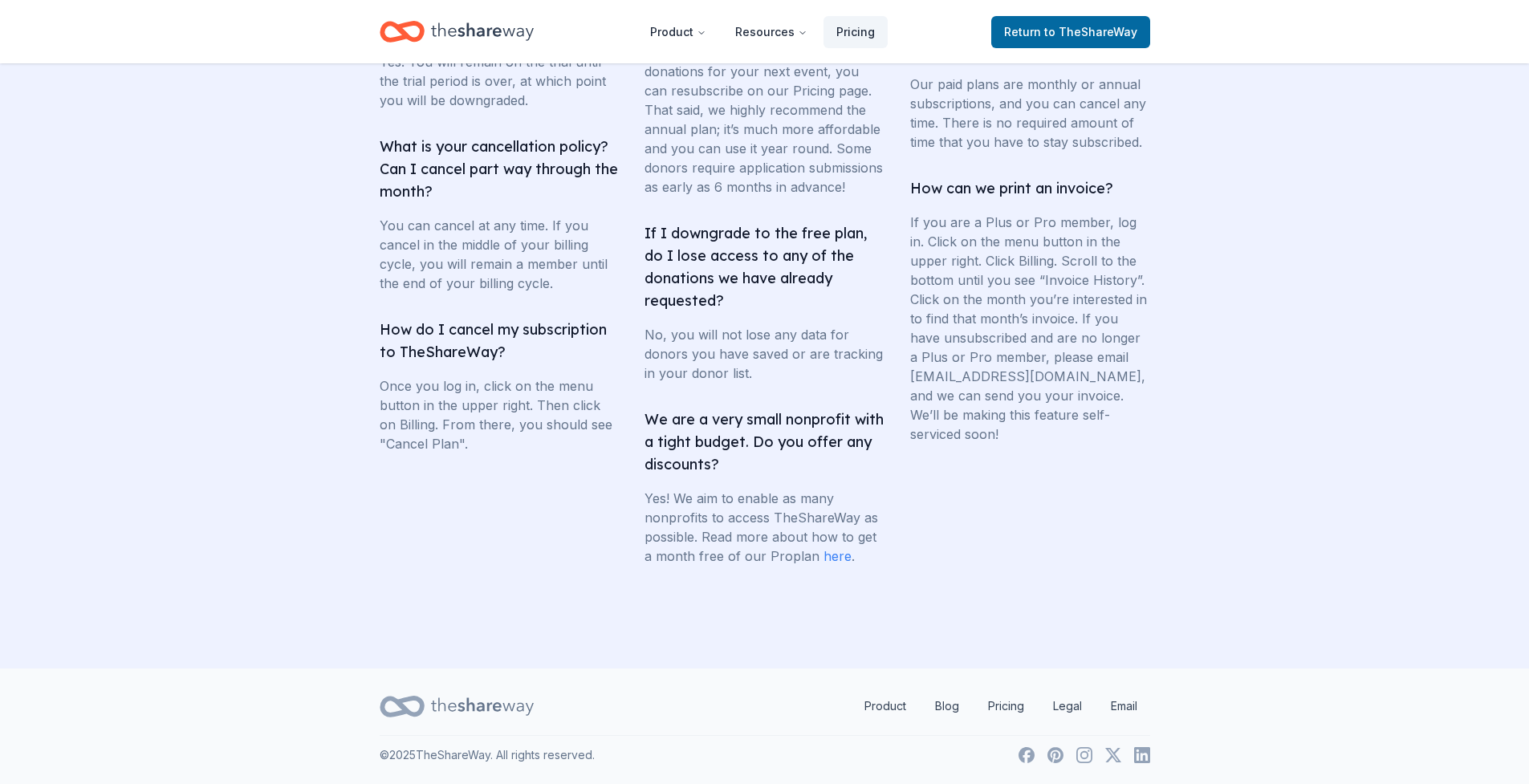
click at [837, 556] on link "here" at bounding box center [837, 556] width 28 height 16
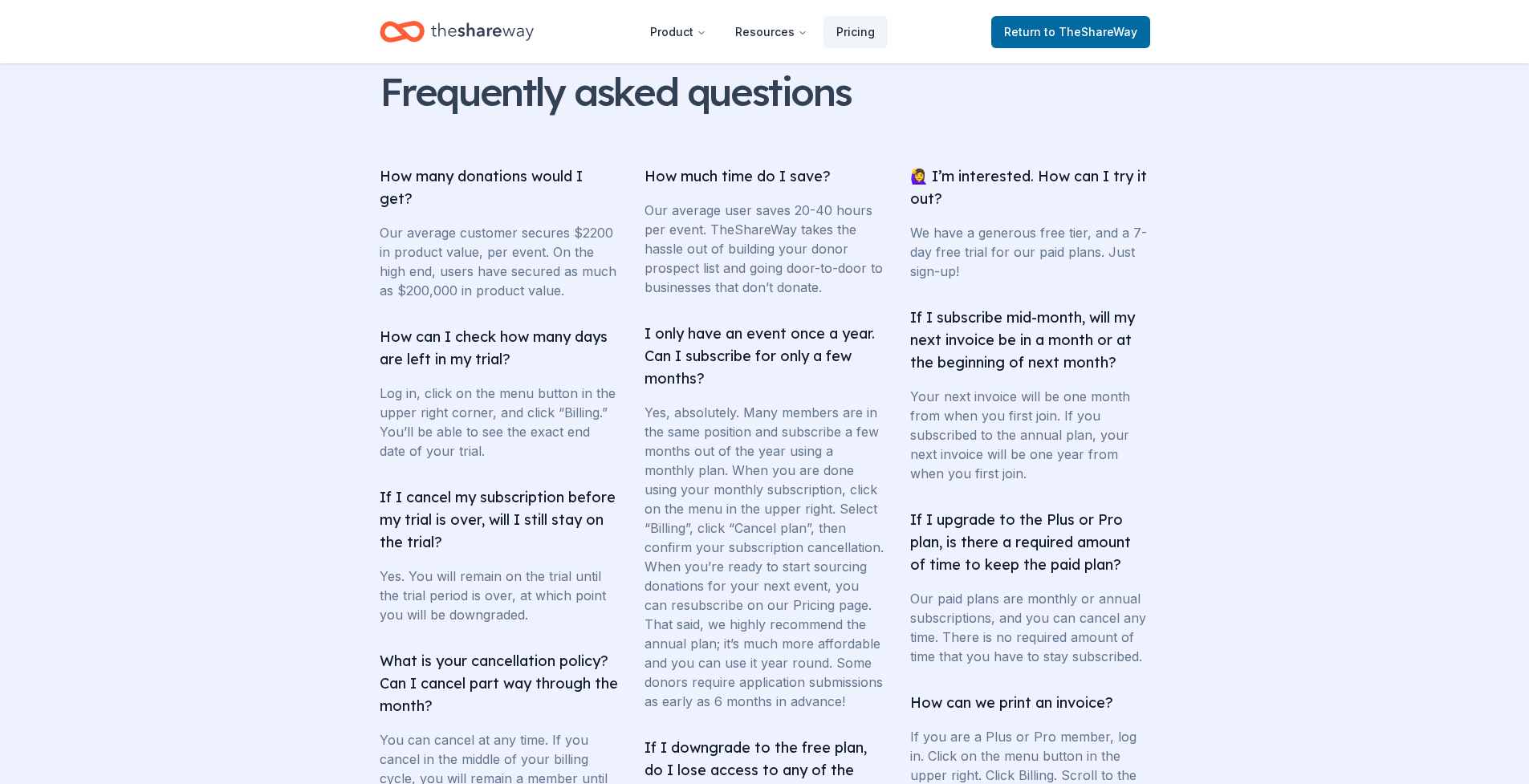
scroll to position [1592, 0]
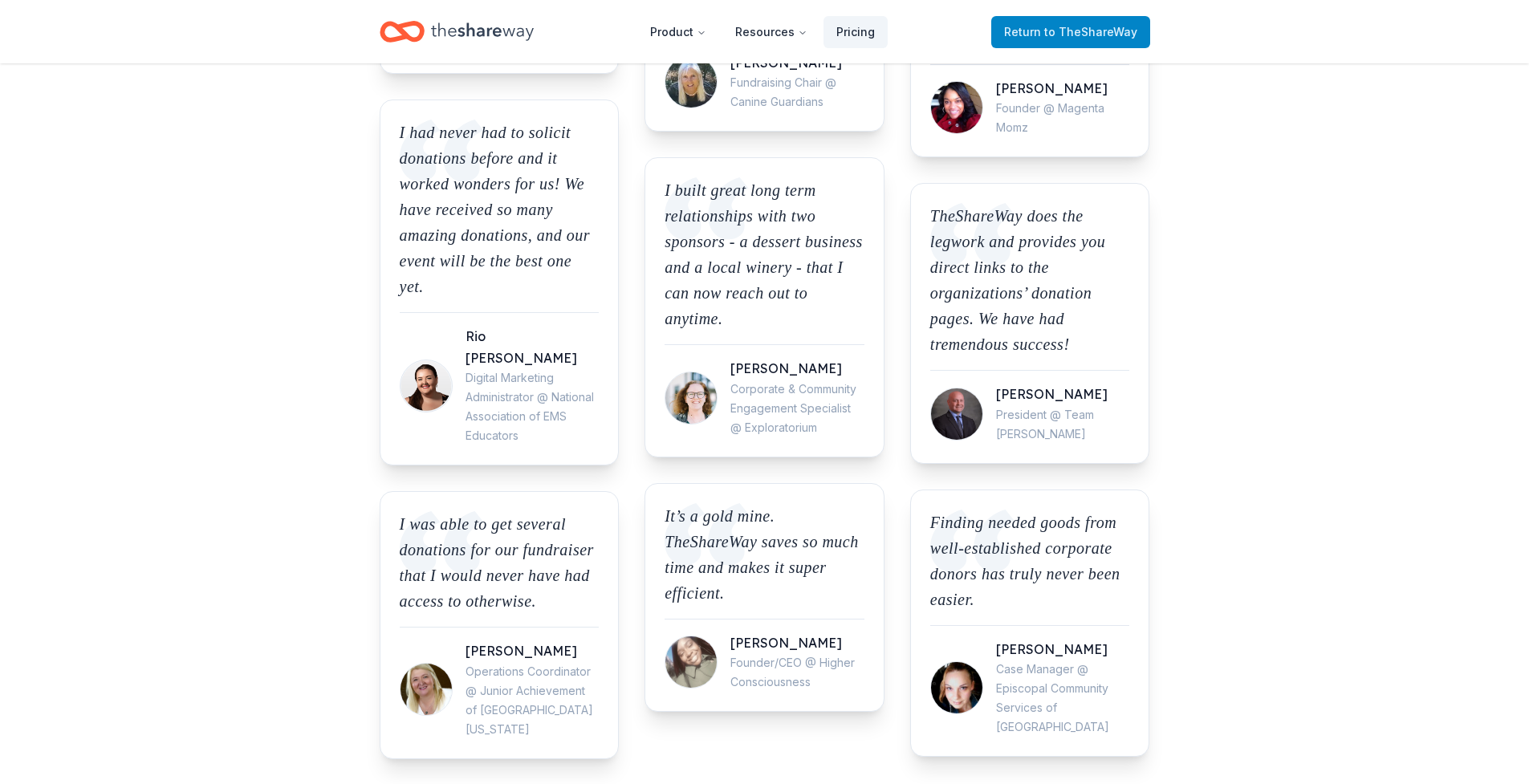
click at [1055, 38] on span "Return to TheShareWay" at bounding box center [1070, 32] width 133 height 19
click at [1067, 36] on span "to TheShareWay" at bounding box center [1090, 31] width 94 height 14
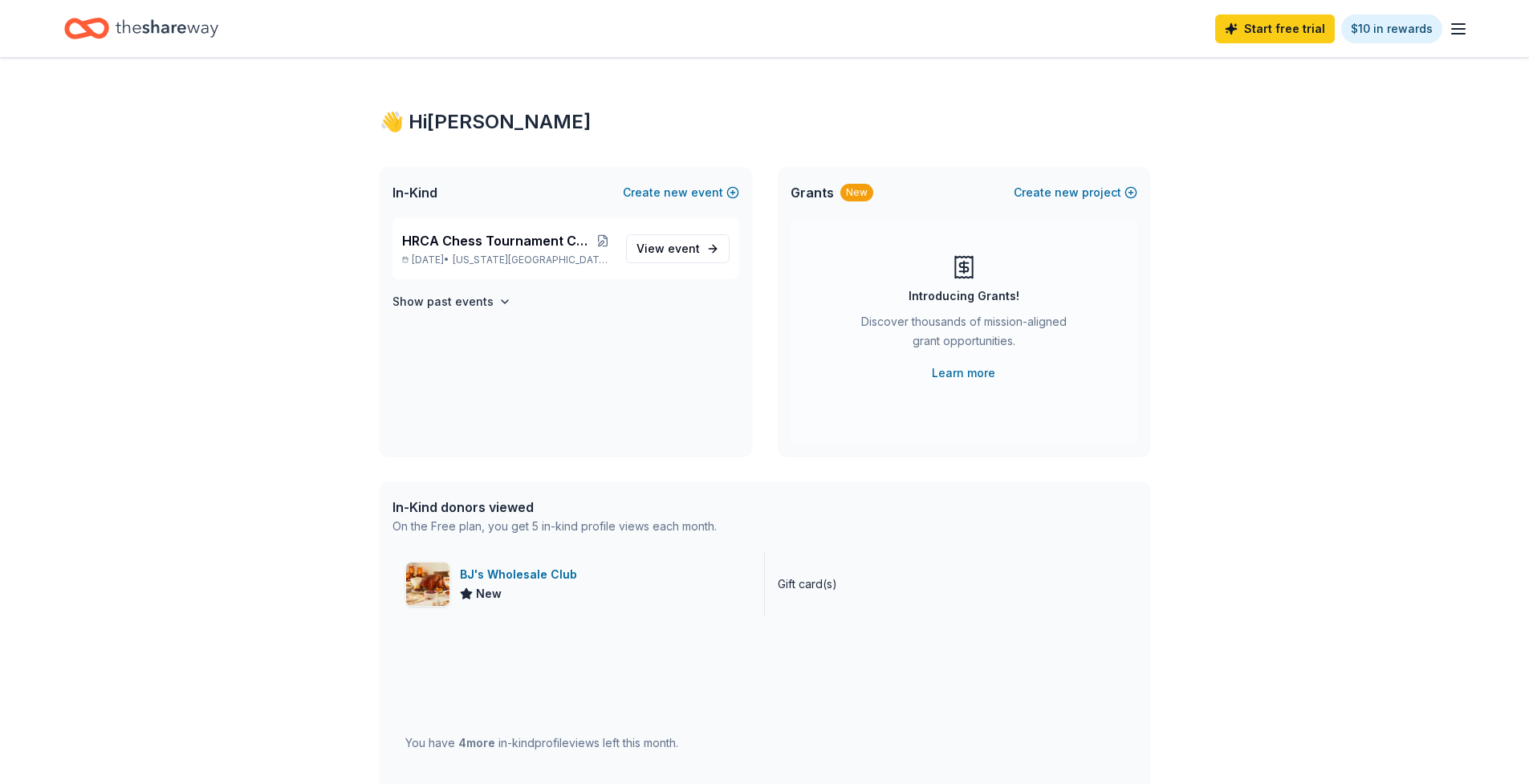
click at [651, 577] on div "BJ's Wholesale Club New" at bounding box center [578, 583] width 372 height 64
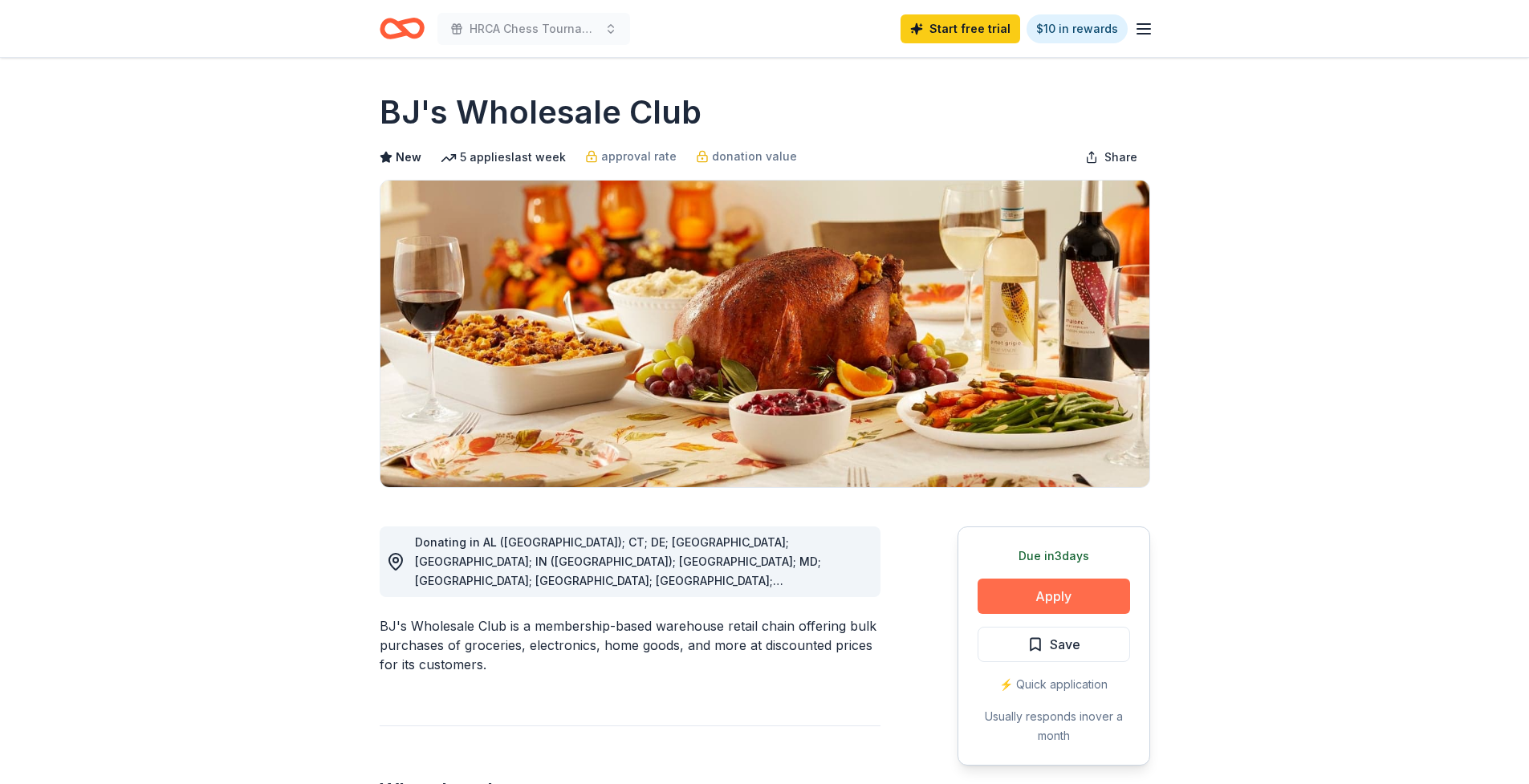
click at [1005, 600] on button "Apply" at bounding box center [1054, 595] width 153 height 35
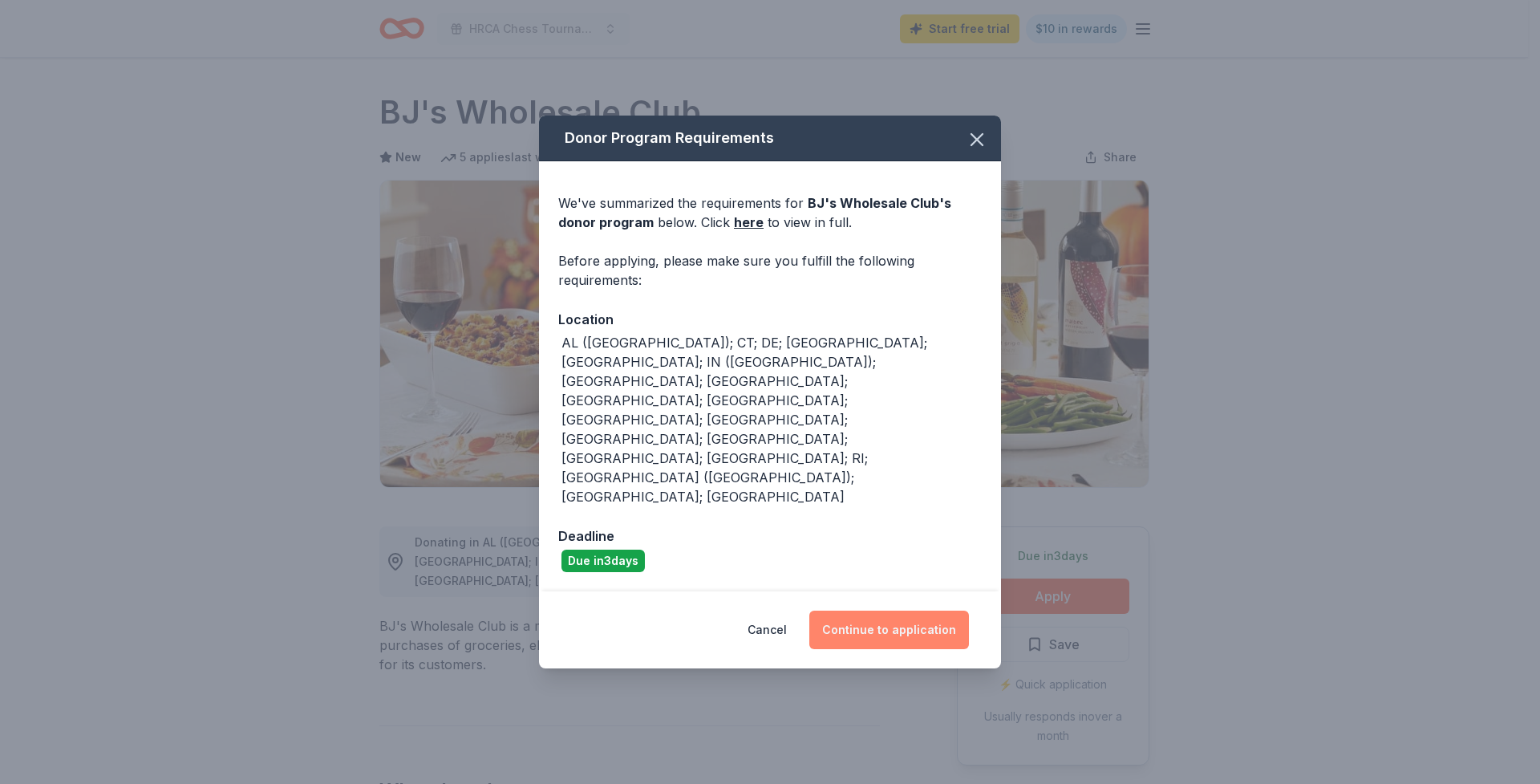
click at [906, 611] on button "Continue to application" at bounding box center [889, 630] width 160 height 38
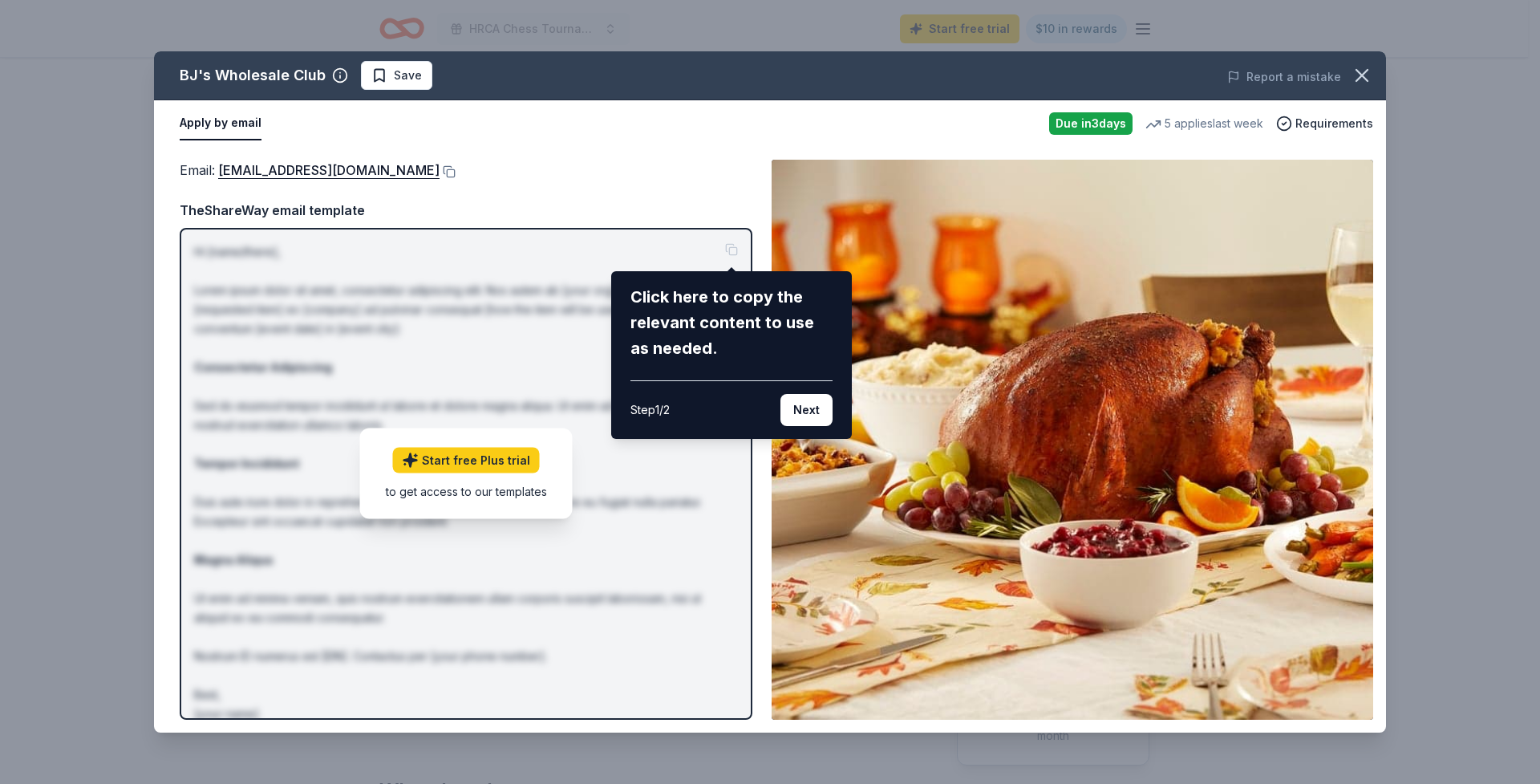
click at [480, 494] on div "BJ's Wholesale Club Save Report a mistake Apply by email Due [DATE] 5 applies l…" at bounding box center [770, 392] width 1232 height 681
click at [239, 171] on div "BJ's Wholesale Club Save Report a mistake Apply by email Due [DATE] 5 applies l…" at bounding box center [770, 392] width 1232 height 681
click at [251, 171] on div "BJ's Wholesale Club Save Report a mistake Apply by email Due [DATE] 5 applies l…" at bounding box center [770, 392] width 1232 height 681
click at [318, 210] on div "BJ's Wholesale Club Save Report a mistake Apply by email Due [DATE] 5 applies l…" at bounding box center [770, 392] width 1232 height 681
click at [709, 299] on div "Click here to copy the relevant content to use as needed." at bounding box center [731, 322] width 202 height 77
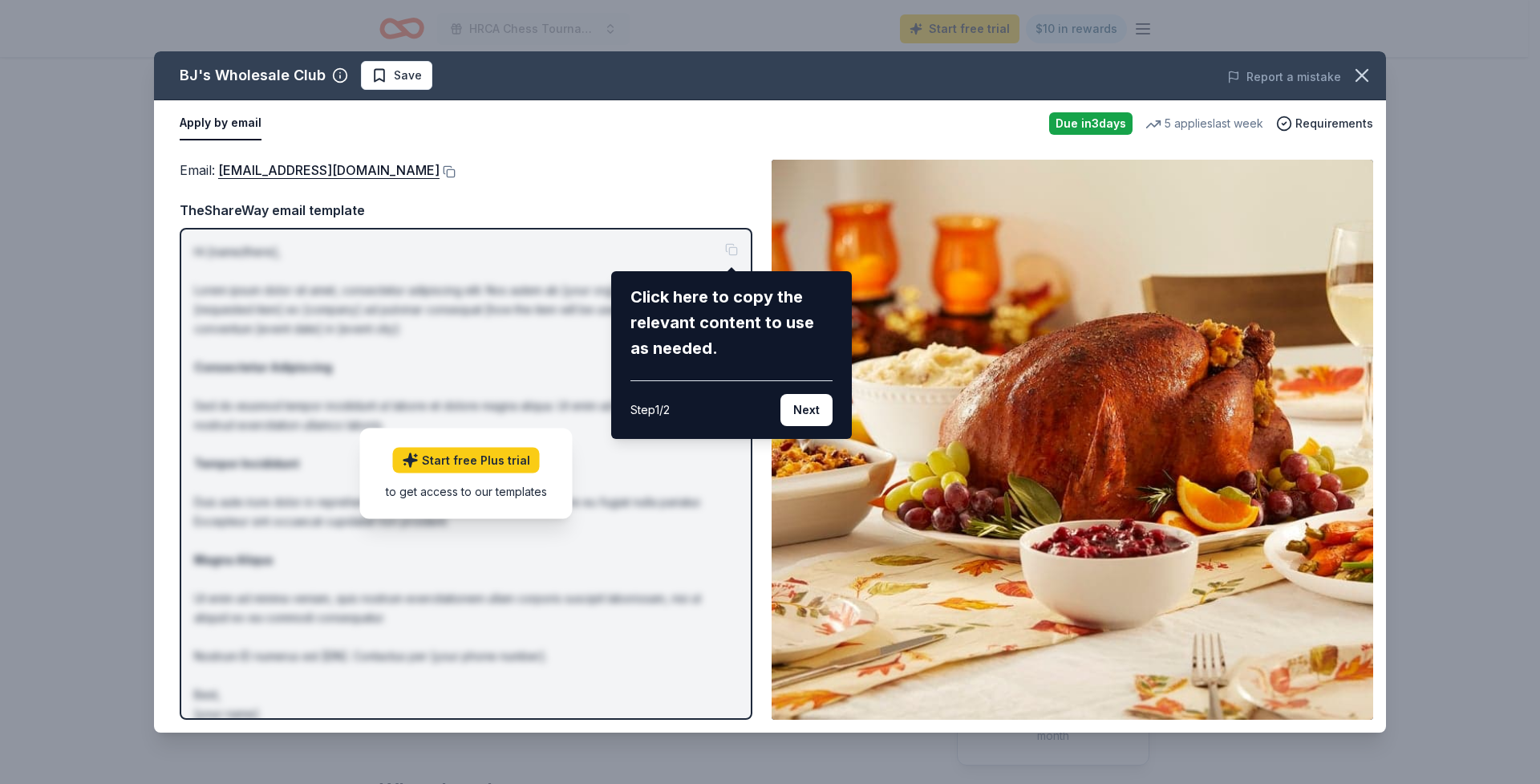
drag, startPoint x: 722, startPoint y: 302, endPoint x: 673, endPoint y: 293, distance: 49.8
click at [667, 294] on div "Click here to copy the relevant content to use as needed." at bounding box center [731, 322] width 202 height 77
click at [709, 312] on div "Click here to copy the relevant content to use as needed." at bounding box center [731, 322] width 202 height 77
click at [1327, 123] on div "BJ's Wholesale Club Save Report a mistake Apply by email Due [DATE] 5 applies l…" at bounding box center [770, 392] width 1232 height 681
drag, startPoint x: 1303, startPoint y: 129, endPoint x: 1283, endPoint y: 129, distance: 20.0
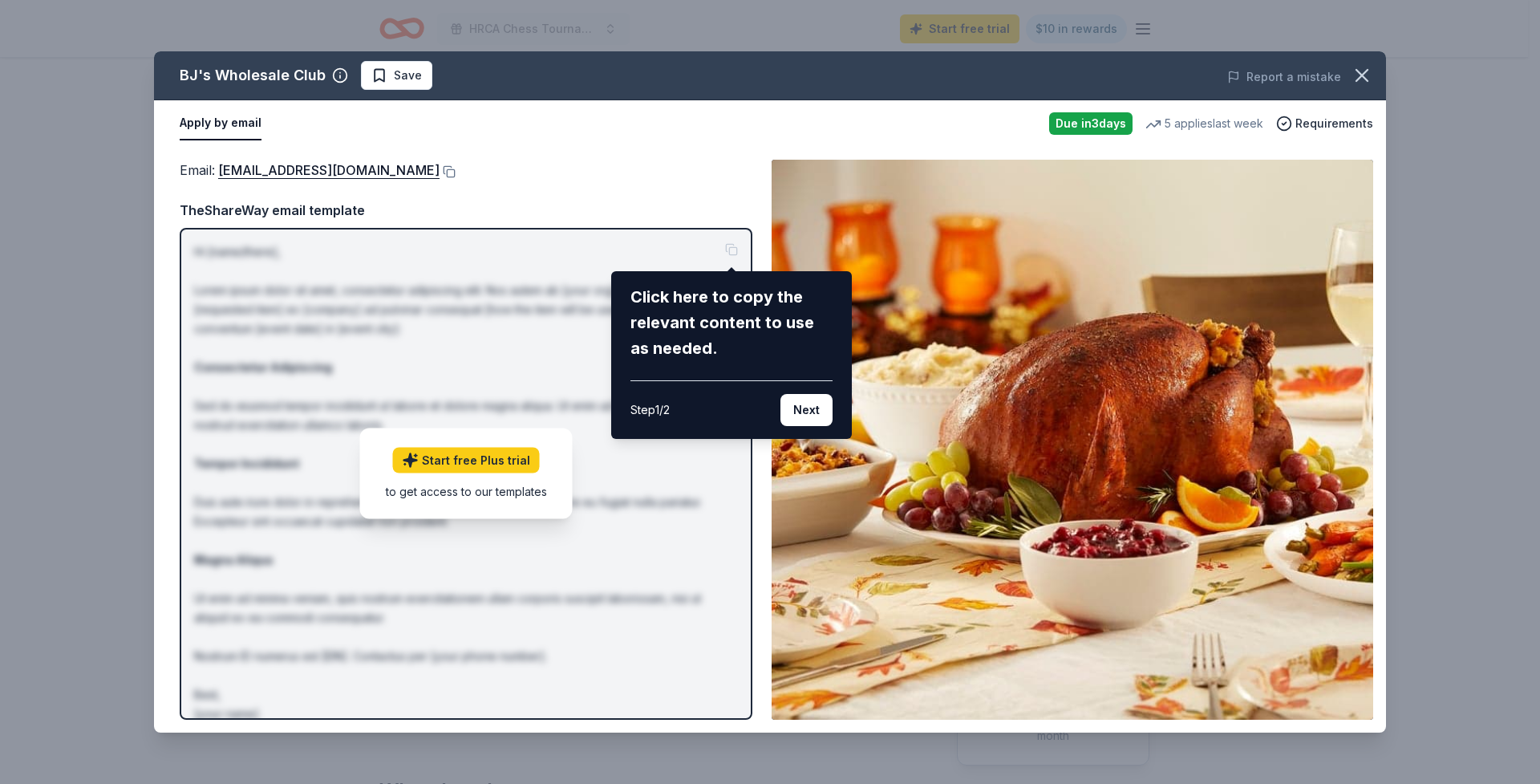
click at [1303, 129] on div "BJ's Wholesale Club Save Report a mistake Apply by email Due [DATE] 5 applies l…" at bounding box center [770, 392] width 1232 height 681
drag, startPoint x: 1251, startPoint y: 127, endPoint x: 1227, endPoint y: 124, distance: 24.2
click at [1249, 126] on div "BJ's Wholesale Club Save Report a mistake Apply by email Due [DATE] 5 applies l…" at bounding box center [770, 392] width 1232 height 681
drag, startPoint x: 1216, startPoint y: 123, endPoint x: 1115, endPoint y: 132, distance: 101.4
click at [1212, 123] on div "BJ's Wholesale Club Save Report a mistake Apply by email Due [DATE] 5 applies l…" at bounding box center [770, 392] width 1232 height 681
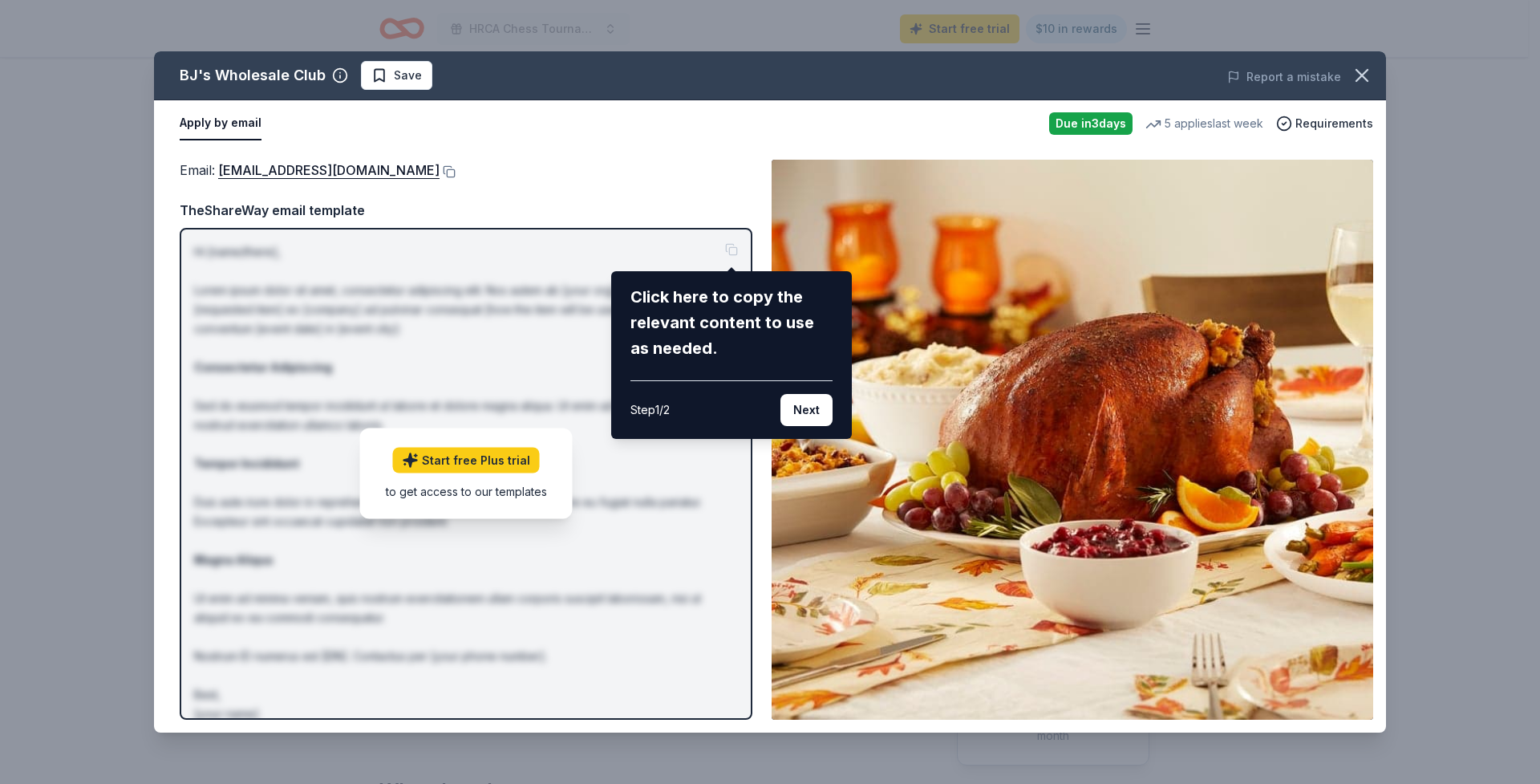
drag, startPoint x: 613, startPoint y: 153, endPoint x: 482, endPoint y: 152, distance: 131.0
click at [612, 153] on div "BJ's Wholesale Club Save Report a mistake Apply by email Due [DATE] 5 applies l…" at bounding box center [770, 392] width 1232 height 681
click at [386, 75] on div "BJ's Wholesale Club Save Report a mistake Apply by email Due [DATE] 5 applies l…" at bounding box center [770, 392] width 1232 height 681
click at [376, 76] on div "BJ's Wholesale Club Save Report a mistake Apply by email Due [DATE] 5 applies l…" at bounding box center [770, 392] width 1232 height 681
click at [535, 487] on div "BJ's Wholesale Club Save Report a mistake Apply by email Due [DATE] 5 applies l…" at bounding box center [770, 392] width 1232 height 681
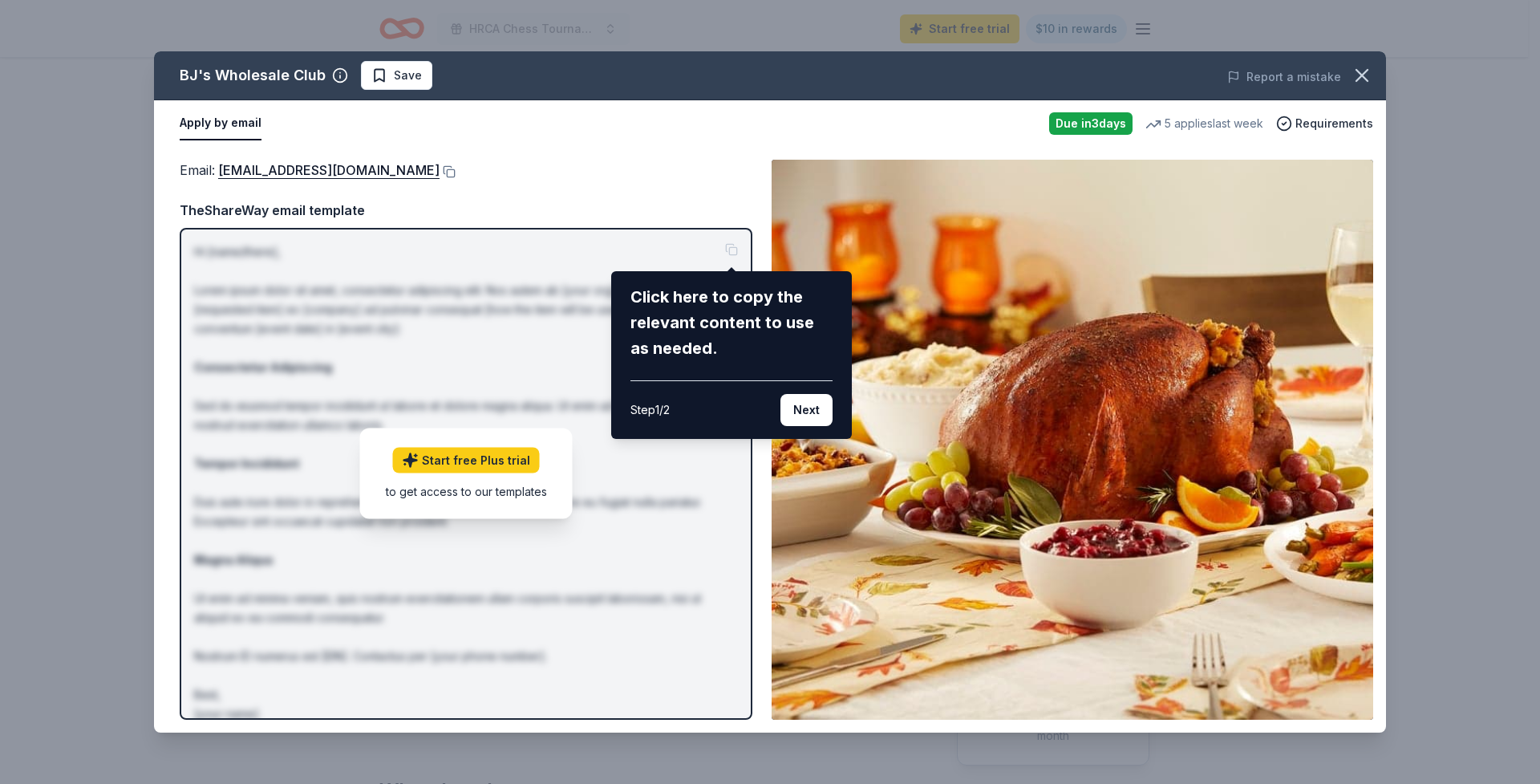
click at [662, 331] on div "Click here to copy the relevant content to use as needed." at bounding box center [731, 322] width 202 height 77
click at [684, 203] on div "BJ's Wholesale Club Save Report a mistake Apply by email Due [DATE] 5 applies l…" at bounding box center [770, 392] width 1232 height 681
click at [564, 158] on div "BJ's Wholesale Club Save Report a mistake Apply by email Due [DATE] 5 applies l…" at bounding box center [770, 392] width 1232 height 681
click at [418, 33] on div "BJ's Wholesale Club Save Report a mistake Apply by email Due [DATE] 5 applies l…" at bounding box center [770, 392] width 1540 height 784
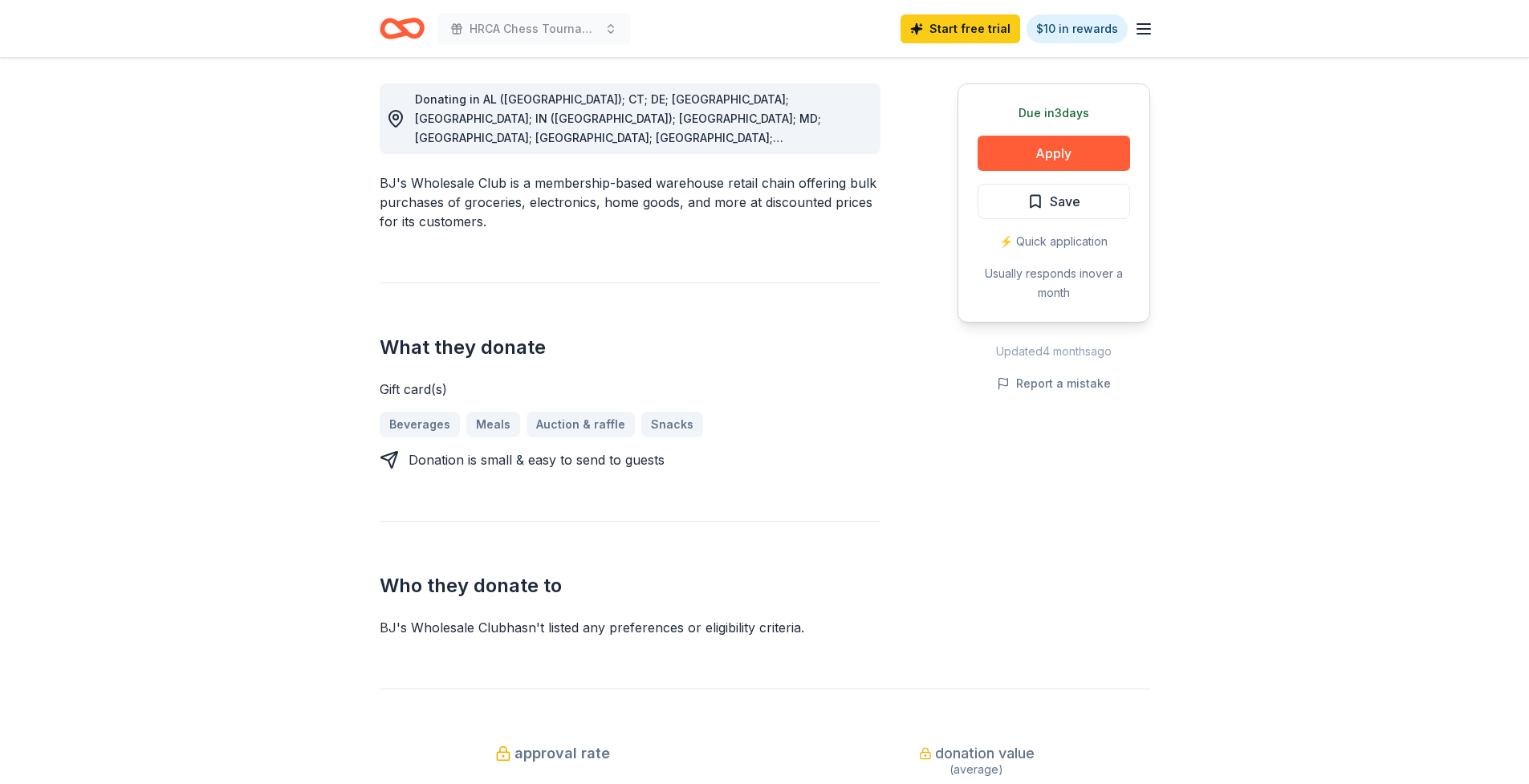
scroll to position [282, 0]
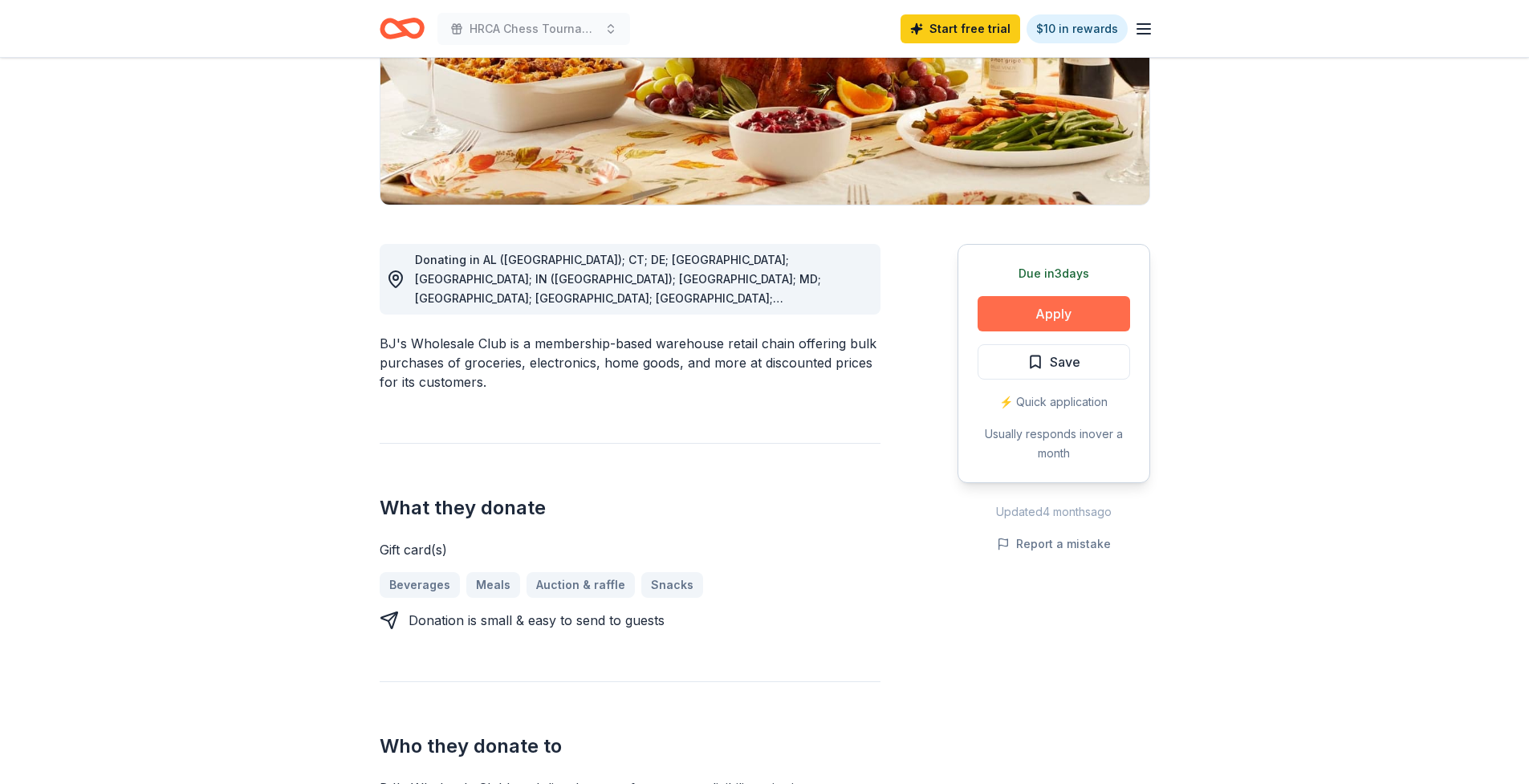
click at [1066, 314] on button "Apply" at bounding box center [1054, 313] width 153 height 35
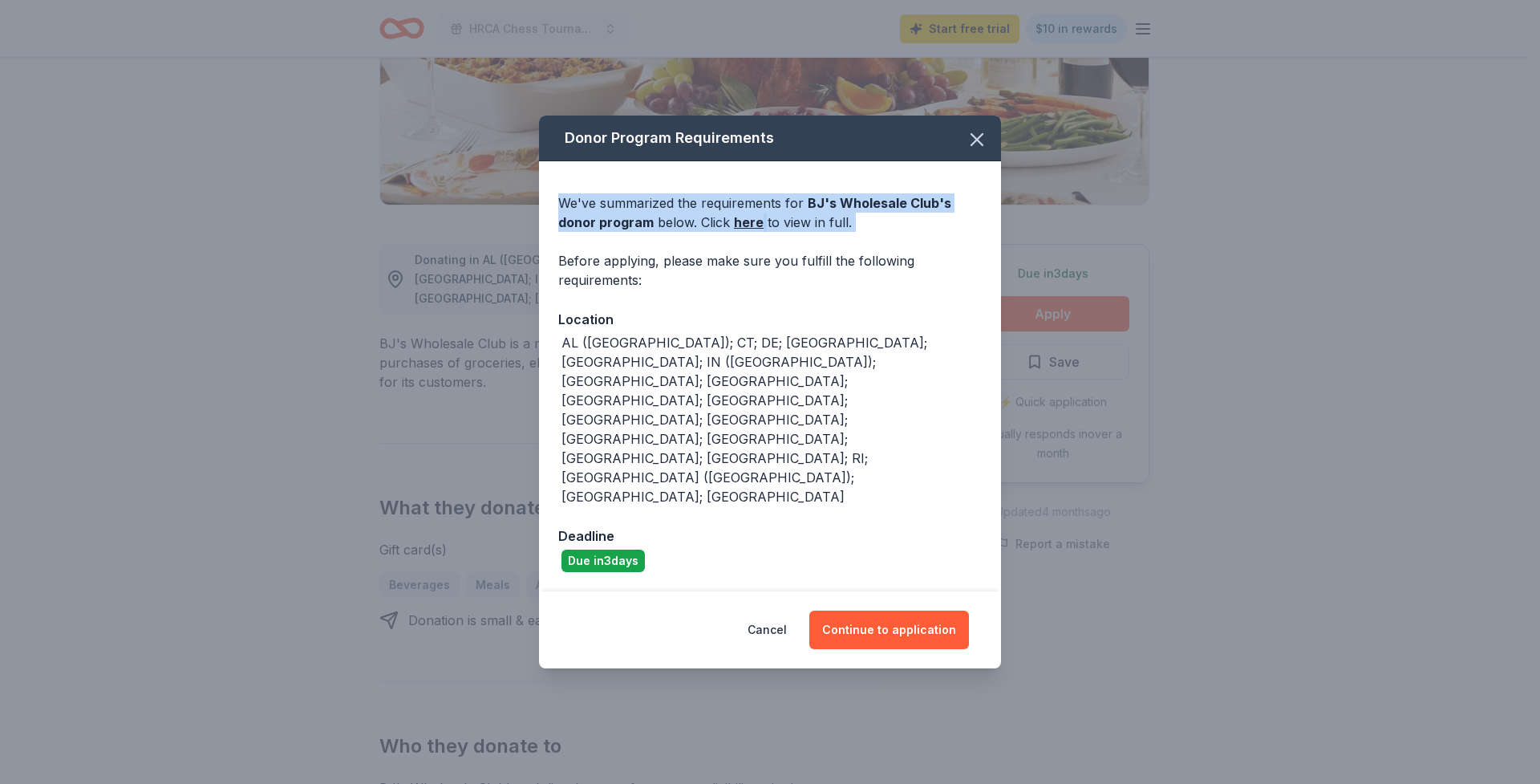
drag, startPoint x: 780, startPoint y: 218, endPoint x: 1075, endPoint y: 316, distance: 310.9
click at [1075, 316] on div "Donor Program Requirements We've summarized the requirements for BJ's Wholesale…" at bounding box center [770, 392] width 1540 height 784
click at [757, 231] on link "here" at bounding box center [749, 221] width 30 height 19
click at [875, 611] on button "Continue to application" at bounding box center [889, 630] width 160 height 38
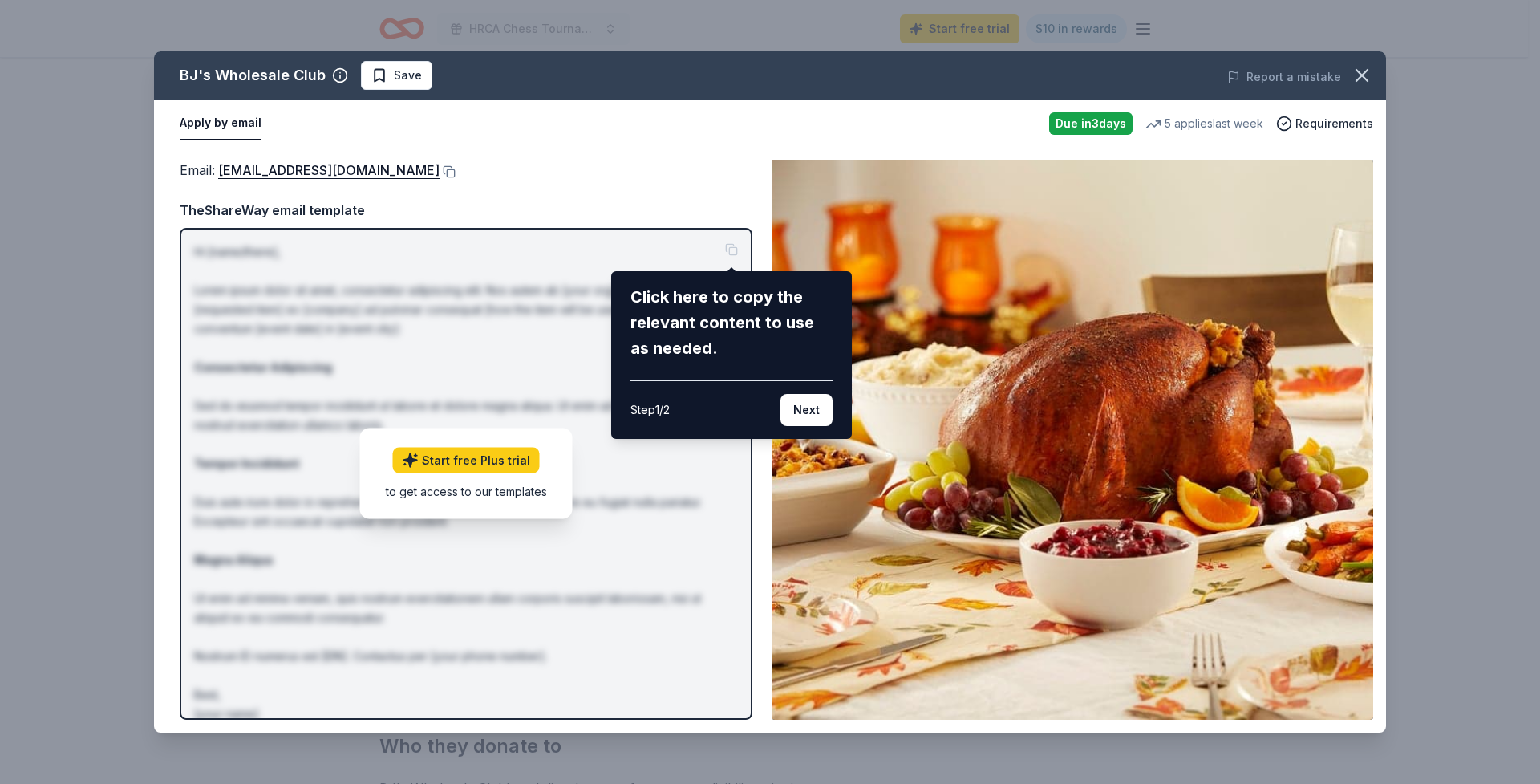
click at [1171, 117] on div "BJ's Wholesale Club Save Report a mistake Apply by email Due [DATE] 5 applies l…" at bounding box center [770, 392] width 1232 height 681
click at [1306, 126] on div "BJ's Wholesale Club Save Report a mistake Apply by email Due [DATE] 5 applies l…" at bounding box center [770, 392] width 1232 height 681
click at [290, 172] on div "BJ's Wholesale Club Save Report a mistake Apply by email Due [DATE] 5 applies l…" at bounding box center [770, 392] width 1232 height 681
click at [360, 168] on div "BJ's Wholesale Club Save Report a mistake Apply by email Due [DATE] 5 applies l…" at bounding box center [770, 392] width 1232 height 681
click at [360, 167] on div "BJ's Wholesale Club Save Report a mistake Apply by email Due [DATE] 5 applies l…" at bounding box center [770, 392] width 1232 height 681
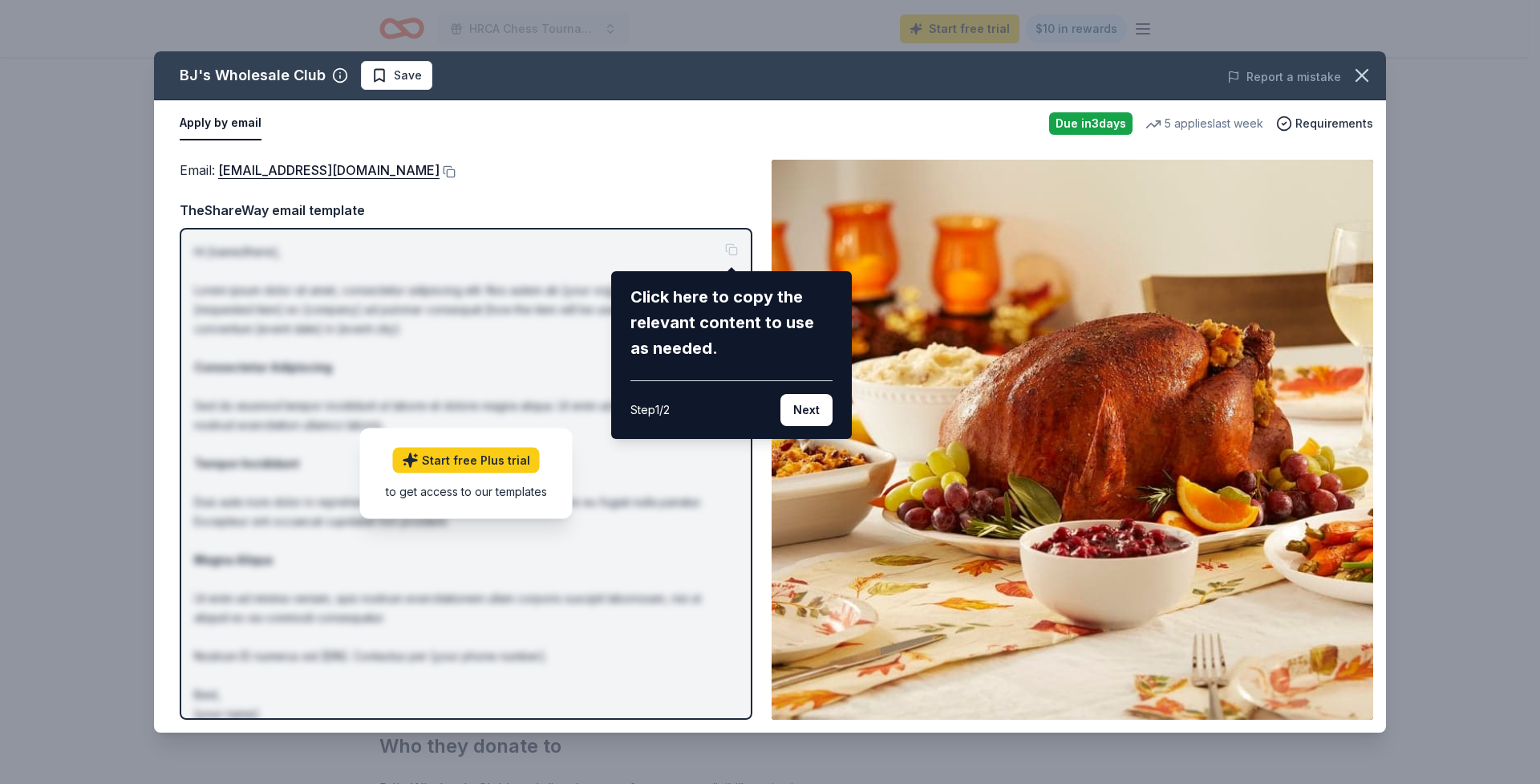
click at [453, 456] on div "BJ's Wholesale Club Save Report a mistake Apply by email Due [DATE] 5 applies l…" at bounding box center [770, 392] width 1232 height 681
click at [453, 495] on div "BJ's Wholesale Club Save Report a mistake Apply by email Due [DATE] 5 applies l…" at bounding box center [770, 392] width 1232 height 681
click at [660, 402] on div "Step 1 / 2" at bounding box center [650, 409] width 39 height 19
click at [661, 400] on div "Step 1 / 2" at bounding box center [650, 409] width 39 height 19
click at [725, 260] on div "BJ's Wholesale Club Save Report a mistake Apply by email Due [DATE] 5 applies l…" at bounding box center [770, 392] width 1232 height 681
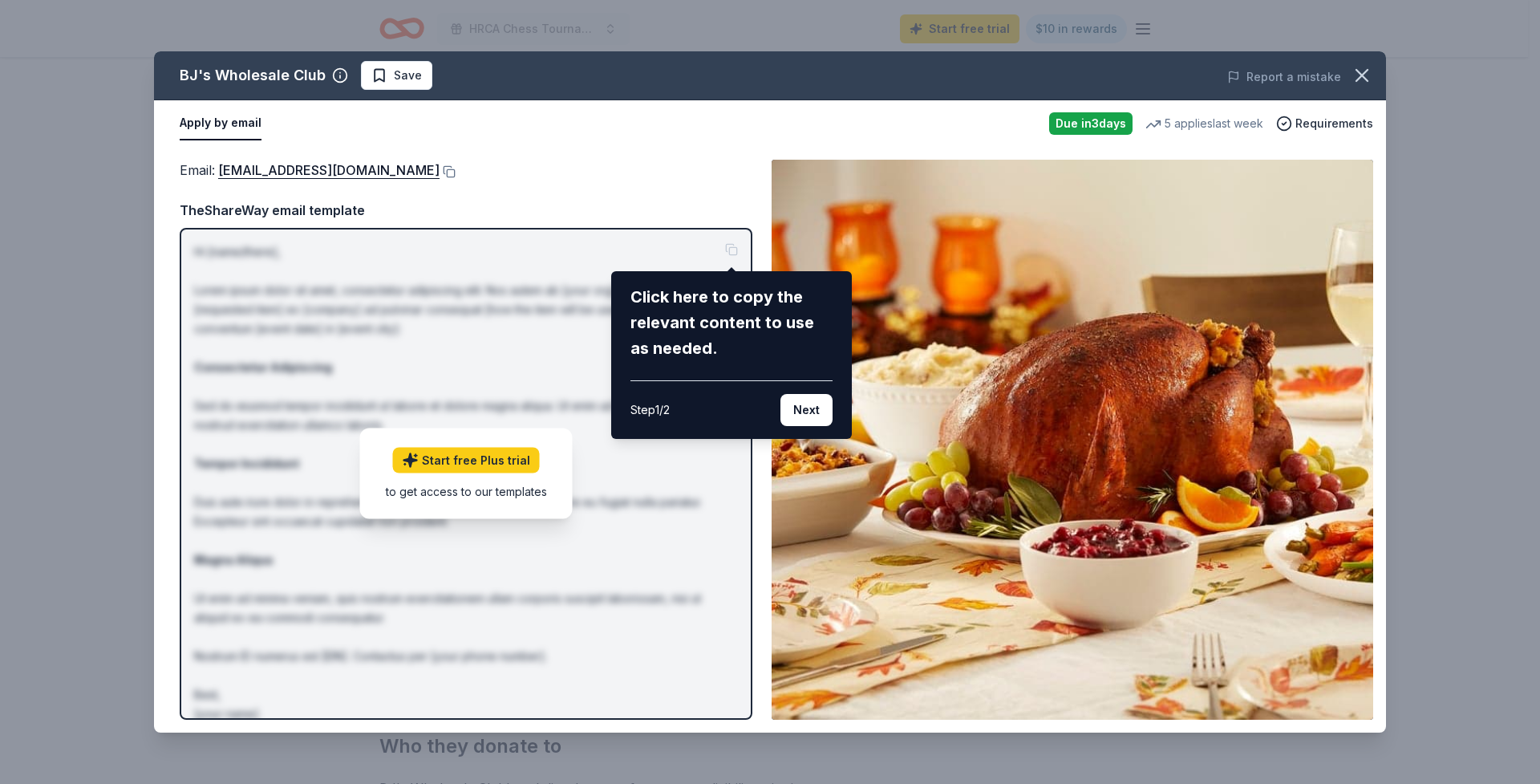
click at [965, 113] on div "BJ's Wholesale Club Save Report a mistake Apply by email Due [DATE] 5 applies l…" at bounding box center [770, 392] width 1232 height 681
click at [1363, 84] on icon "button" at bounding box center [1362, 75] width 23 height 23
